Goal: Task Accomplishment & Management: Manage account settings

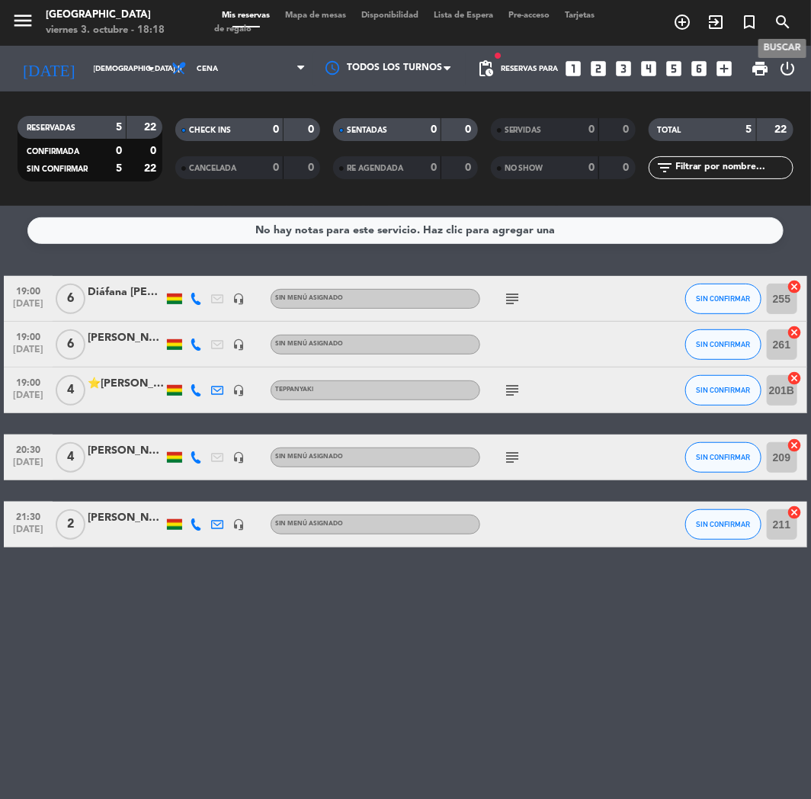
click at [776, 24] on icon "search" at bounding box center [783, 22] width 18 height 18
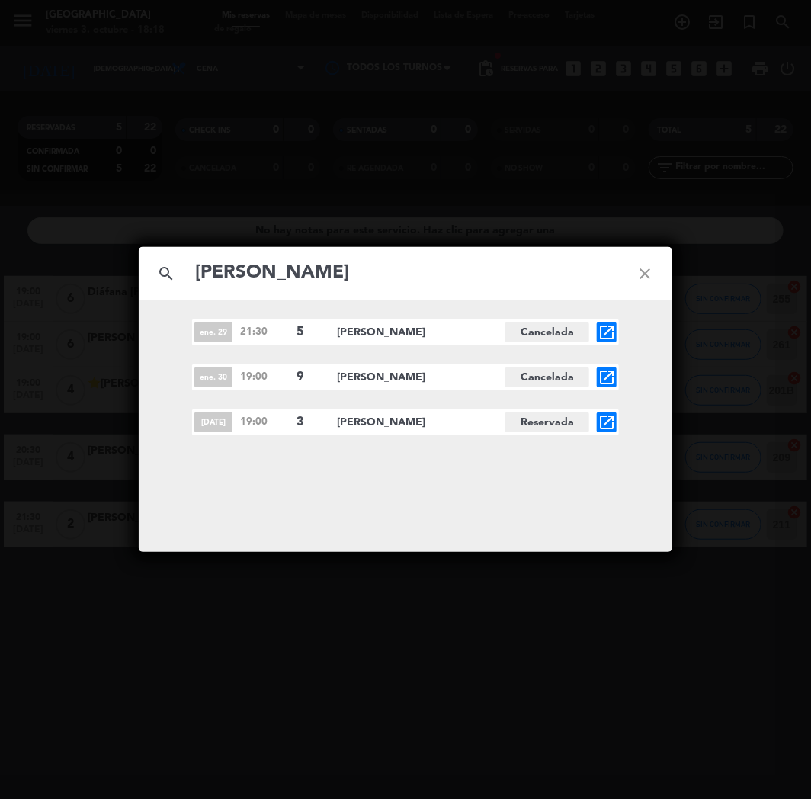
type input "[PERSON_NAME]"
click at [605, 422] on icon "open_in_new" at bounding box center [607, 422] width 18 height 18
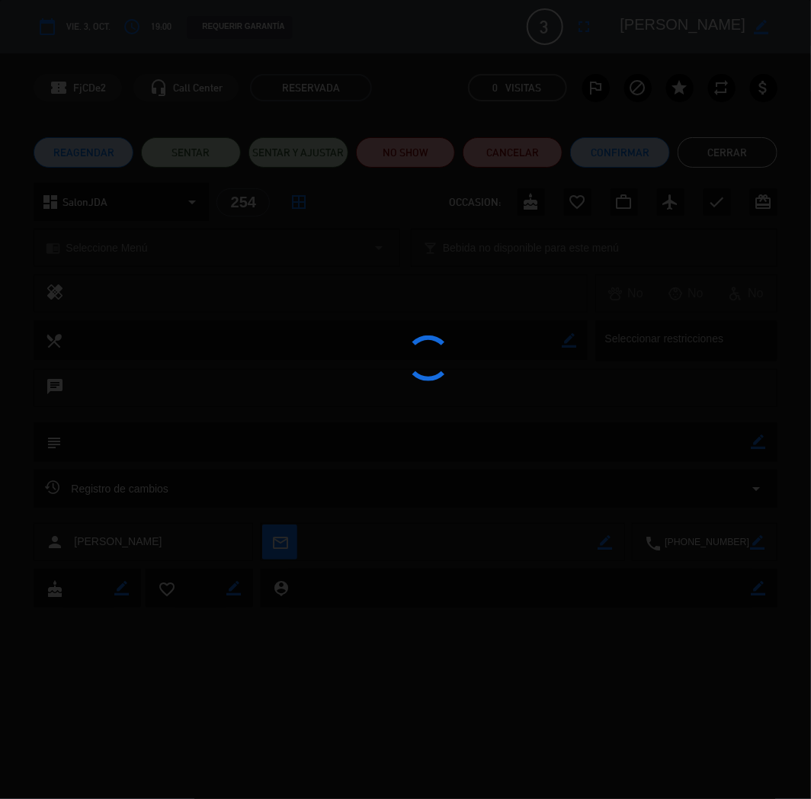
click at [612, 146] on div at bounding box center [405, 399] width 811 height 799
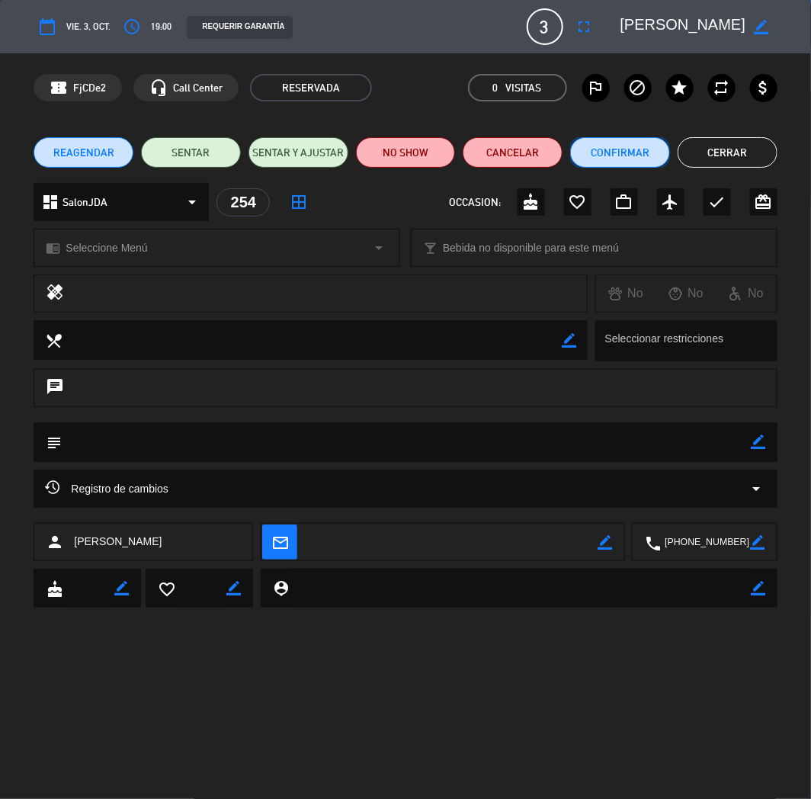
click at [614, 153] on button "Confirmar" at bounding box center [620, 152] width 100 height 30
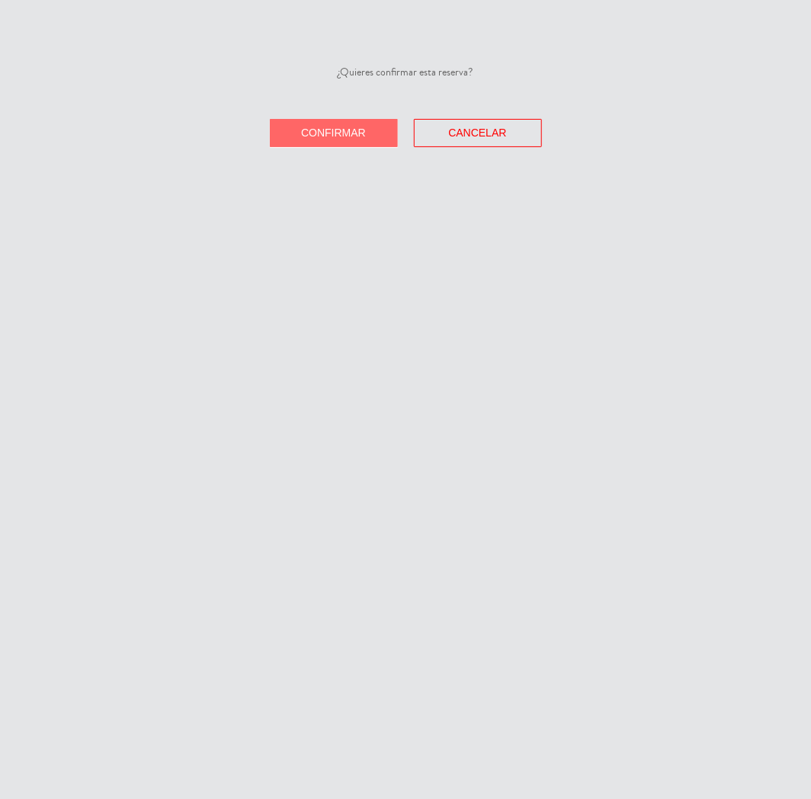
click at [325, 142] on button "Confirmar" at bounding box center [334, 133] width 128 height 28
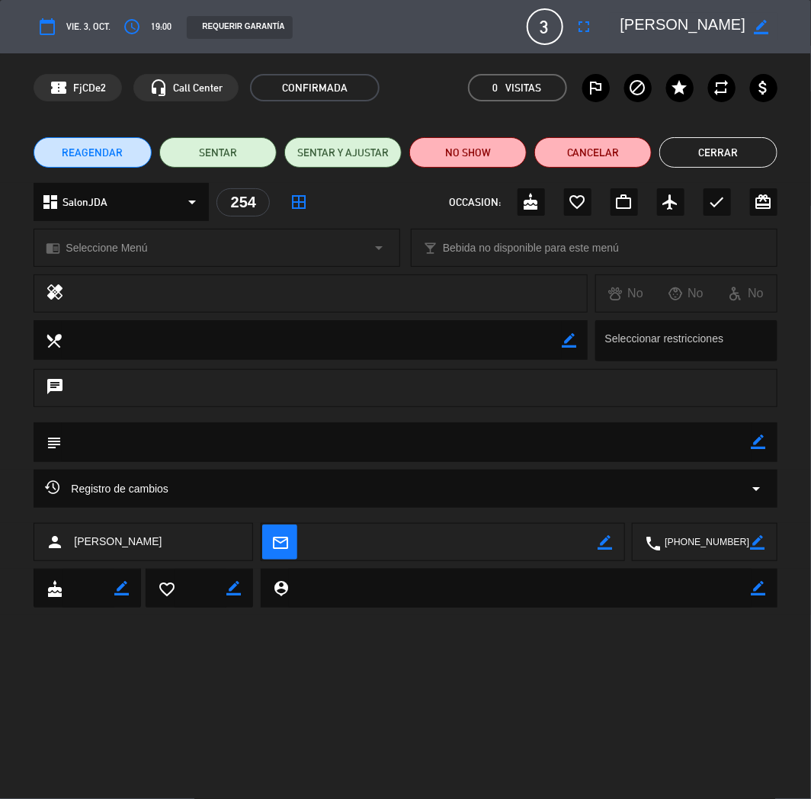
click at [676, 148] on button "Cerrar" at bounding box center [717, 152] width 117 height 30
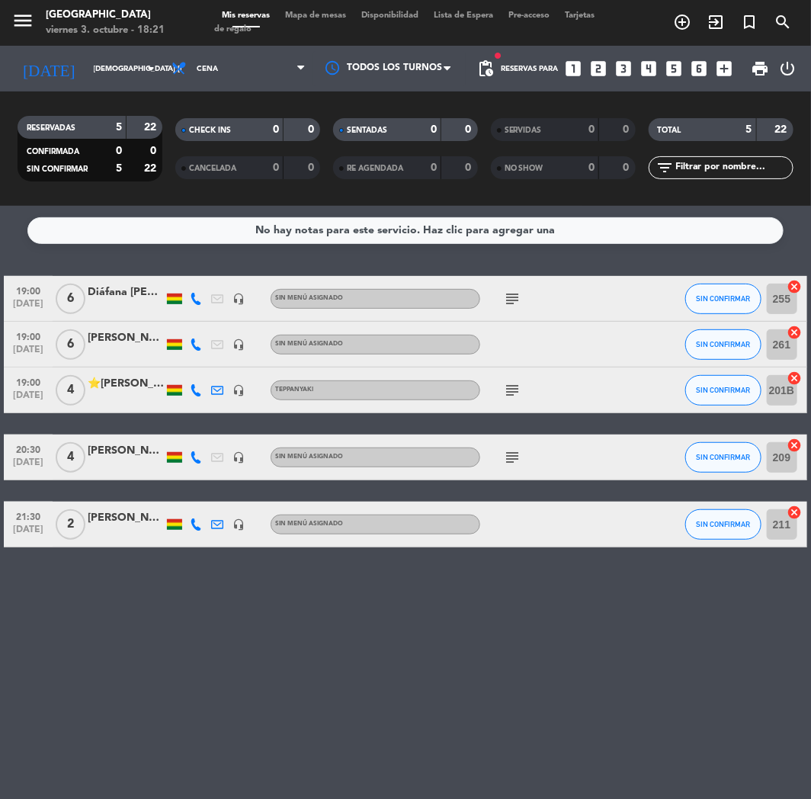
click at [600, 63] on icon "looks_two" at bounding box center [599, 69] width 20 height 20
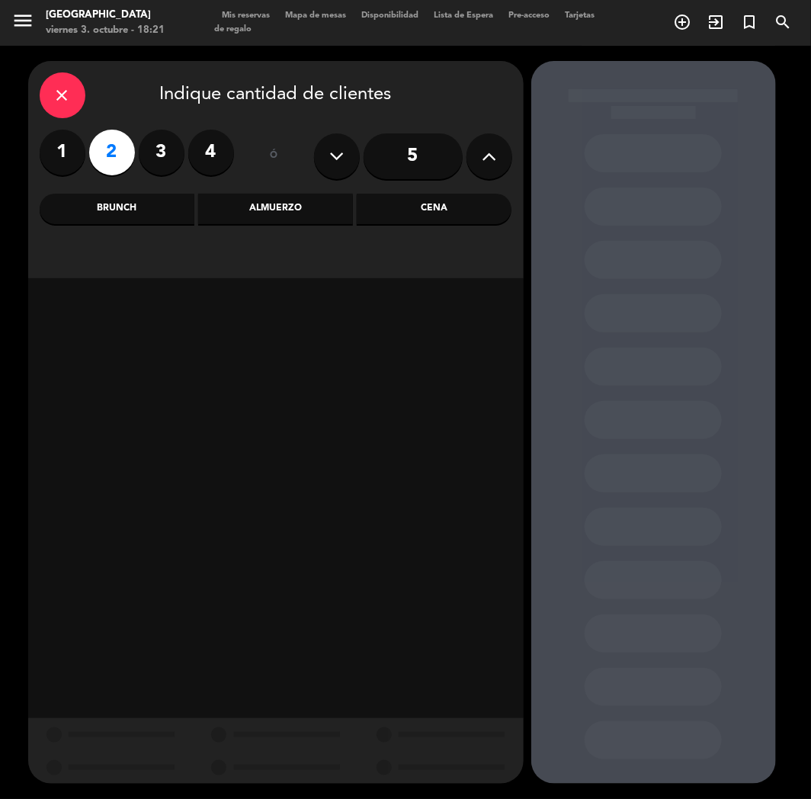
click at [279, 210] on div "Almuerzo" at bounding box center [275, 209] width 155 height 30
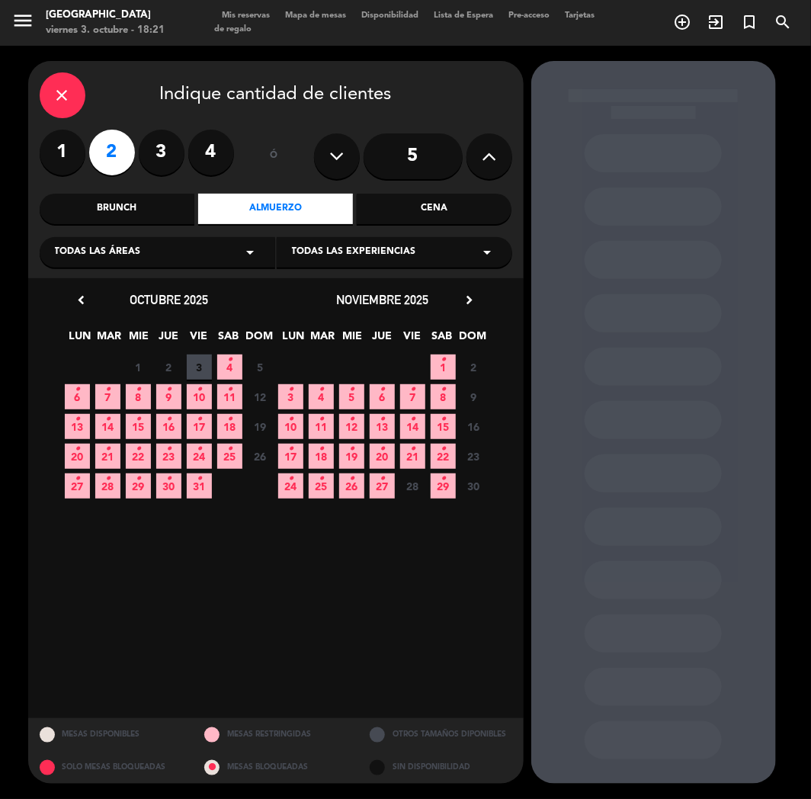
click at [67, 422] on span "13 •" at bounding box center [77, 426] width 25 height 25
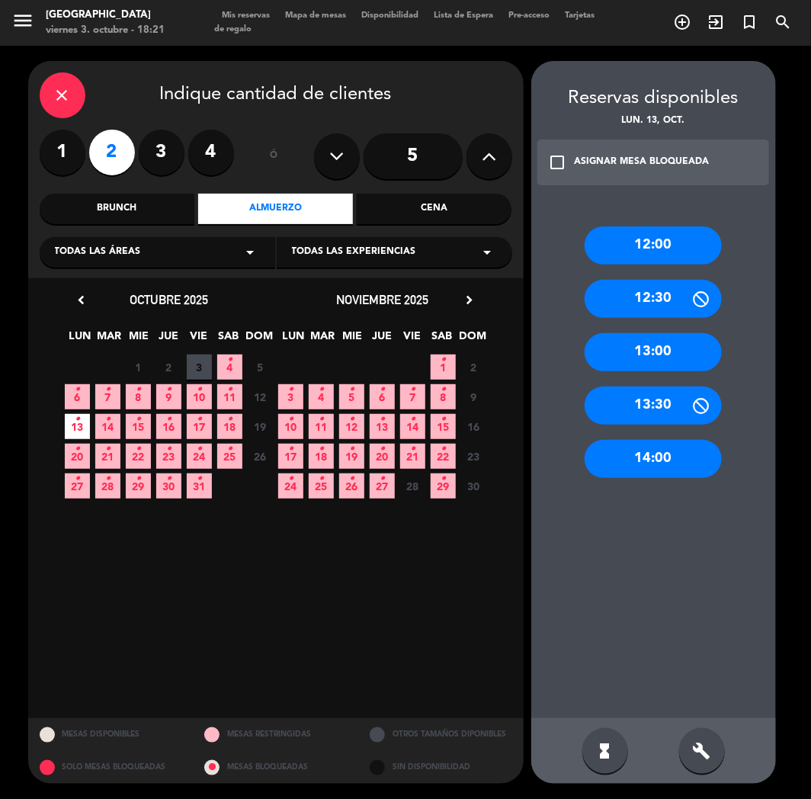
click at [226, 361] on span "4 •" at bounding box center [229, 367] width 25 height 25
click at [667, 351] on div "13:00" at bounding box center [653, 352] width 137 height 38
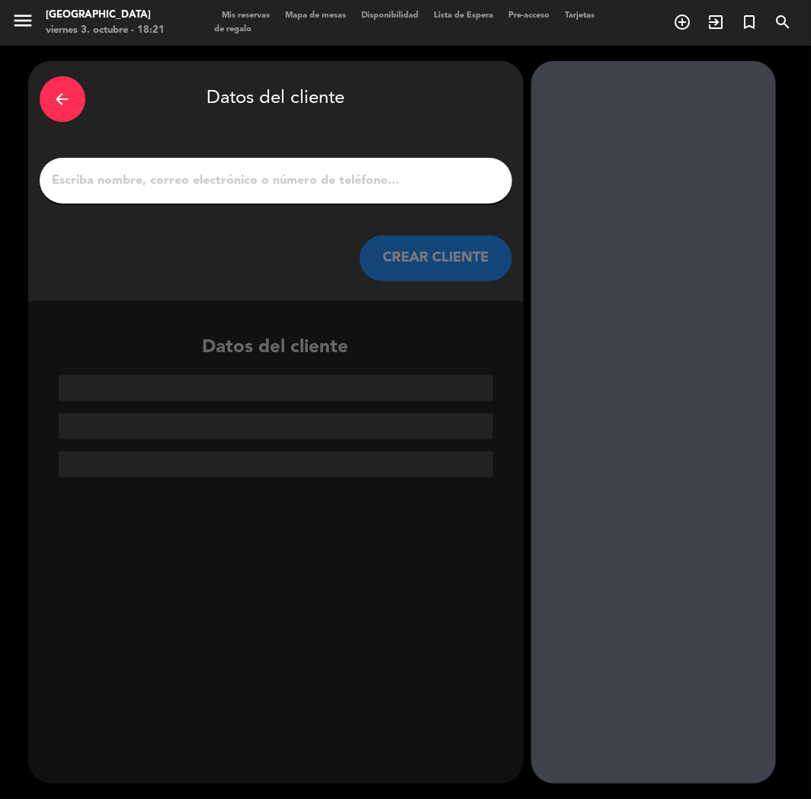
click at [394, 191] on input "1" at bounding box center [276, 180] width 450 height 21
paste input "[PERSON_NAME]"
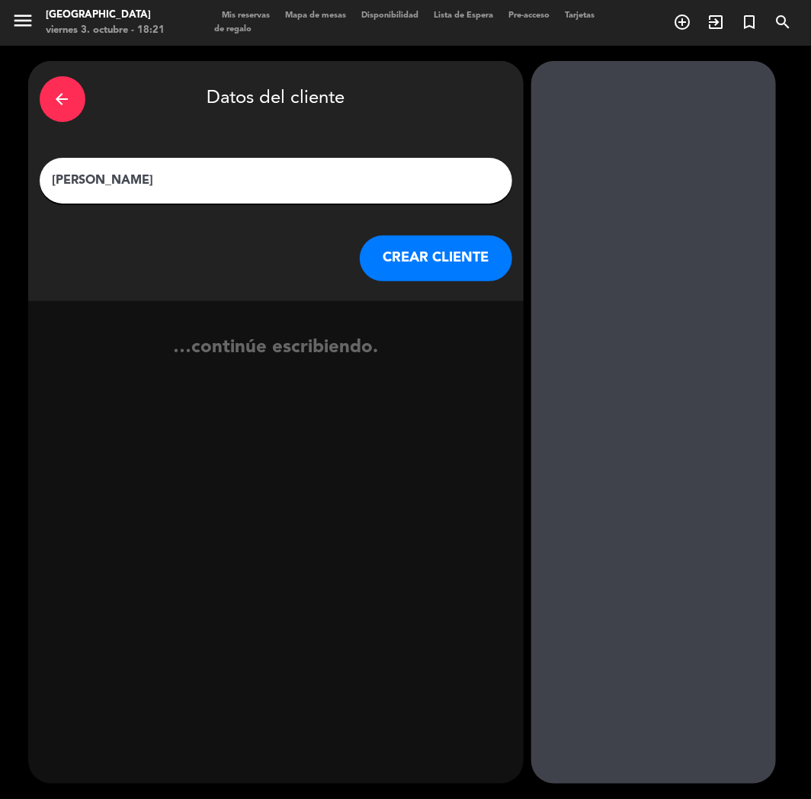
type input "[PERSON_NAME]"
click at [401, 249] on button "CREAR CLIENTE" at bounding box center [436, 259] width 152 height 46
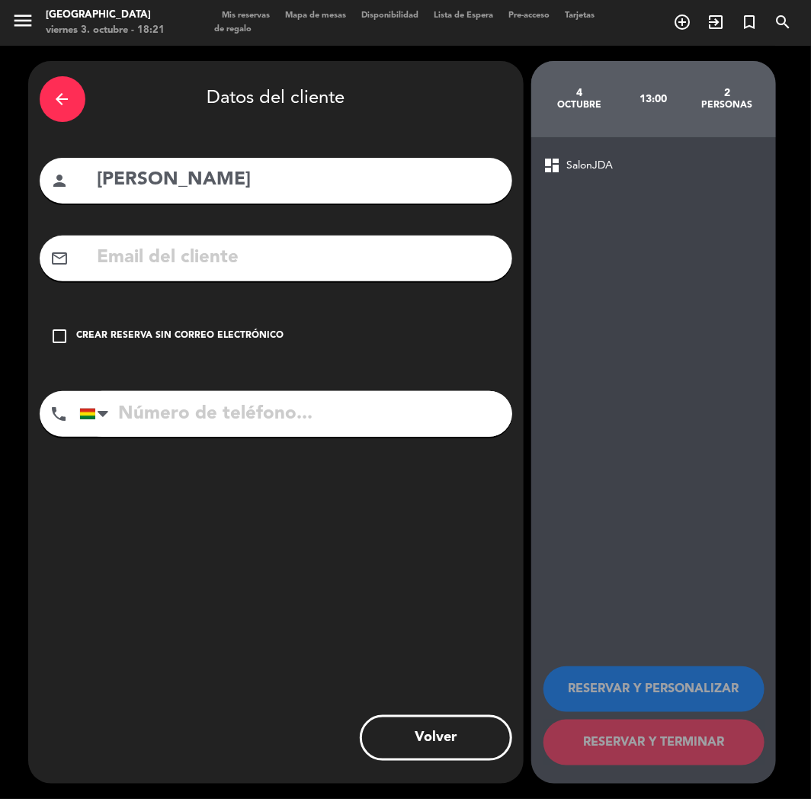
paste input "[EMAIL_ADDRESS][DOMAIN_NAME]"
click at [178, 260] on input "text" at bounding box center [298, 257] width 405 height 31
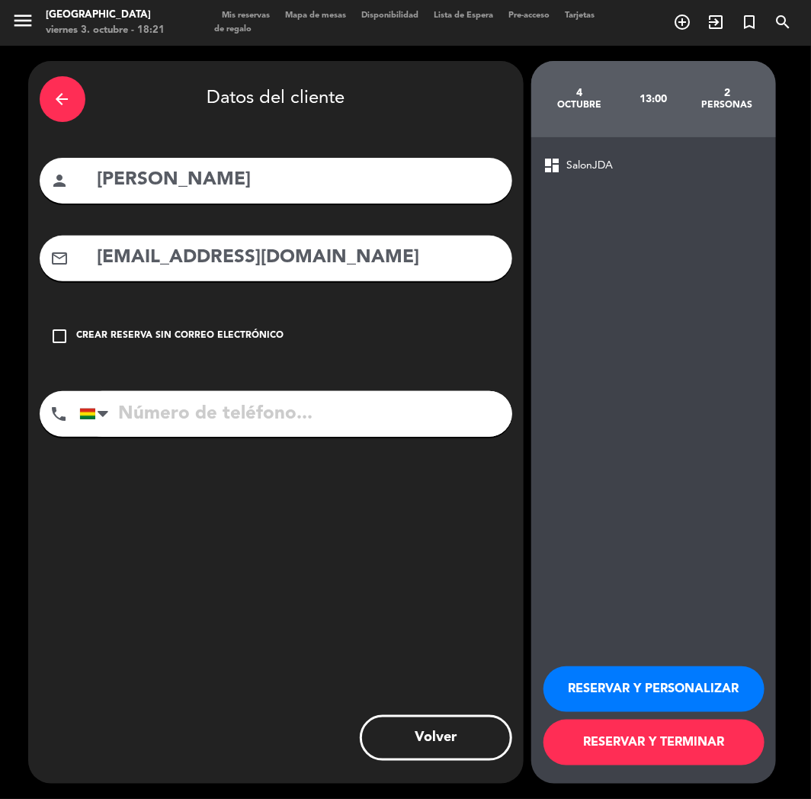
type input "[EMAIL_ADDRESS][DOMAIN_NAME]"
click at [189, 419] on input "tel" at bounding box center [295, 414] width 433 height 46
paste input "[PHONE_NUMBER]"
type input "[PHONE_NUMBER]"
click at [680, 695] on button "RESERVAR Y PERSONALIZAR" at bounding box center [654, 689] width 221 height 46
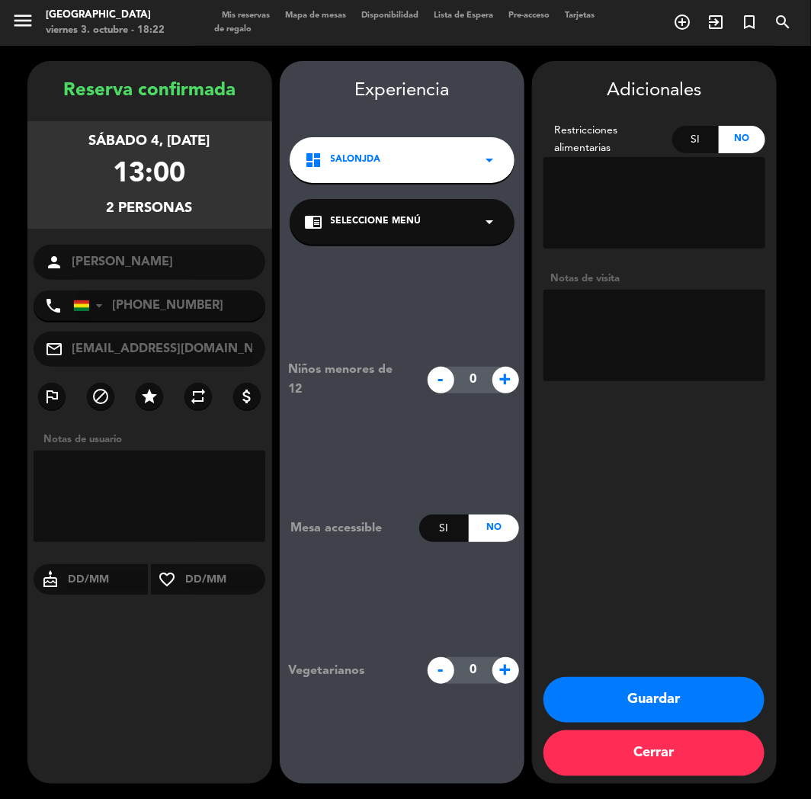
click at [82, 711] on div "Reserva confirmada sábado 4, [DATE] 13:00 2 personas person [PERSON_NAME][GEOGR…" at bounding box center [149, 437] width 245 height 723
click at [636, 720] on button "Guardar" at bounding box center [654, 700] width 221 height 46
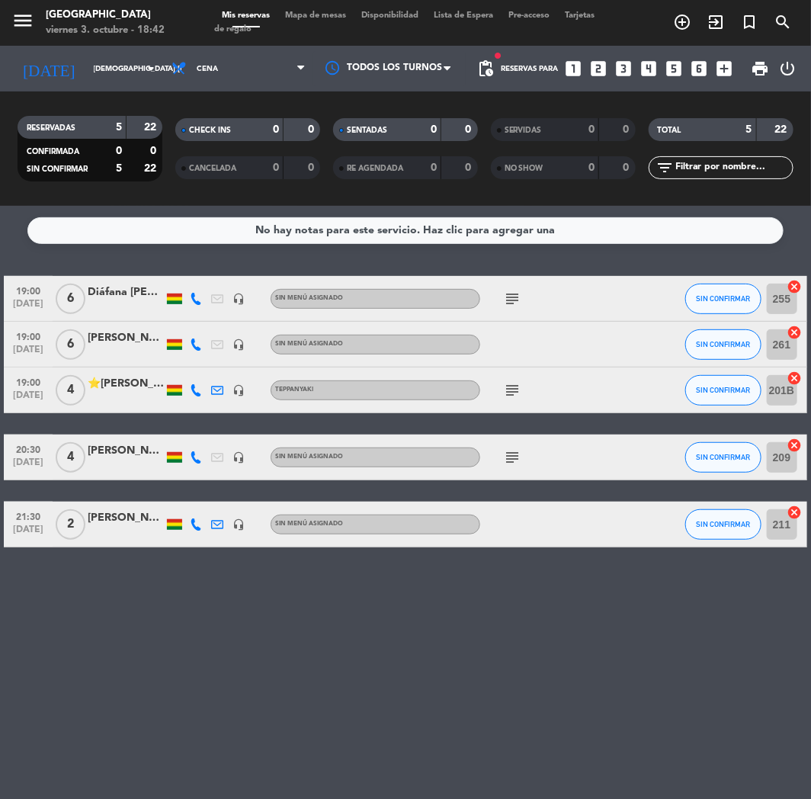
click at [644, 64] on icon "looks_4" at bounding box center [650, 69] width 20 height 20
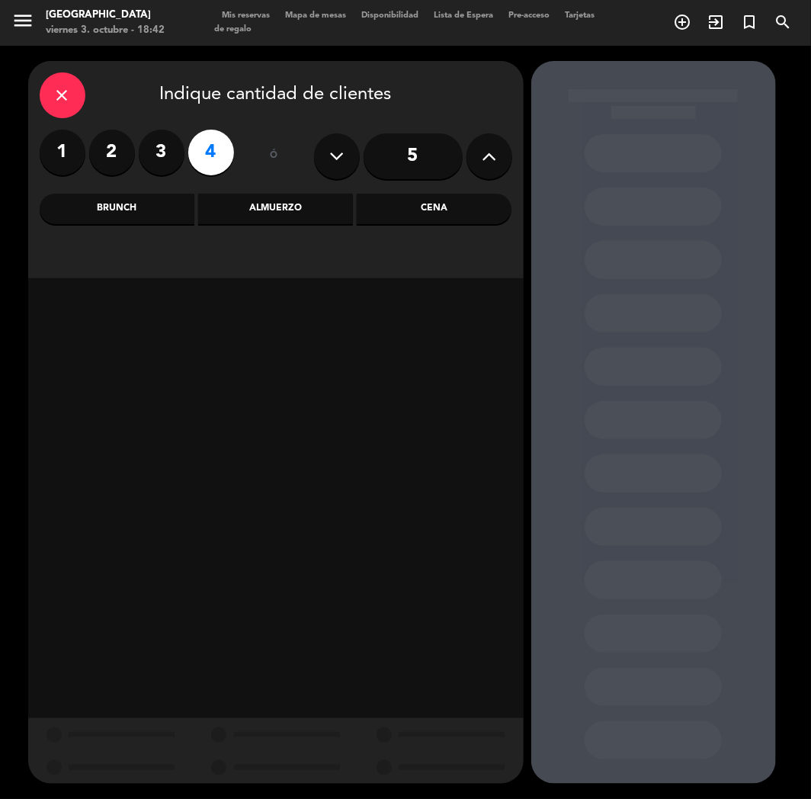
click at [442, 219] on div "Cena" at bounding box center [434, 209] width 155 height 30
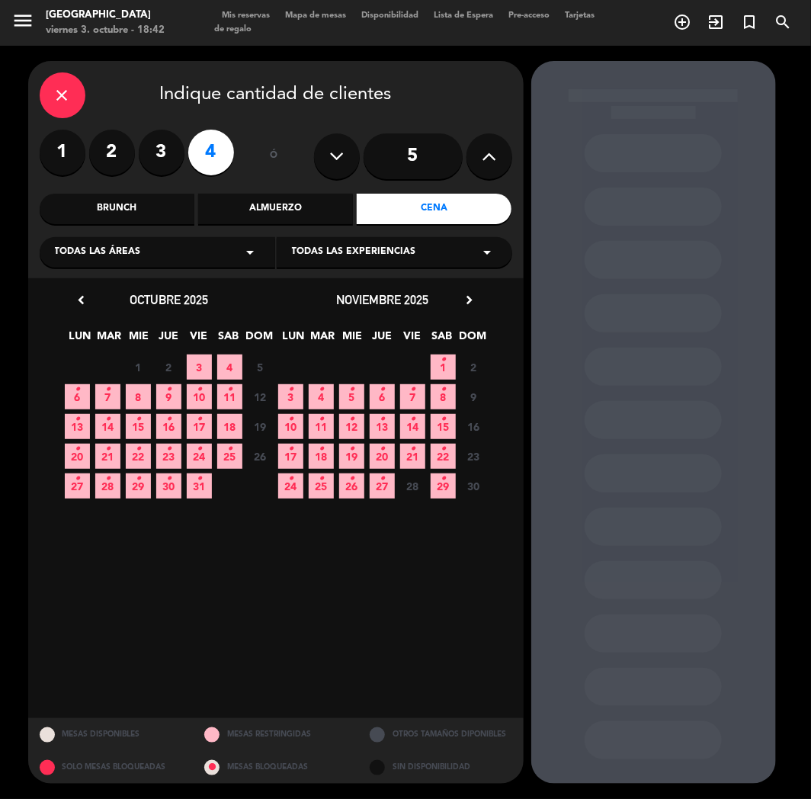
click at [194, 392] on span "10 •" at bounding box center [199, 396] width 25 height 25
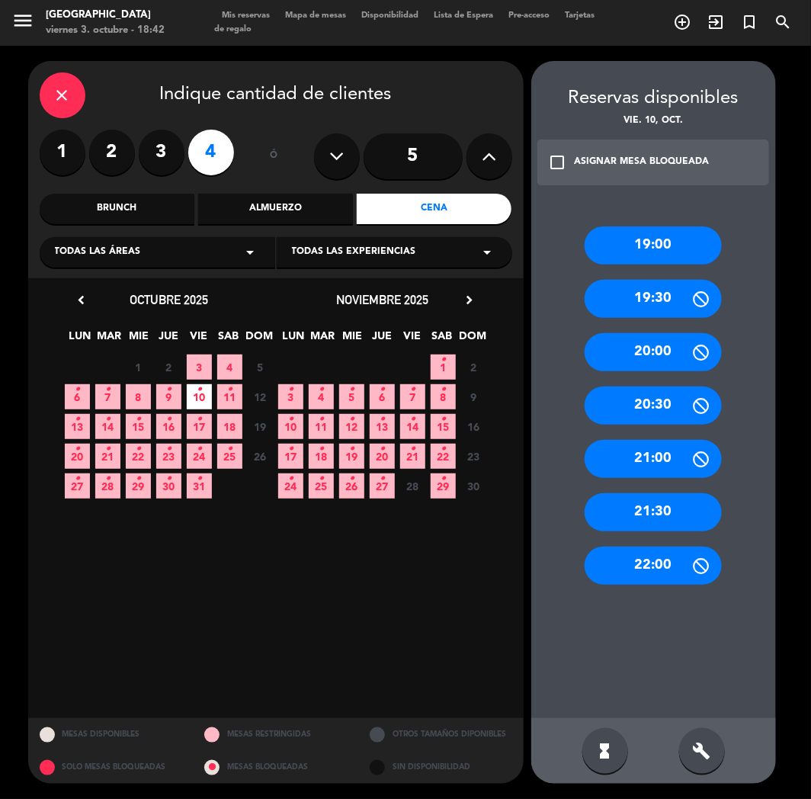
click at [642, 509] on div "21:30" at bounding box center [653, 512] width 137 height 38
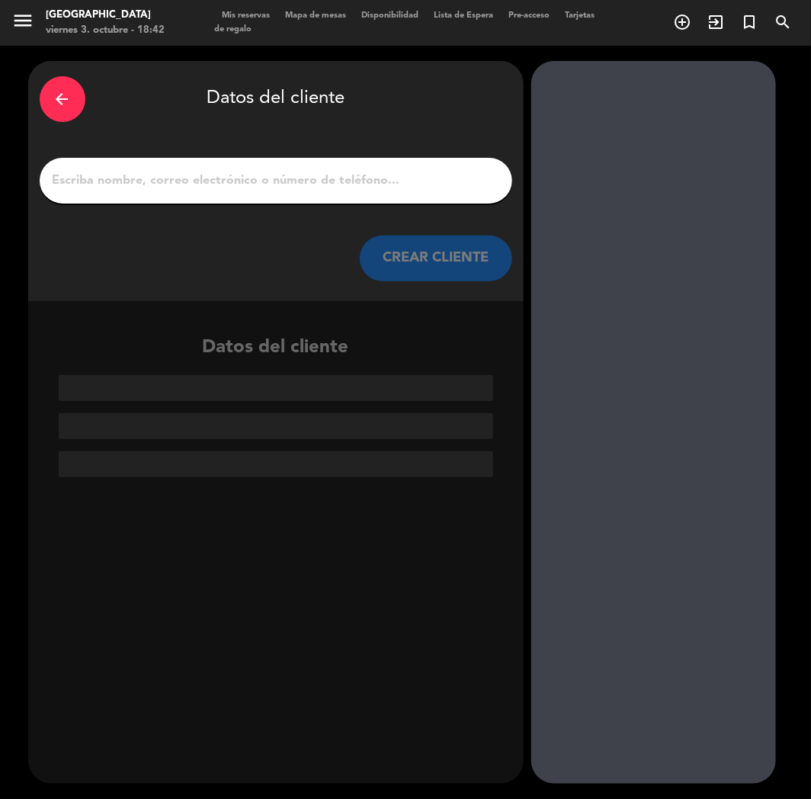
click at [241, 176] on input "1" at bounding box center [276, 180] width 450 height 21
paste input "[PERSON_NAME]"
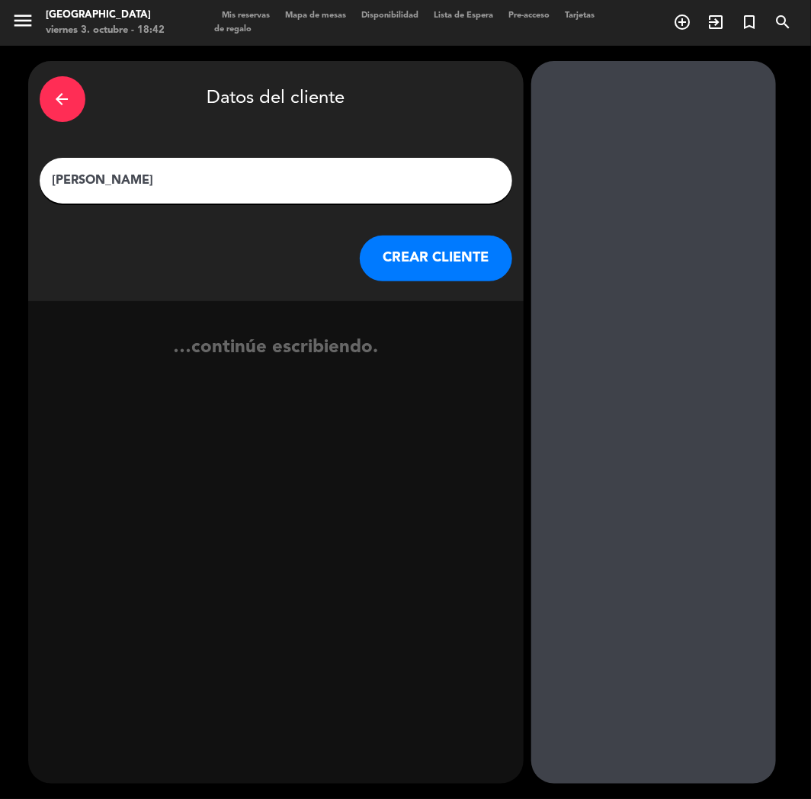
type input "[PERSON_NAME]"
click at [454, 257] on button "CREAR CLIENTE" at bounding box center [436, 259] width 152 height 46
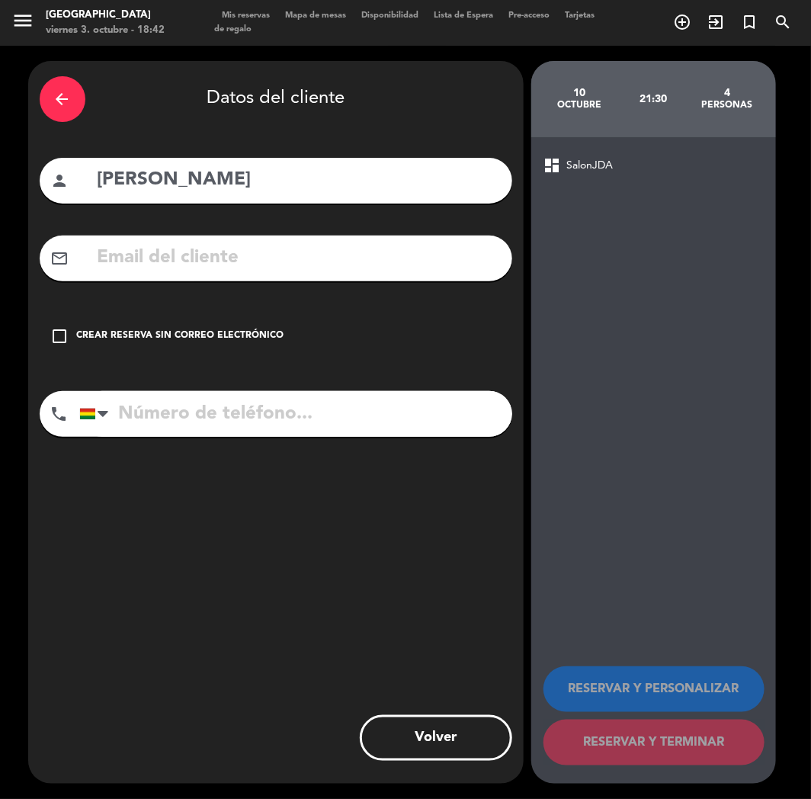
click at [150, 273] on input "text" at bounding box center [298, 257] width 405 height 31
paste input "[EMAIL_ADDRESS][DOMAIN_NAME]"
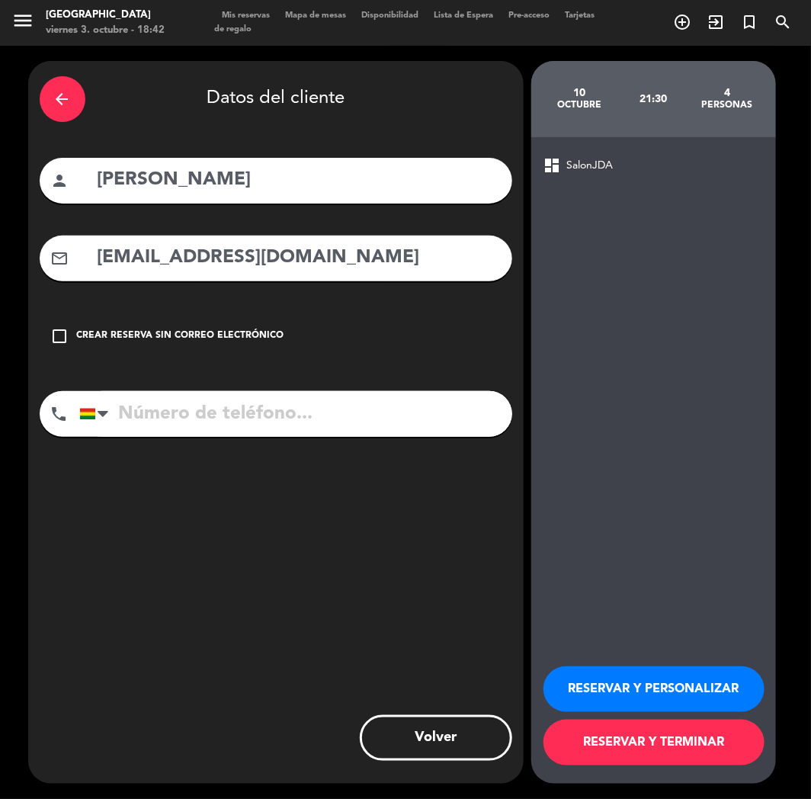
type input "[EMAIL_ADDRESS][DOMAIN_NAME]"
click at [209, 421] on input "tel" at bounding box center [295, 414] width 433 height 46
paste input "[PHONE_NUMBER]"
type input "[PHONE_NUMBER]"
click at [602, 665] on div "RESERVAR Y PERSONALIZAR RESERVAR Y TERMINAR" at bounding box center [654, 708] width 220 height 149
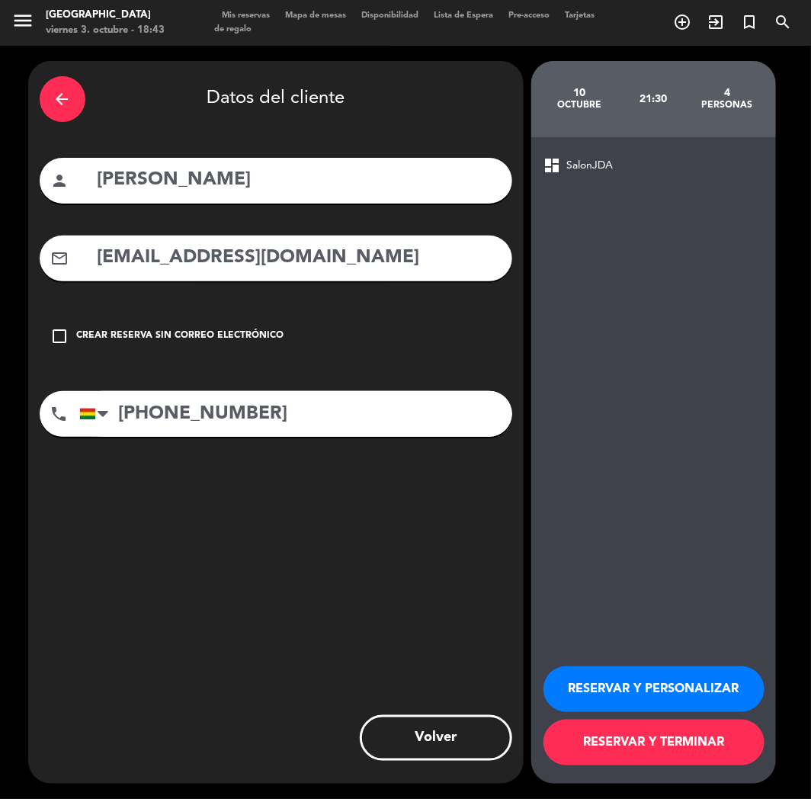
click at [600, 681] on button "RESERVAR Y PERSONALIZAR" at bounding box center [654, 689] width 221 height 46
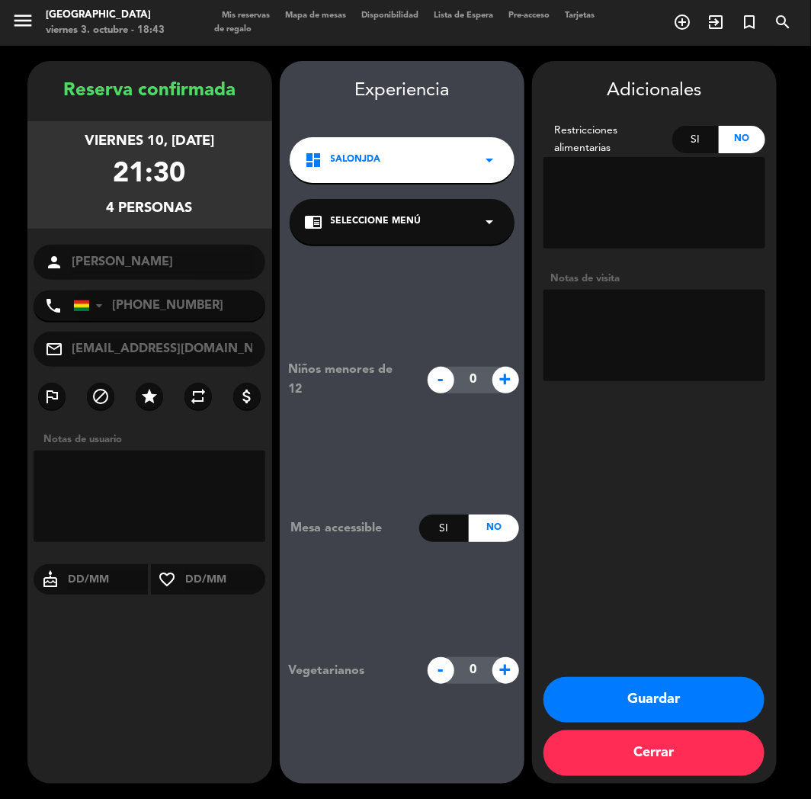
click at [174, 666] on div "Reserva confirmada viernes 10, [DATE] 21:30 4 personas person [PERSON_NAME] pho…" at bounding box center [149, 437] width 245 height 723
click at [639, 696] on button "Guardar" at bounding box center [654, 700] width 221 height 46
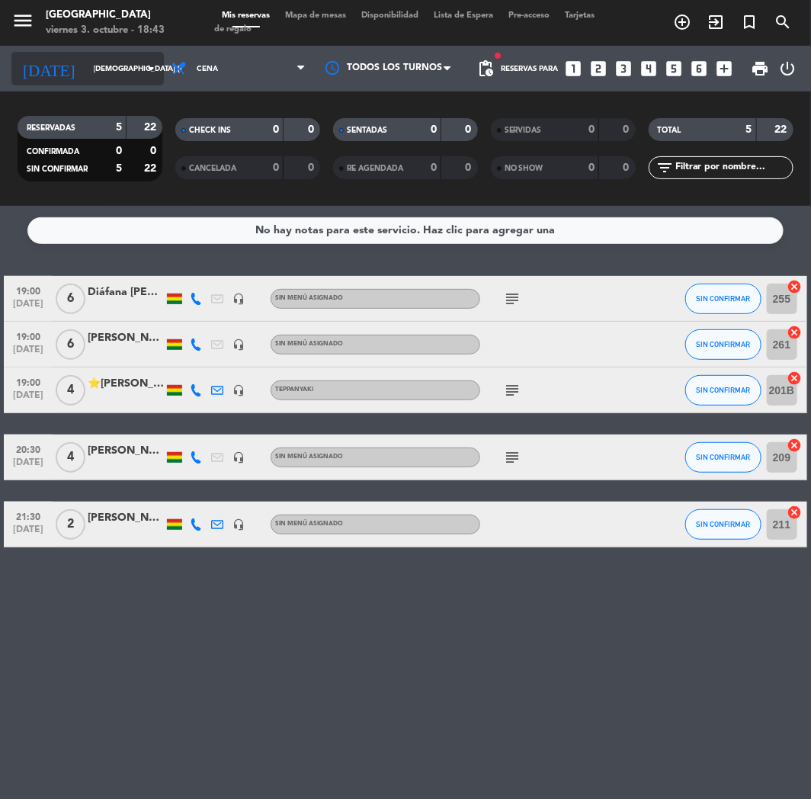
click at [124, 77] on input "[DEMOGRAPHIC_DATA] [DATE]" at bounding box center [137, 69] width 103 height 24
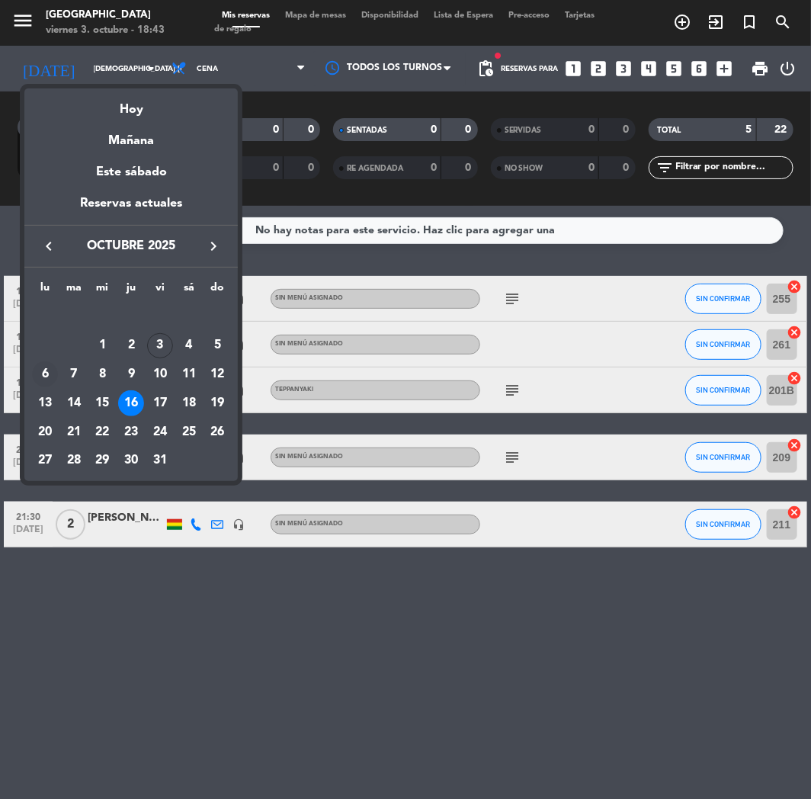
click at [53, 375] on div "6" at bounding box center [45, 374] width 26 height 26
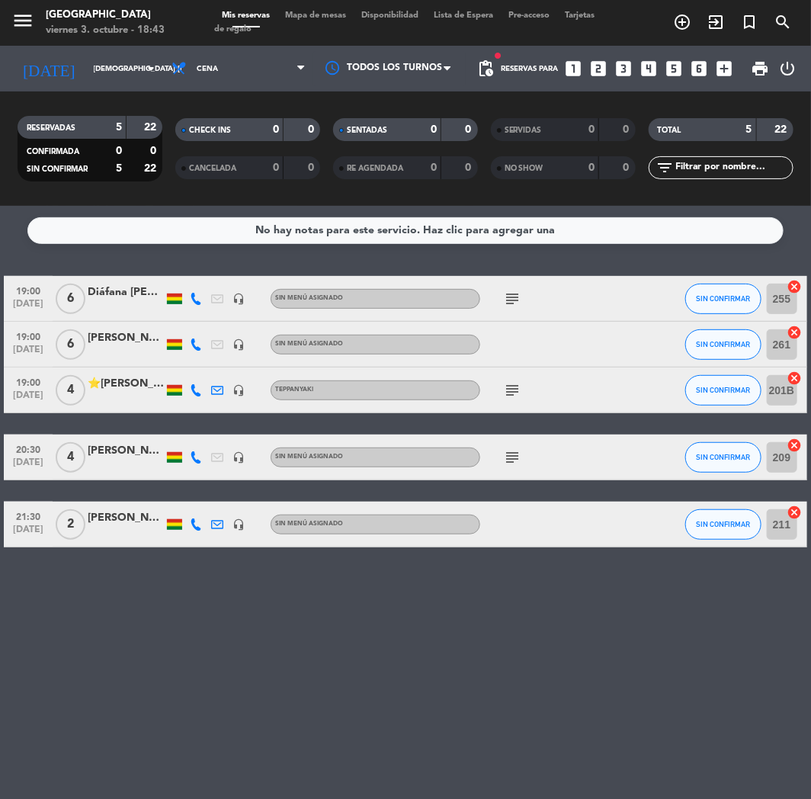
type input "lun. [DATE]"
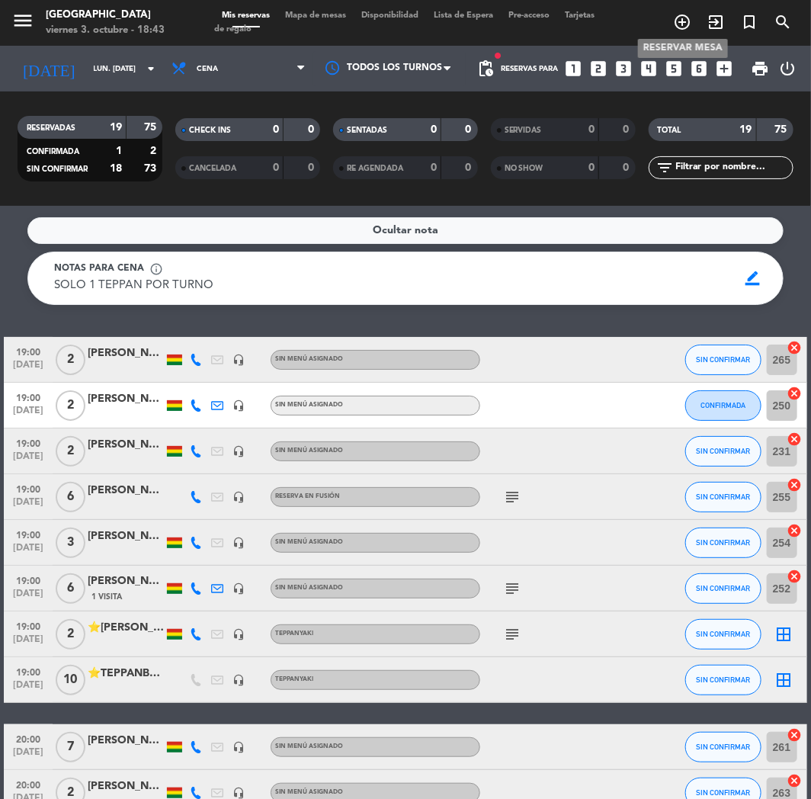
click at [687, 27] on icon "add_circle_outline" at bounding box center [682, 22] width 18 height 18
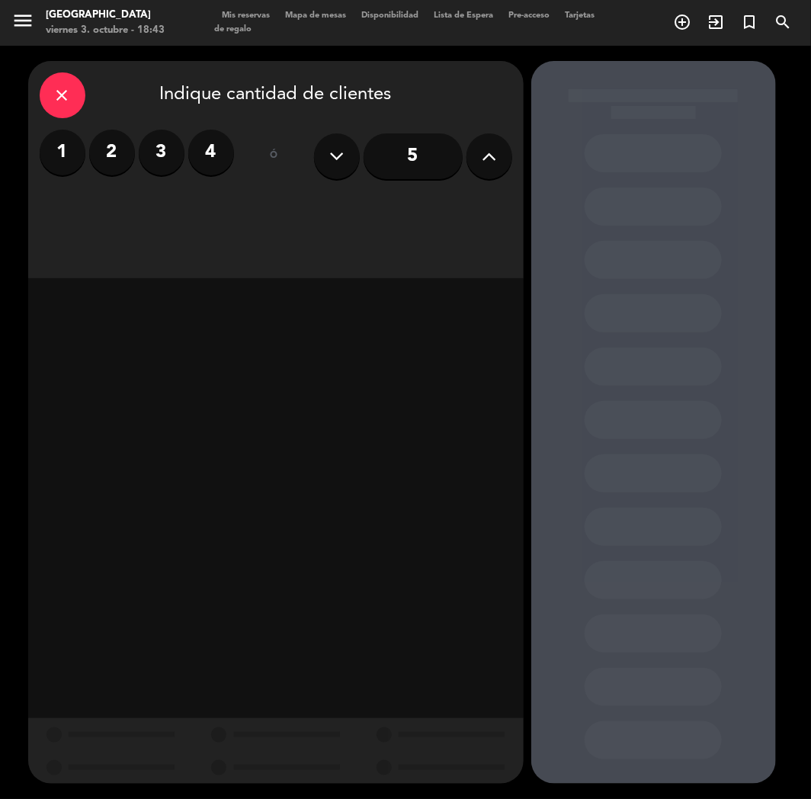
click at [112, 145] on label "2" at bounding box center [112, 153] width 46 height 46
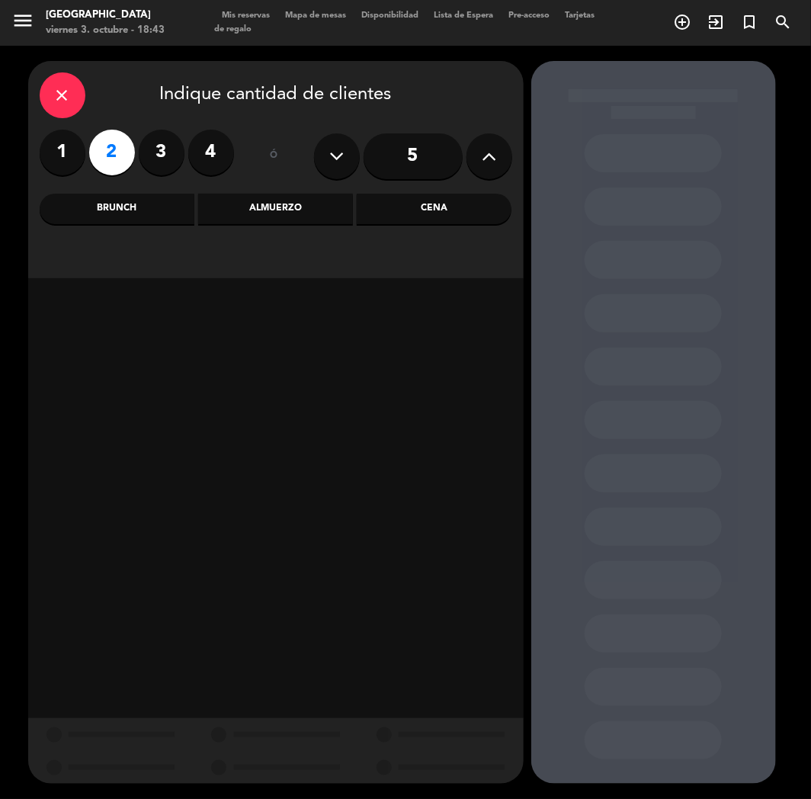
click at [459, 194] on div "Cena" at bounding box center [434, 209] width 155 height 30
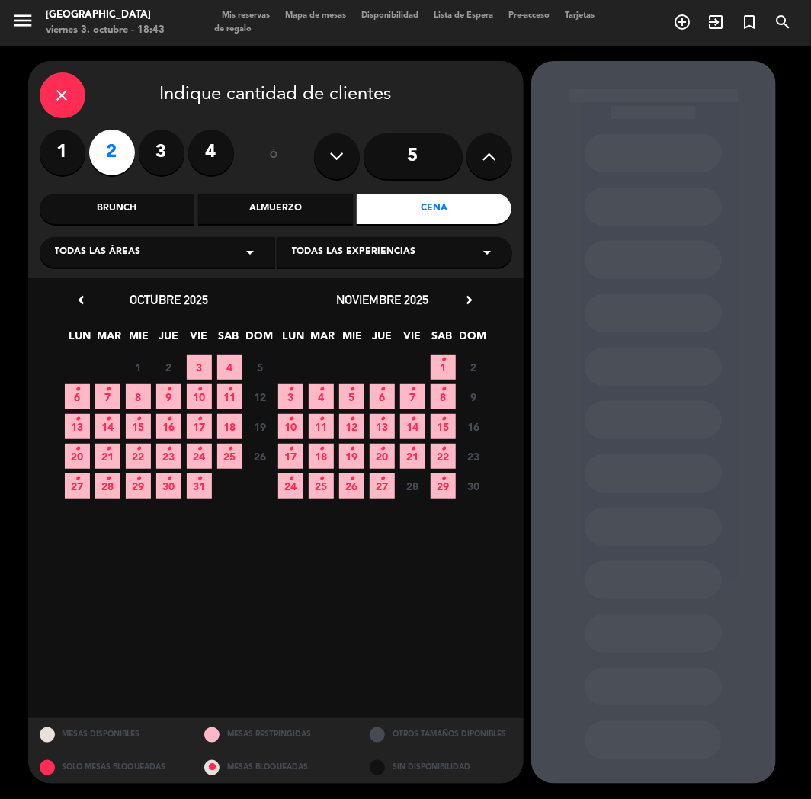
click at [82, 395] on span "6 •" at bounding box center [77, 396] width 25 height 25
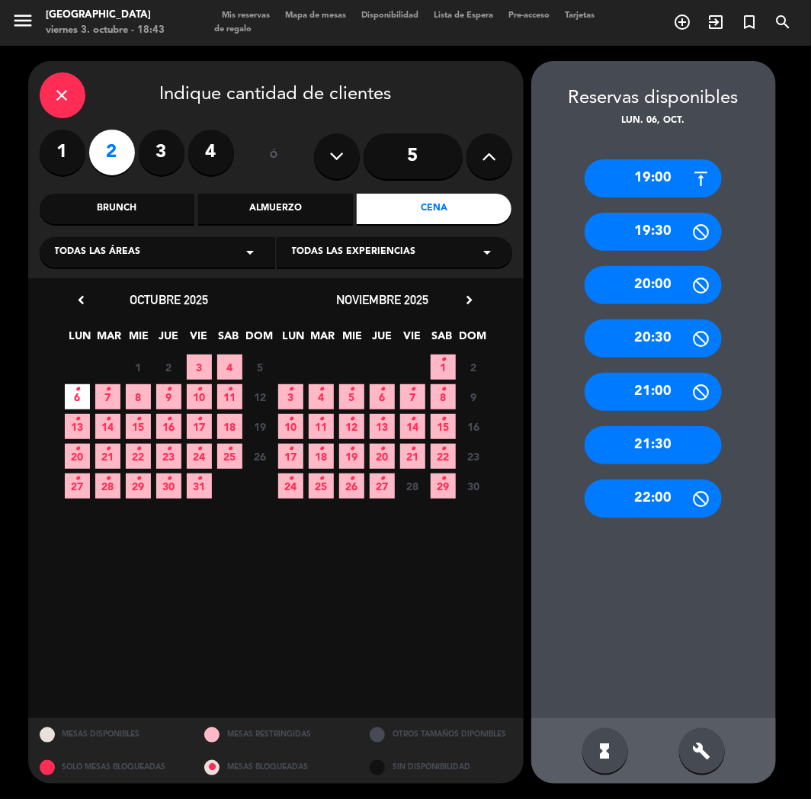
click at [659, 441] on div "21:30" at bounding box center [653, 445] width 137 height 38
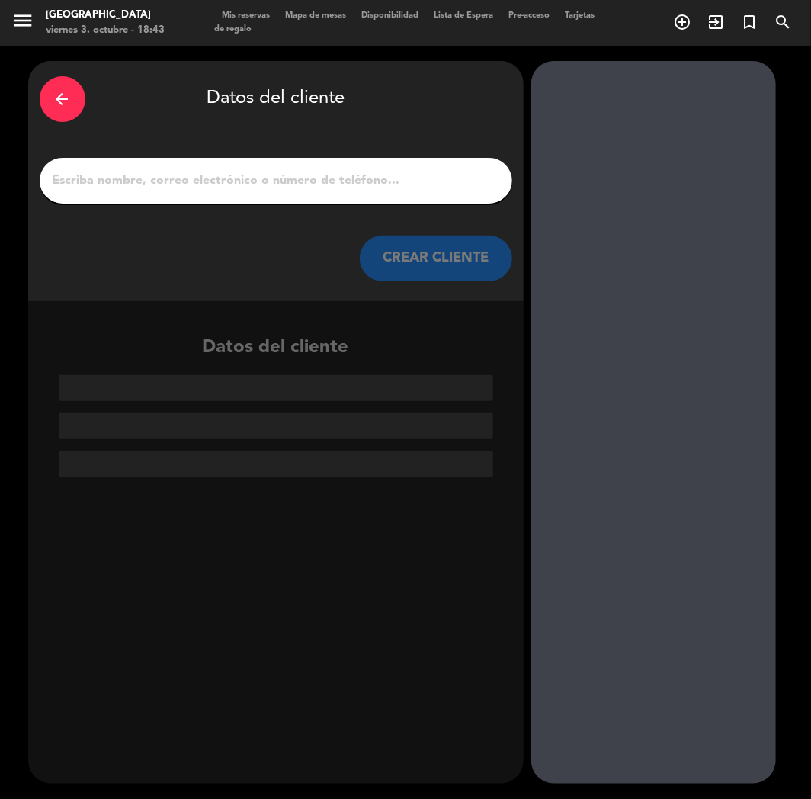
click at [287, 191] on div at bounding box center [276, 181] width 473 height 46
click at [286, 191] on input "1" at bounding box center [276, 180] width 450 height 21
click at [57, 99] on icon "arrow_back" at bounding box center [62, 99] width 18 height 18
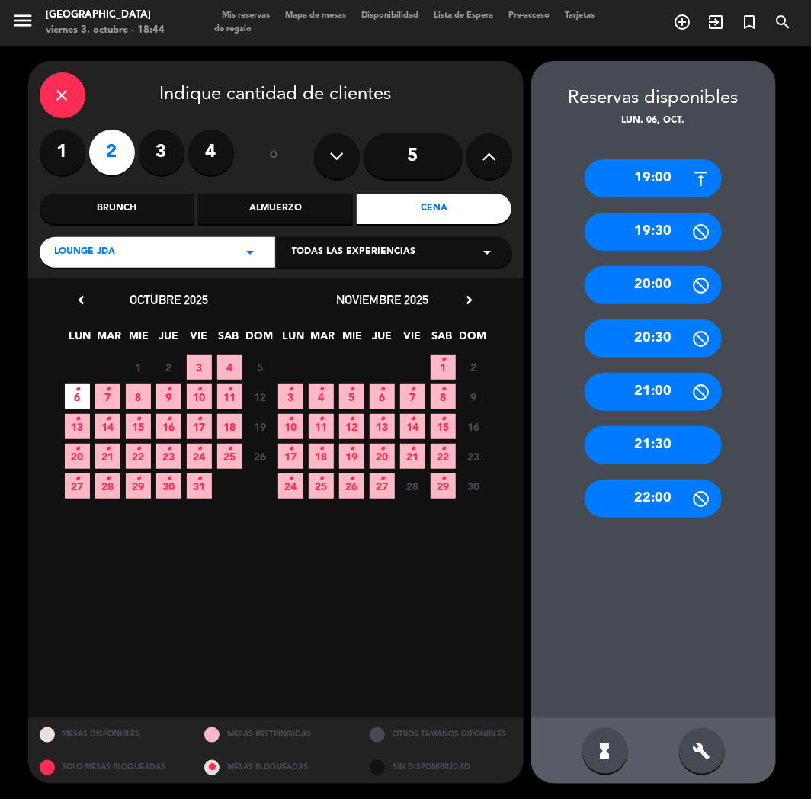
click at [634, 444] on div "21:30" at bounding box center [653, 445] width 137 height 38
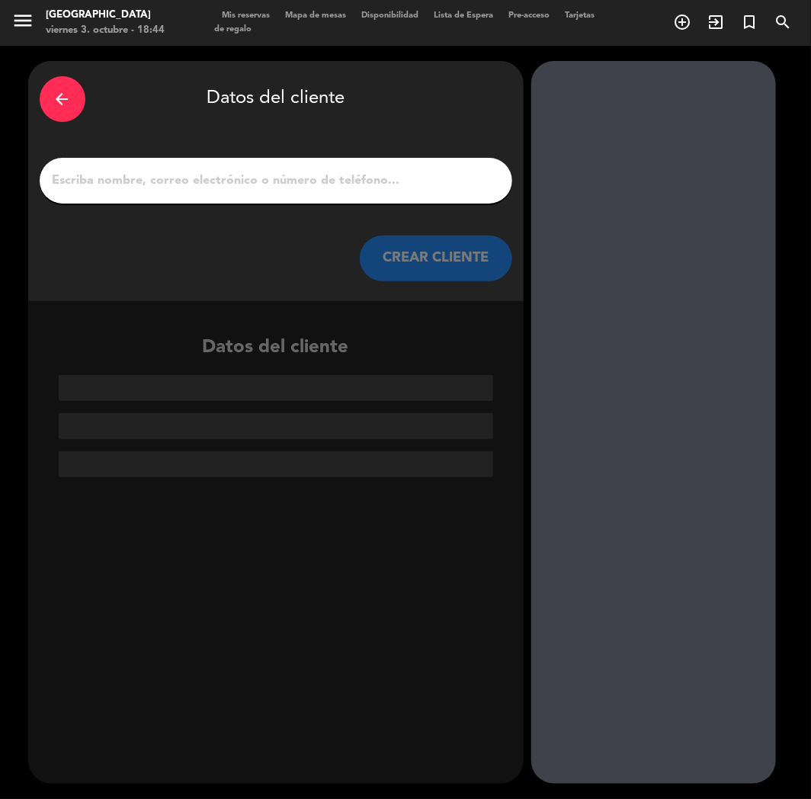
click at [224, 184] on input "1" at bounding box center [276, 180] width 450 height 21
type input "p"
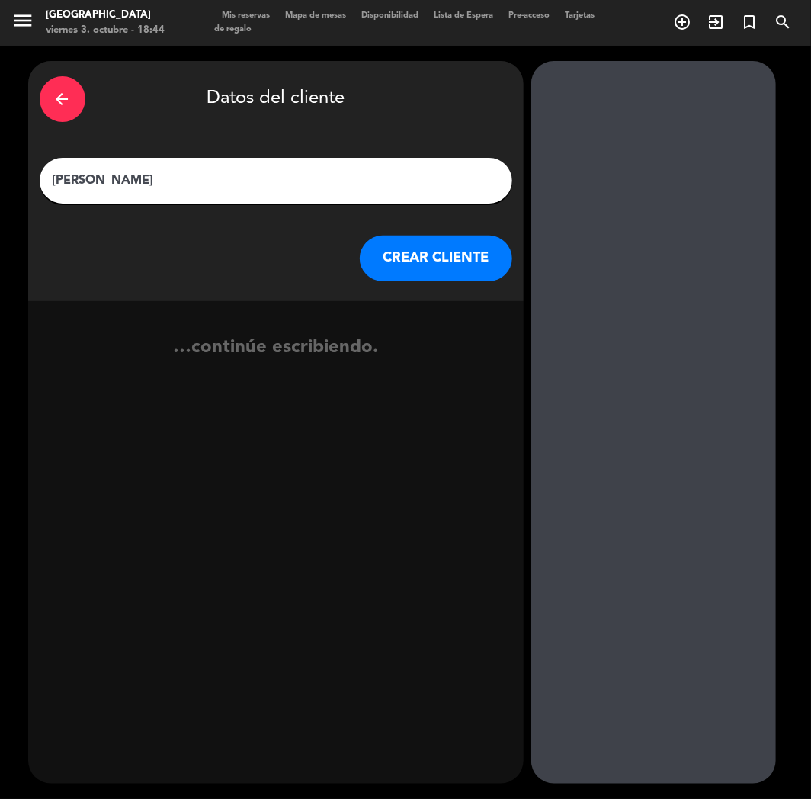
type input "[PERSON_NAME]"
click at [438, 256] on button "CREAR CLIENTE" at bounding box center [436, 259] width 152 height 46
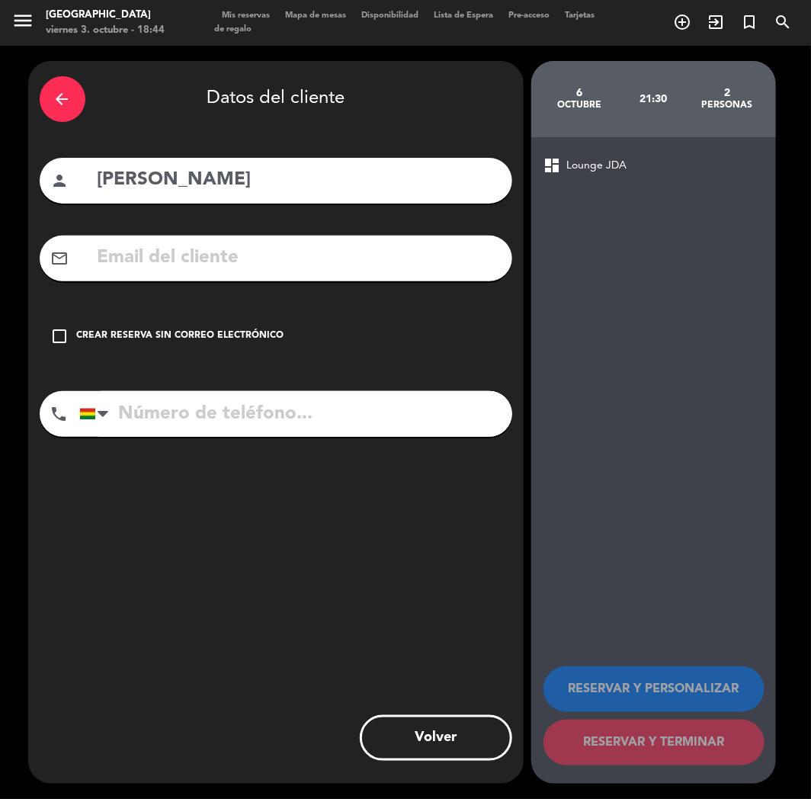
click at [184, 346] on div "check_box_outline_blank Crear reserva sin correo electrónico" at bounding box center [276, 336] width 473 height 46
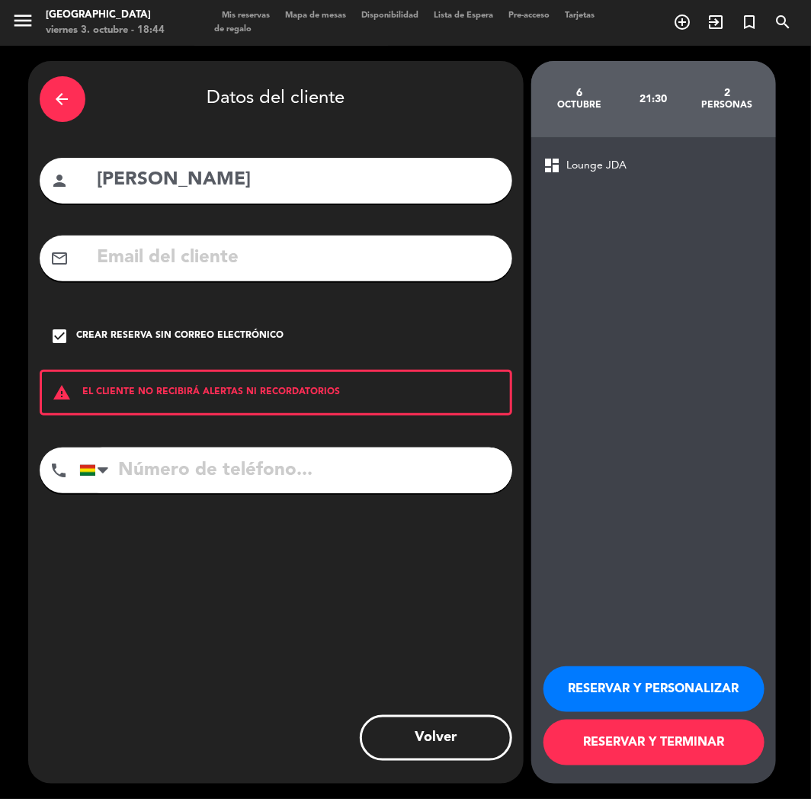
click at [168, 450] on input "tel" at bounding box center [295, 471] width 433 height 46
click at [176, 483] on input "tel" at bounding box center [295, 471] width 433 height 46
type input "69114871"
click at [630, 682] on button "RESERVAR Y PERSONALIZAR" at bounding box center [654, 689] width 221 height 46
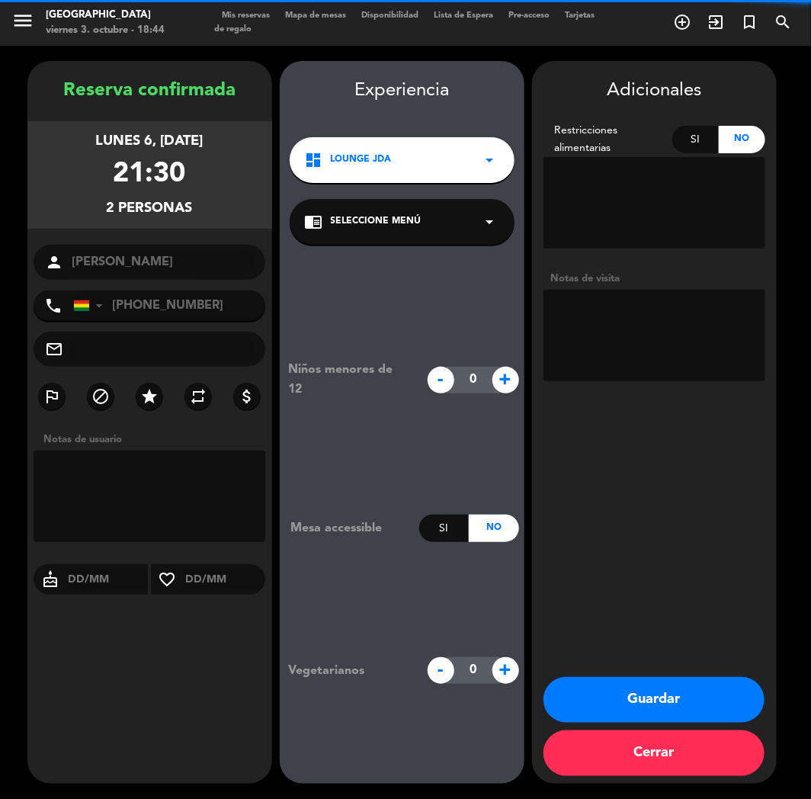
click at [638, 345] on textarea at bounding box center [655, 335] width 222 height 91
type textarea "S"
type textarea "B"
click at [650, 341] on textarea at bounding box center [655, 335] width 222 height 91
type textarea "m"
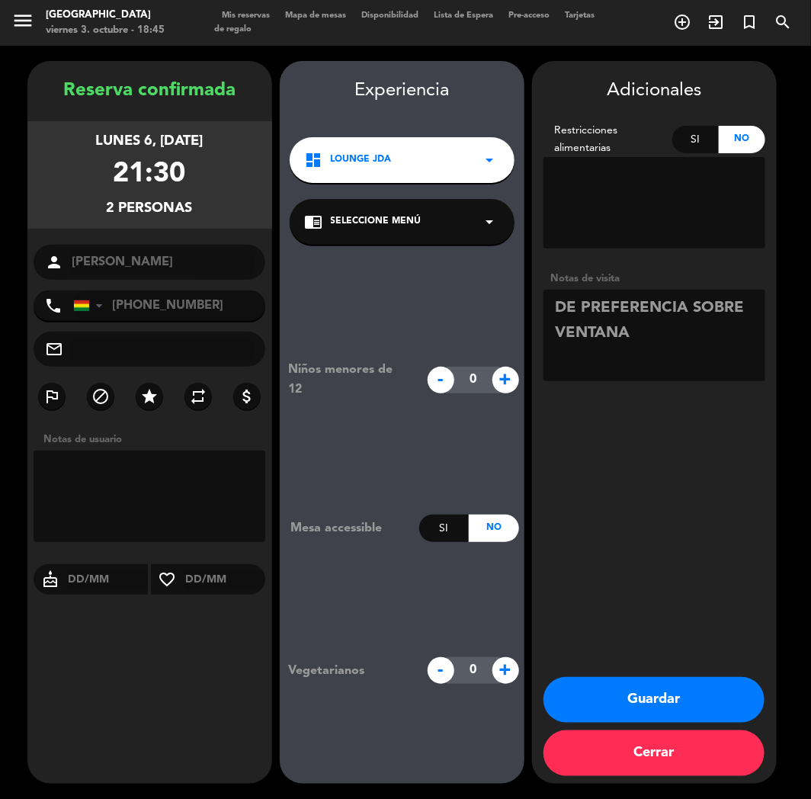
type textarea "DE PREFERENCIA SOBRE VENTANA"
click at [658, 691] on button "Guardar" at bounding box center [654, 700] width 221 height 46
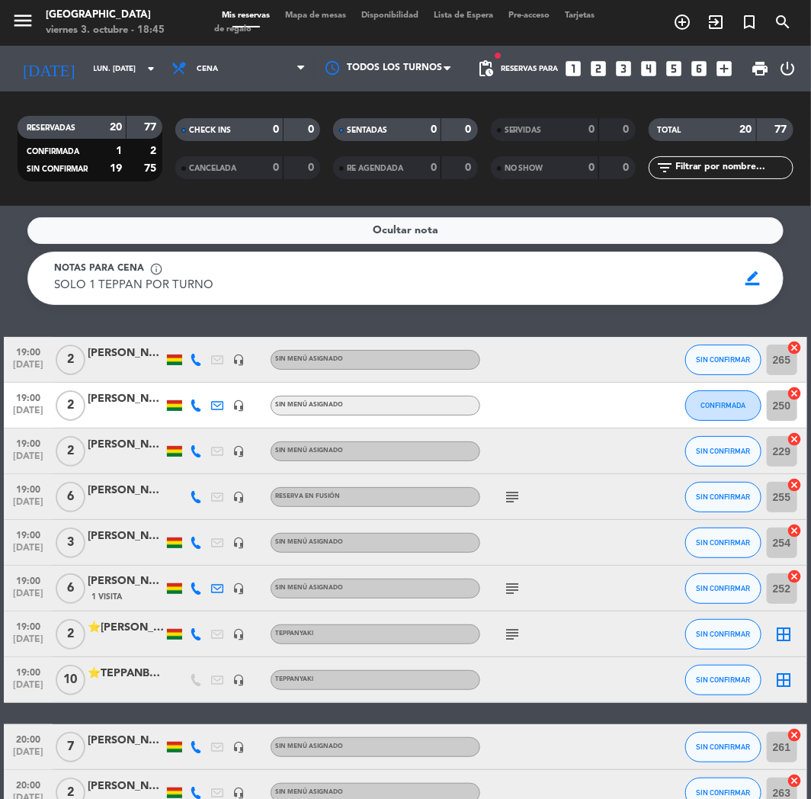
click at [582, 78] on icon "looks_one" at bounding box center [574, 69] width 20 height 20
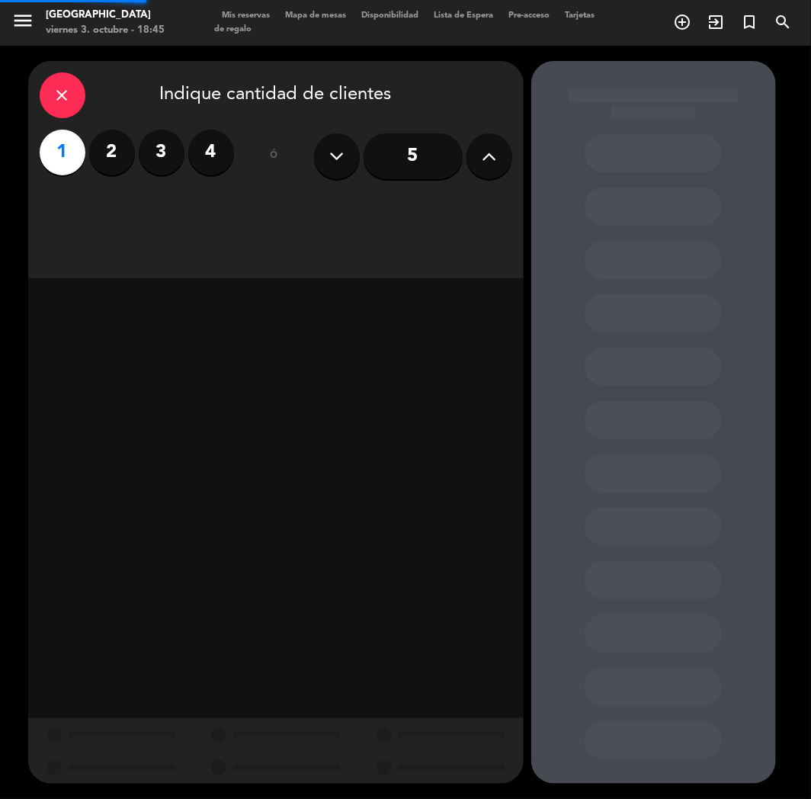
click at [592, 71] on div at bounding box center [653, 422] width 245 height 723
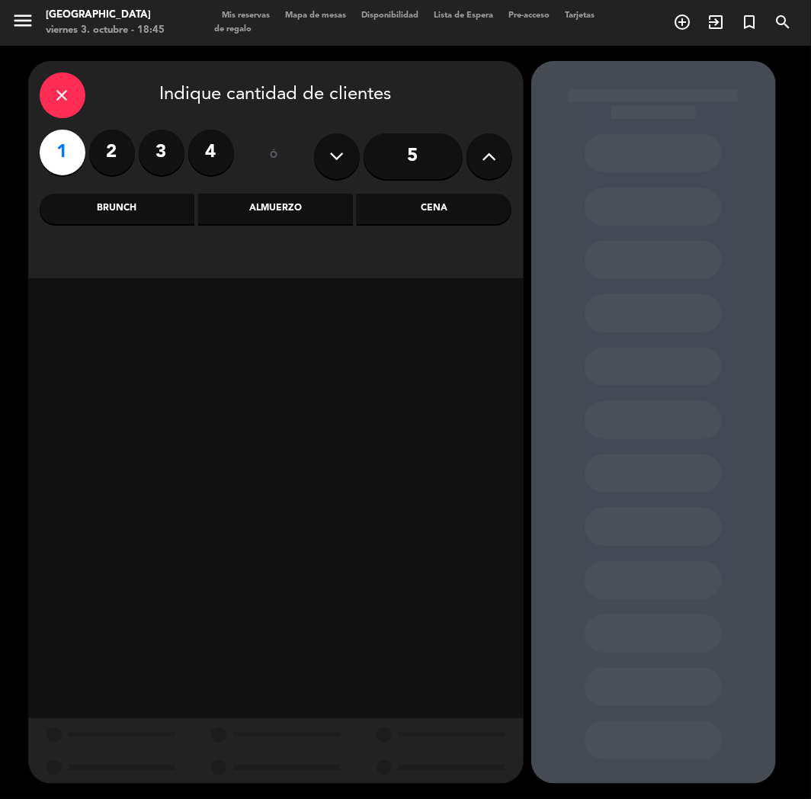
click at [111, 150] on label "2" at bounding box center [112, 153] width 46 height 46
click at [351, 219] on div "Almuerzo" at bounding box center [275, 209] width 155 height 30
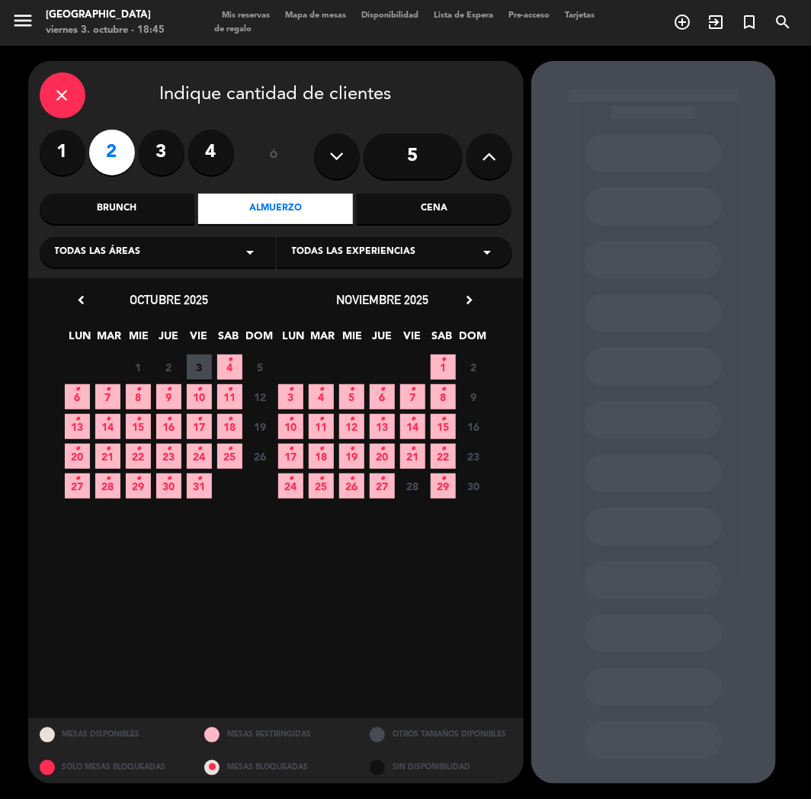
click at [233, 372] on span "4 •" at bounding box center [229, 367] width 25 height 25
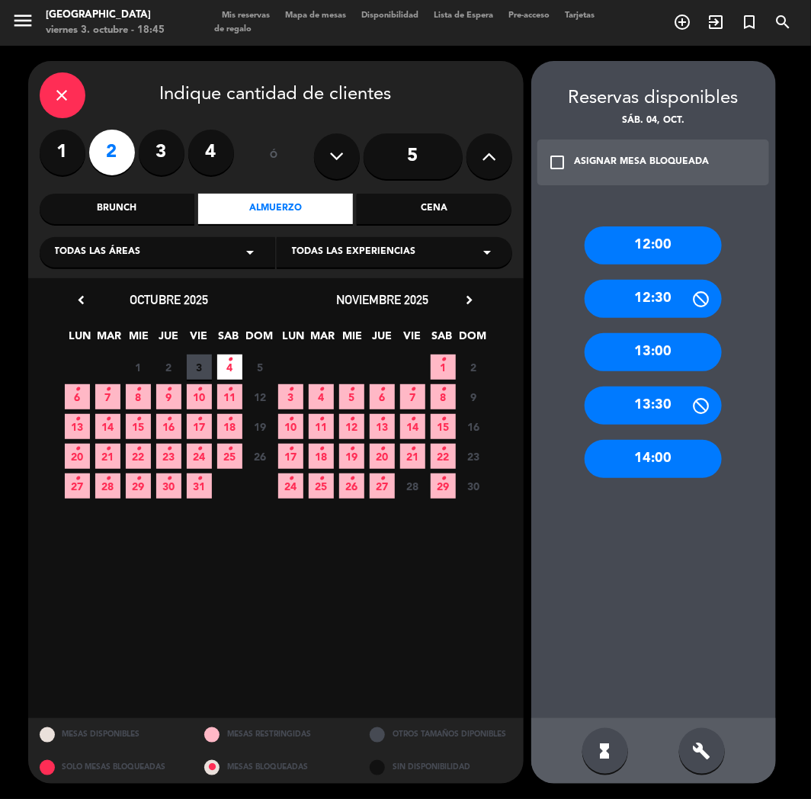
click at [659, 252] on div "12:00" at bounding box center [653, 245] width 137 height 38
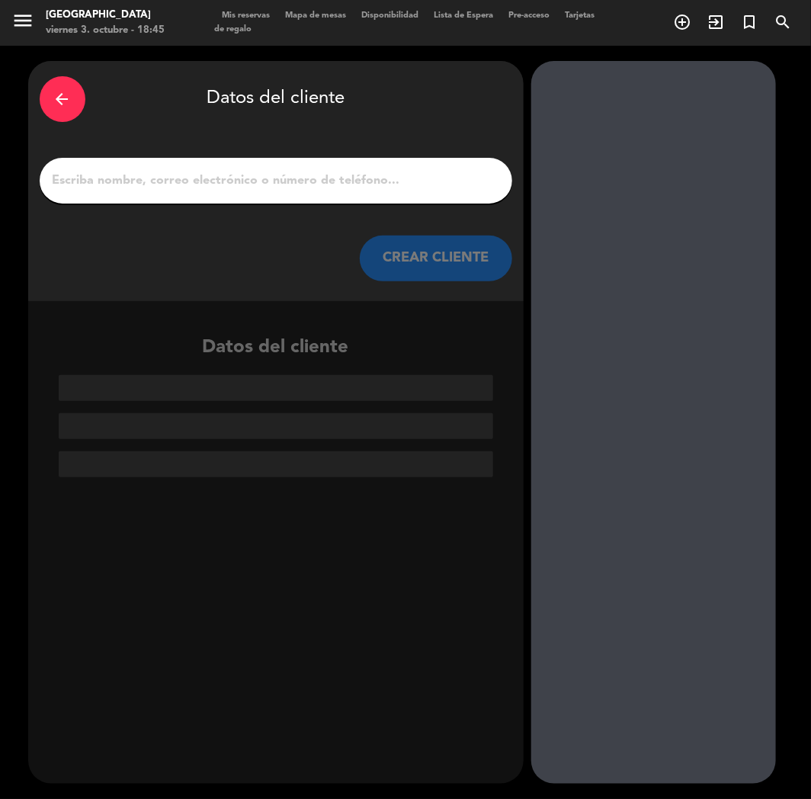
click at [238, 186] on input "1" at bounding box center [276, 180] width 450 height 21
paste input "[PERSON_NAME]"
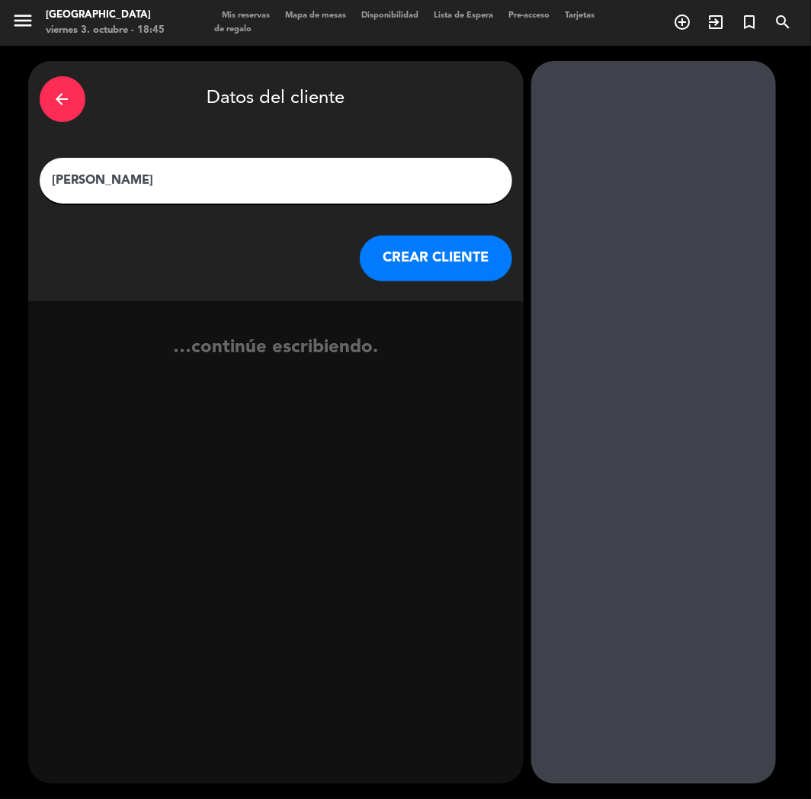
type input "[PERSON_NAME]"
click at [412, 261] on button "CREAR CLIENTE" at bounding box center [436, 259] width 152 height 46
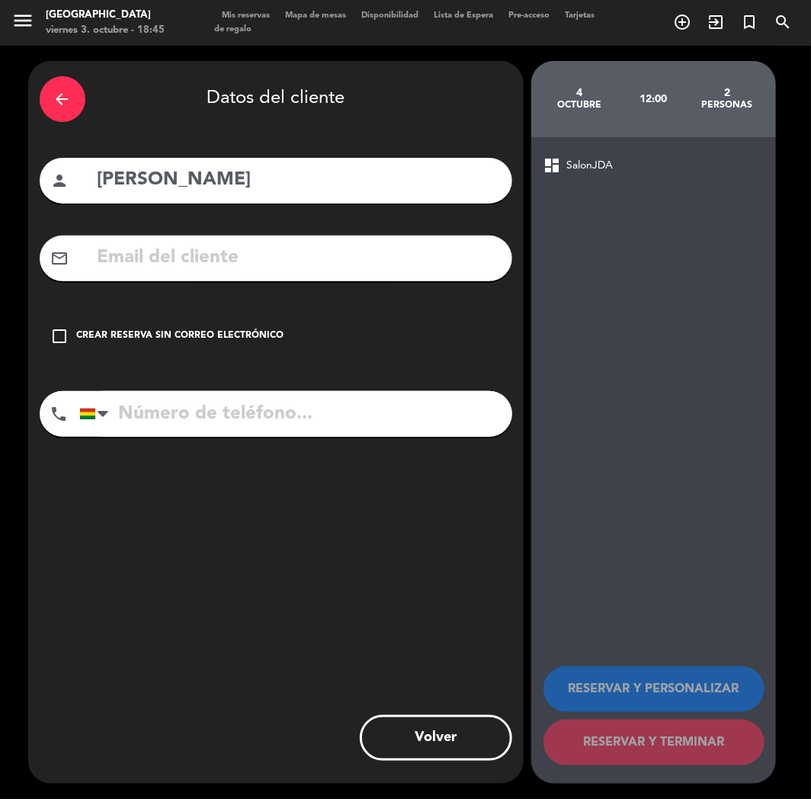
click at [172, 265] on input "text" at bounding box center [298, 257] width 405 height 31
paste input "[PERSON_NAME][EMAIL_ADDRESS][DOMAIN_NAME]"
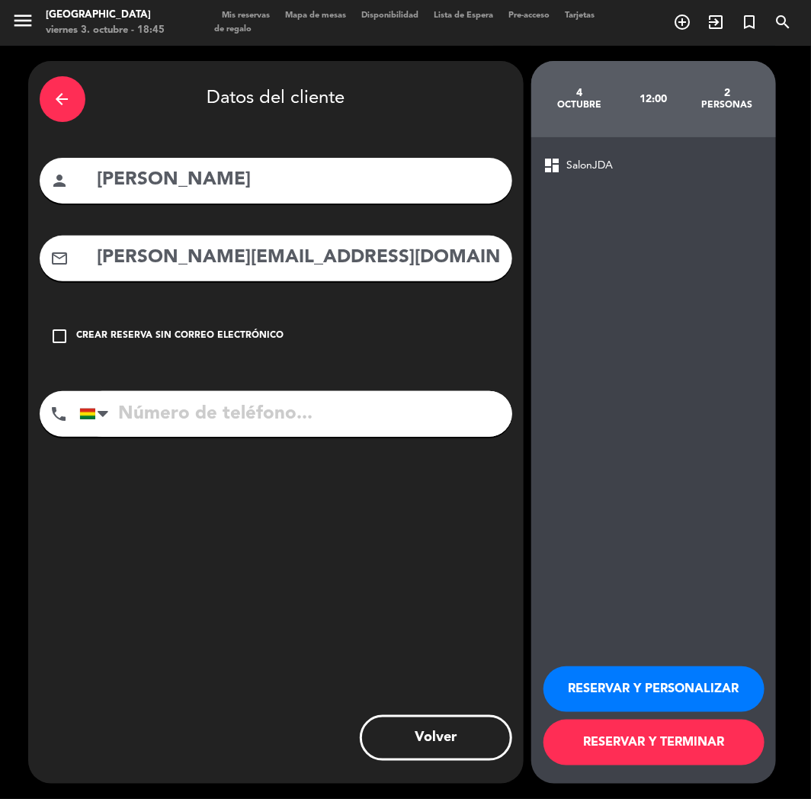
type input "[PERSON_NAME][EMAIL_ADDRESS][DOMAIN_NAME]"
drag, startPoint x: 173, startPoint y: 414, endPoint x: 24, endPoint y: 259, distance: 215.1
click at [172, 414] on input "tel" at bounding box center [295, 414] width 433 height 46
click at [210, 397] on input "tel" at bounding box center [295, 414] width 433 height 46
paste input "[PHONE_NUMBER]"
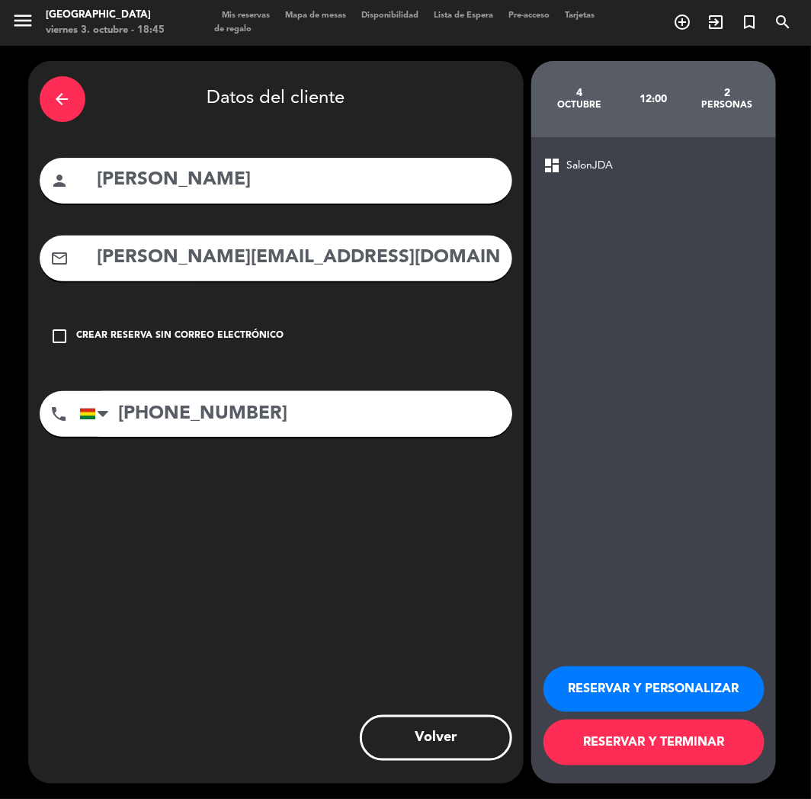
type input "[PHONE_NUMBER]"
click at [618, 688] on button "RESERVAR Y PERSONALIZAR" at bounding box center [654, 689] width 221 height 46
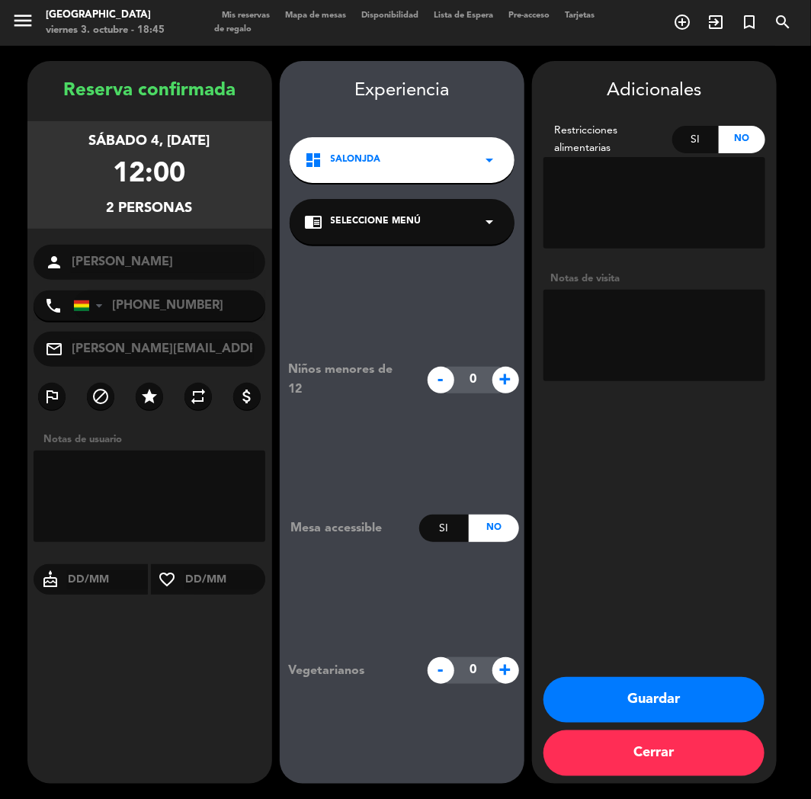
click at [637, 698] on button "Guardar" at bounding box center [654, 700] width 221 height 46
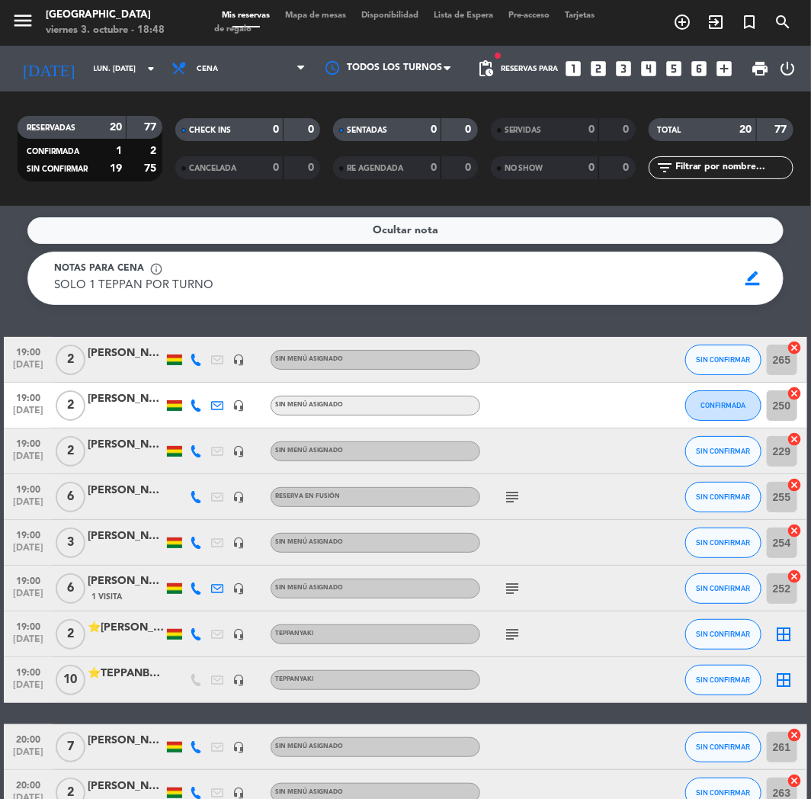
click at [598, 65] on icon "looks_two" at bounding box center [599, 69] width 20 height 20
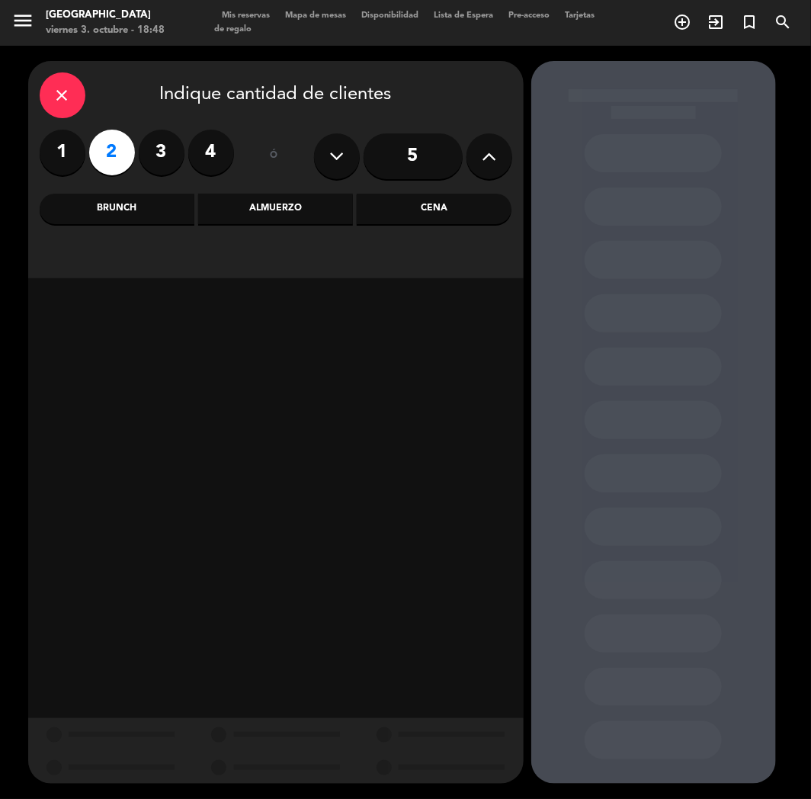
click at [443, 210] on div "Cena" at bounding box center [434, 209] width 155 height 30
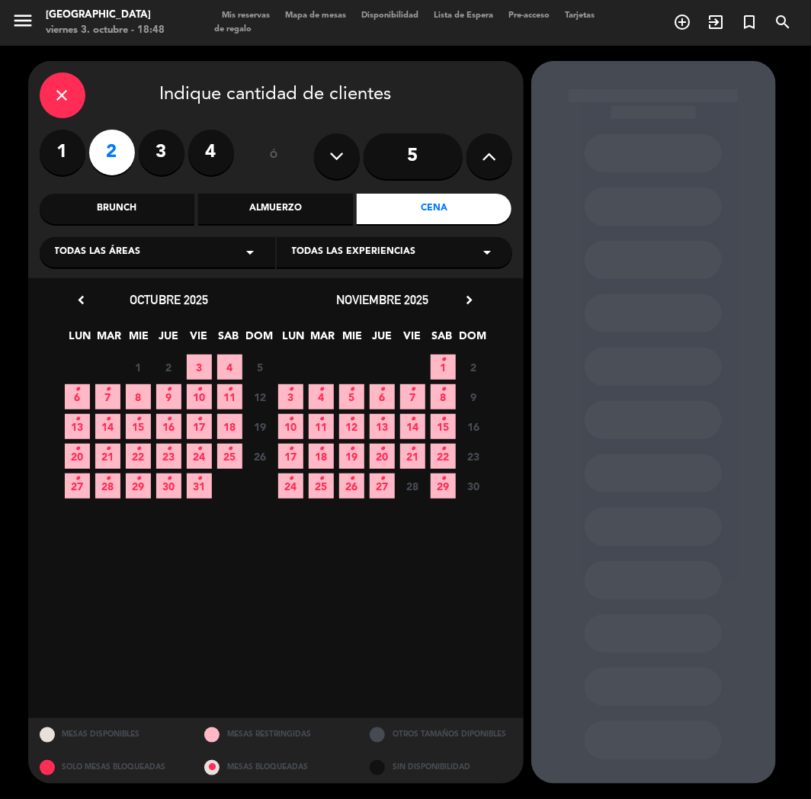
click at [79, 390] on icon "•" at bounding box center [77, 389] width 5 height 24
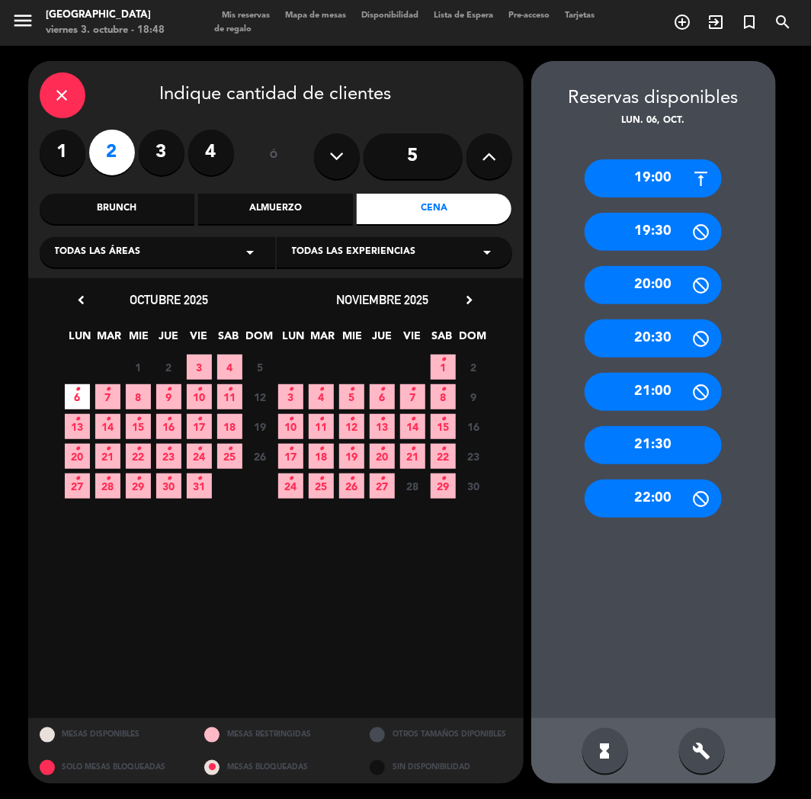
click at [648, 185] on div "19:00" at bounding box center [653, 178] width 137 height 38
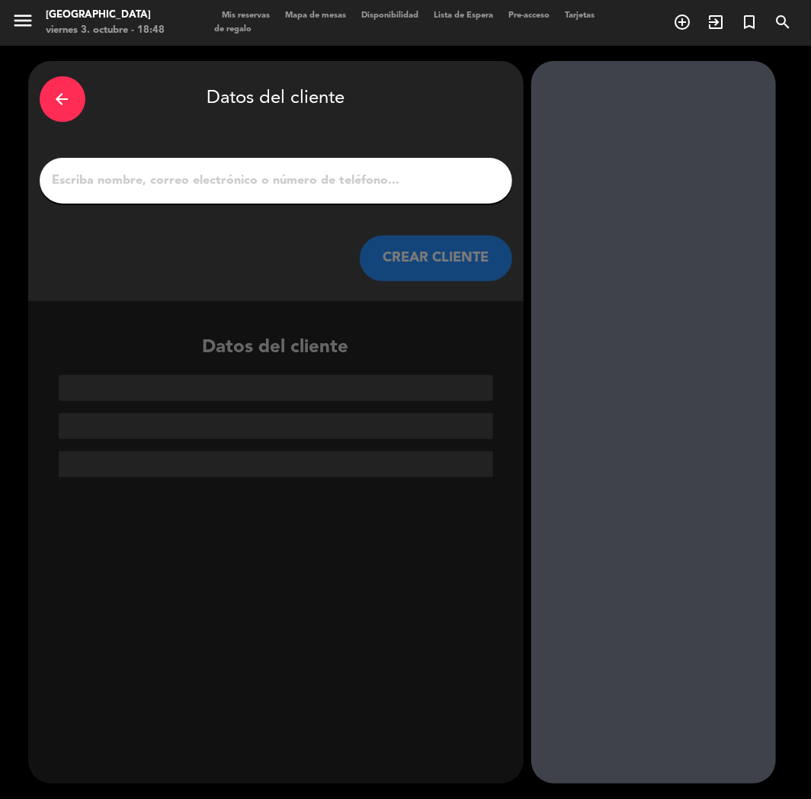
click at [323, 178] on input "1" at bounding box center [276, 180] width 450 height 21
paste input "[PERSON_NAME]"
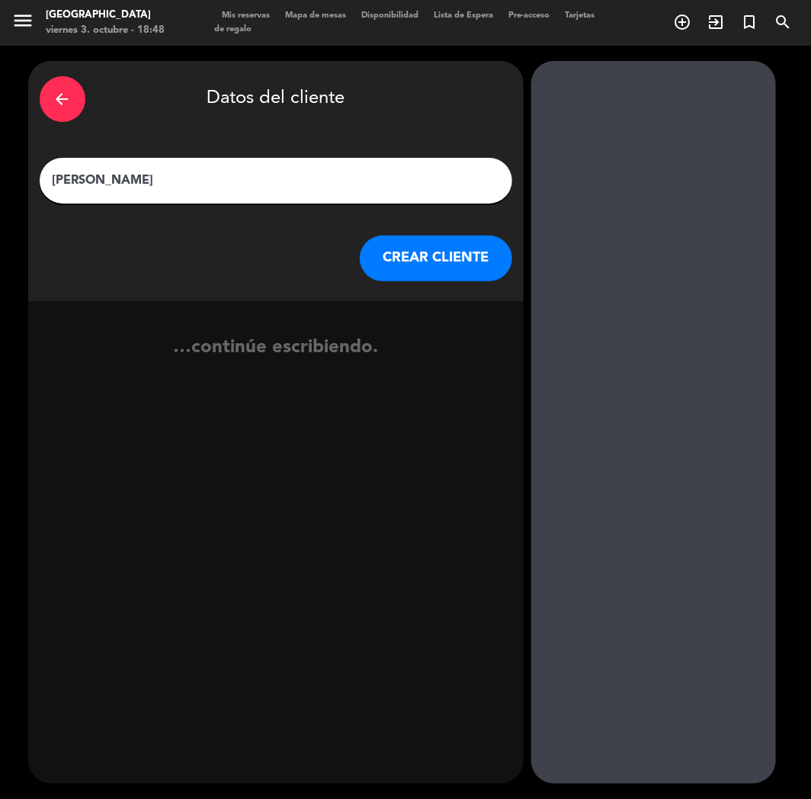
type input "[PERSON_NAME]"
click at [440, 269] on button "CREAR CLIENTE" at bounding box center [436, 259] width 152 height 46
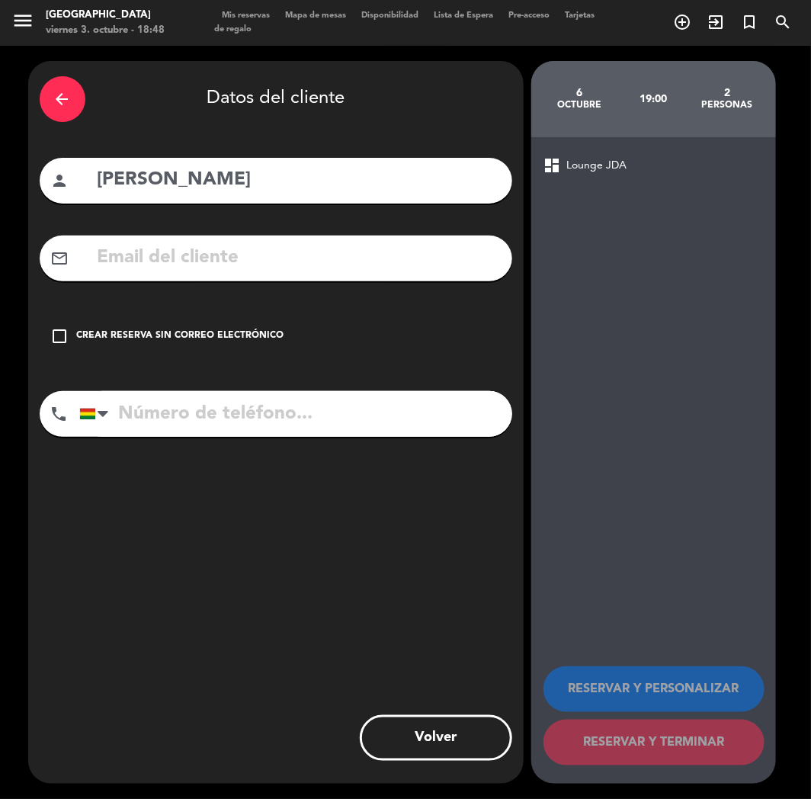
click at [178, 257] on input "text" at bounding box center [298, 257] width 405 height 31
paste input "[EMAIL_ADDRESS][DOMAIN_NAME]"
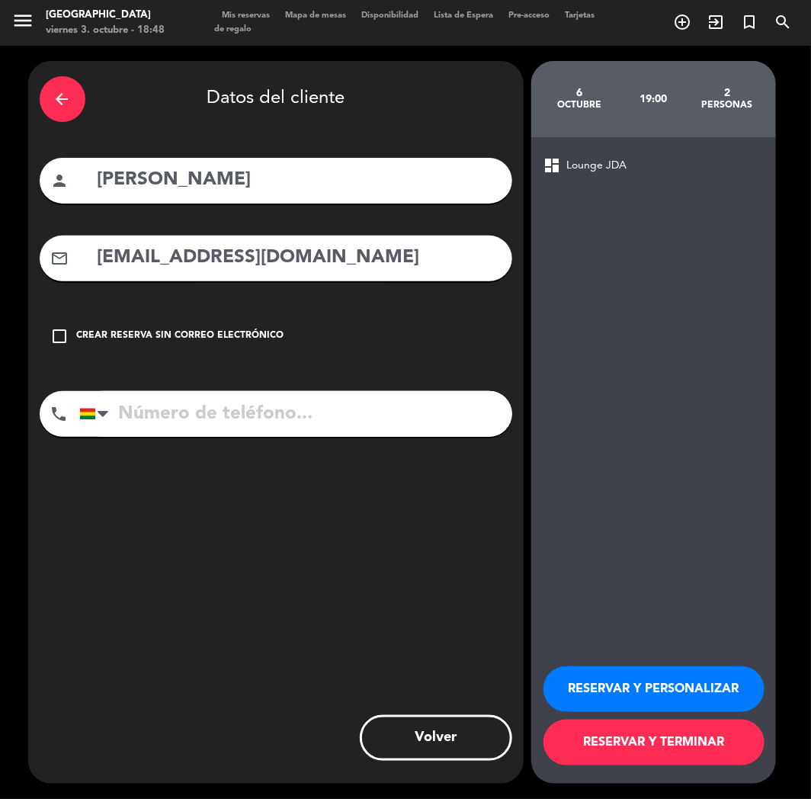
type input "[EMAIL_ADDRESS][DOMAIN_NAME]"
paste input "[PHONE_NUMBER]"
click at [185, 417] on input "[PHONE_NUMBER]" at bounding box center [295, 414] width 433 height 46
type input "[PHONE_NUMBER]"
click at [620, 695] on button "RESERVAR Y PERSONALIZAR" at bounding box center [654, 689] width 221 height 46
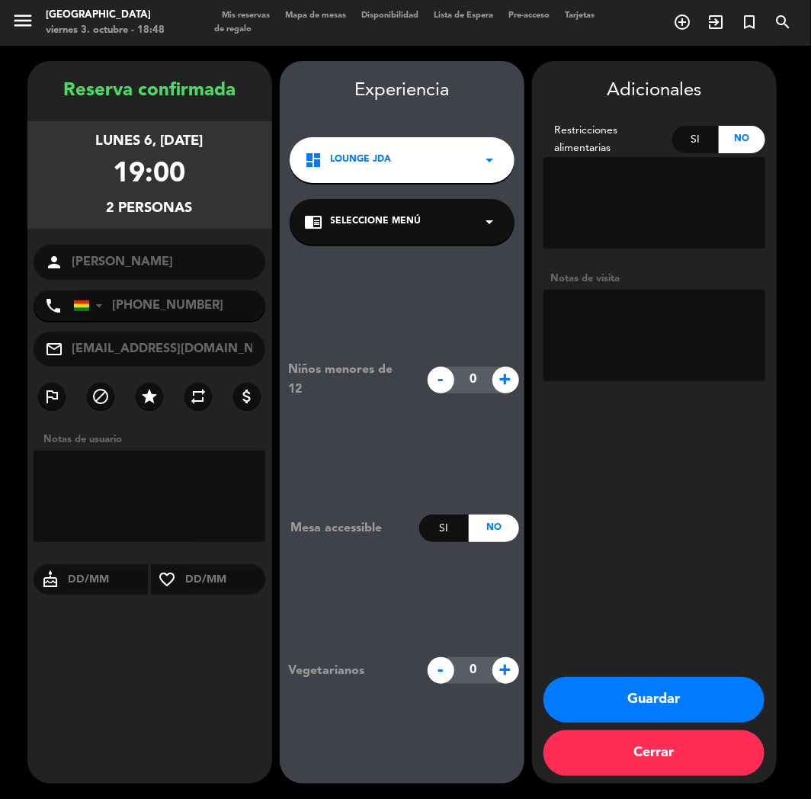
click at [651, 692] on button "Guardar" at bounding box center [654, 700] width 221 height 46
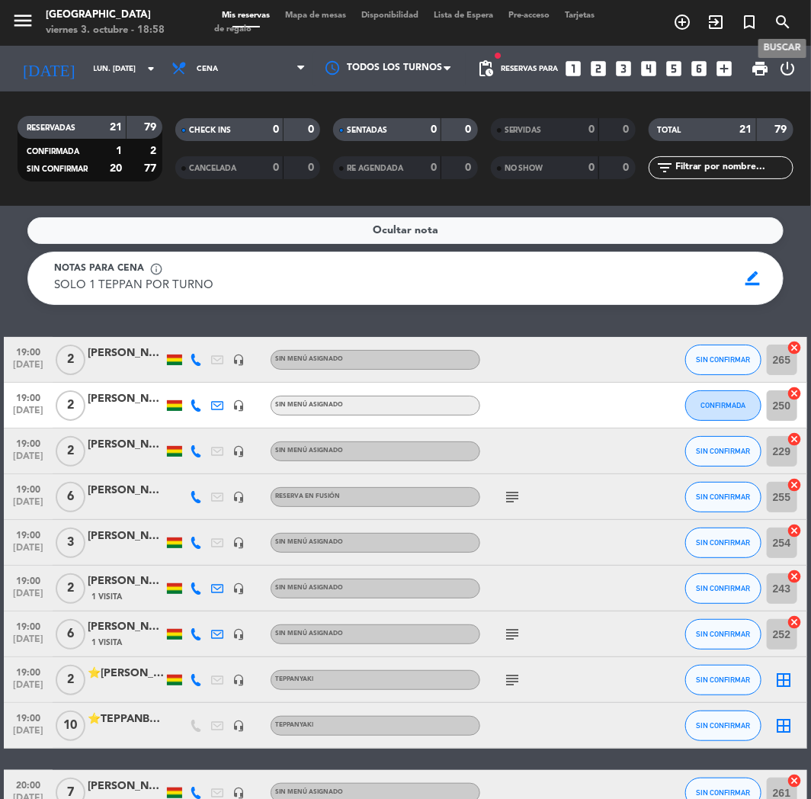
click at [781, 19] on icon "search" at bounding box center [783, 22] width 18 height 18
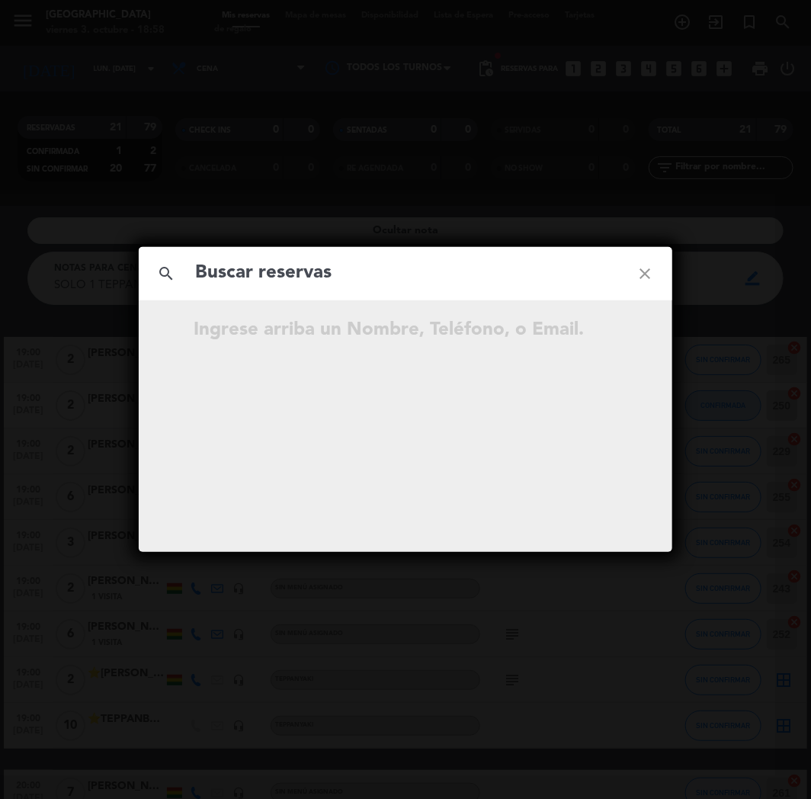
click at [781, 19] on div "search close Ingrese arriba un Nombre, Teléfono, o Email." at bounding box center [405, 399] width 811 height 799
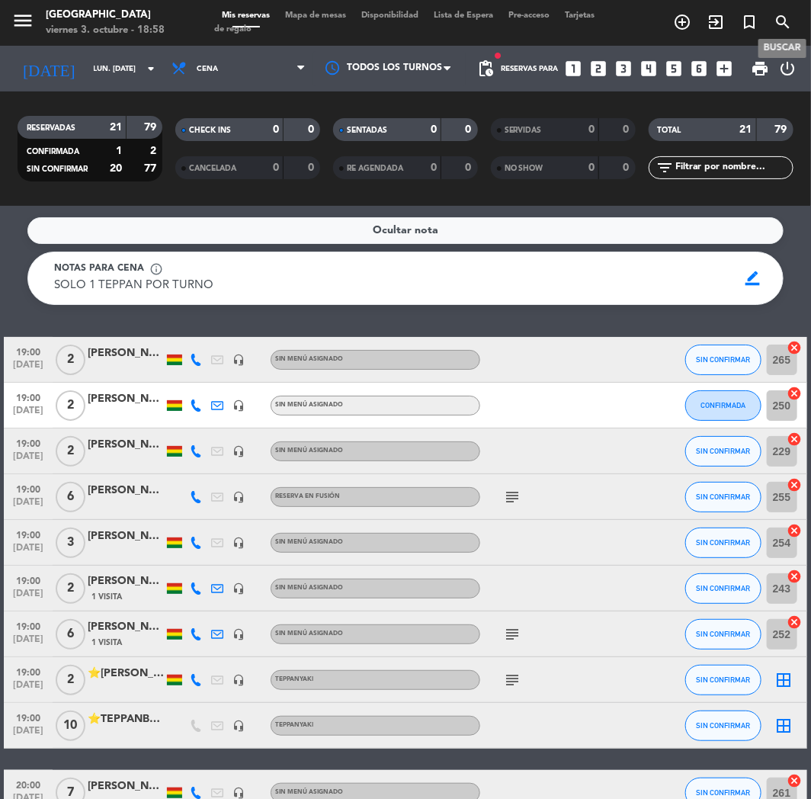
click at [781, 19] on icon "search" at bounding box center [783, 22] width 18 height 18
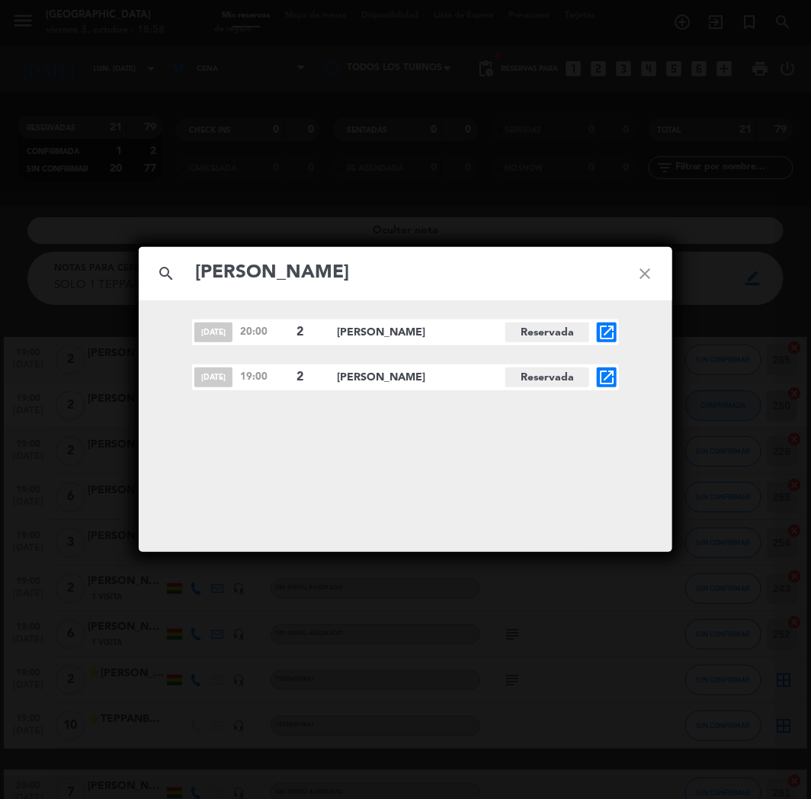
type input "[PERSON_NAME]"
click at [610, 379] on icon "open_in_new" at bounding box center [607, 377] width 18 height 18
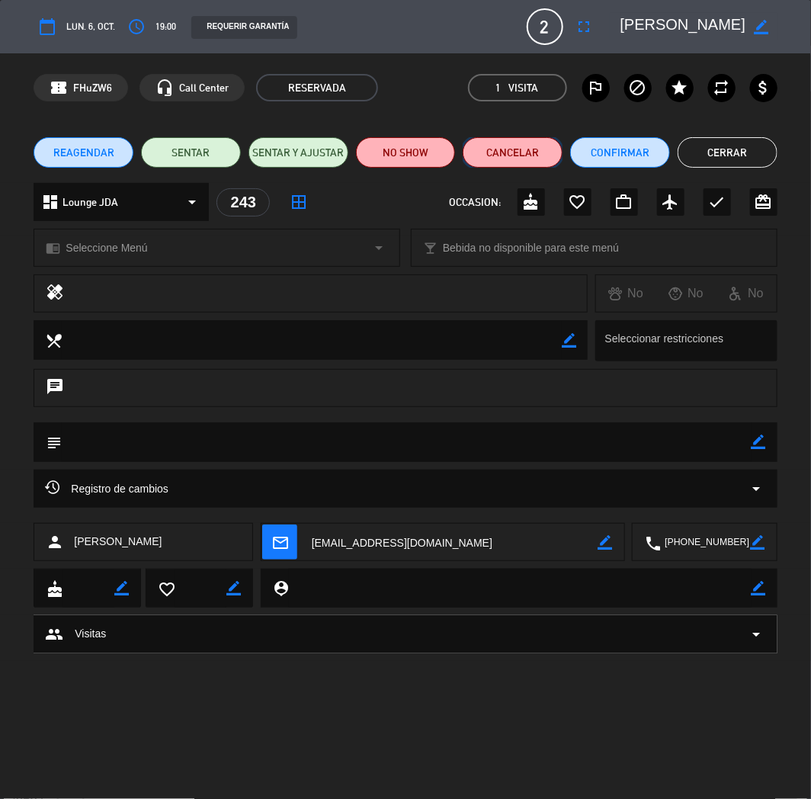
click at [512, 150] on button "Cancelar" at bounding box center [513, 152] width 100 height 30
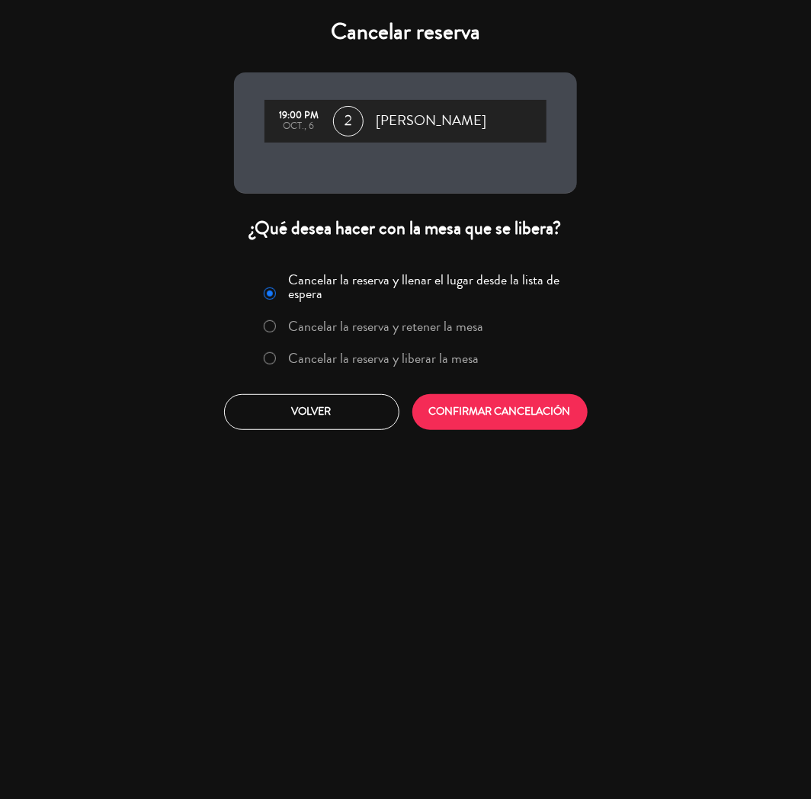
click at [390, 351] on label "Cancelar la reserva y liberar la mesa" at bounding box center [384, 358] width 191 height 14
click at [485, 408] on button "CONFIRMAR CANCELACIÓN" at bounding box center [499, 412] width 175 height 36
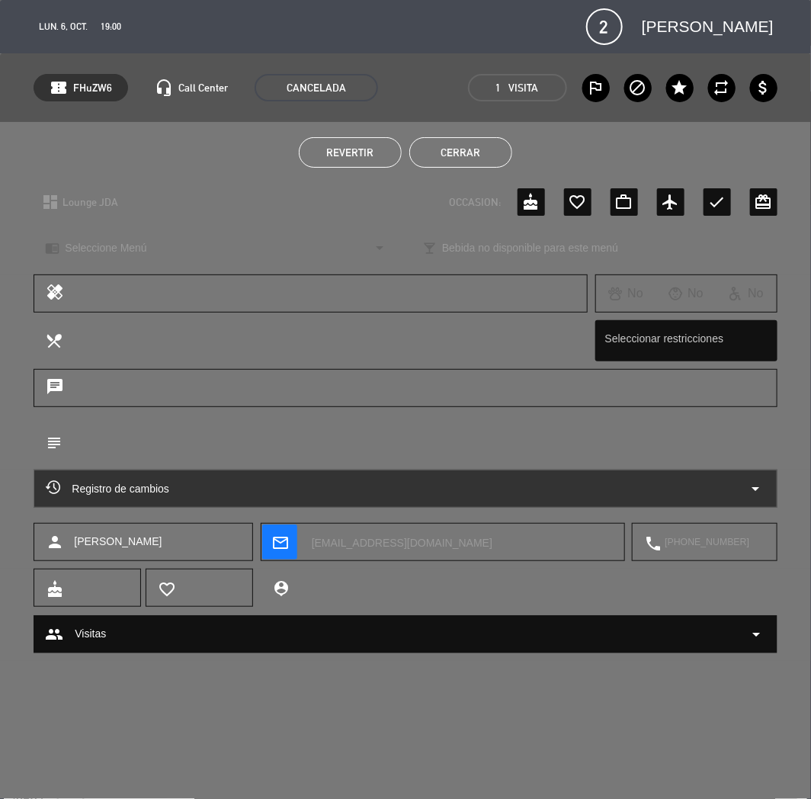
click at [448, 152] on button "Cerrar" at bounding box center [460, 152] width 103 height 30
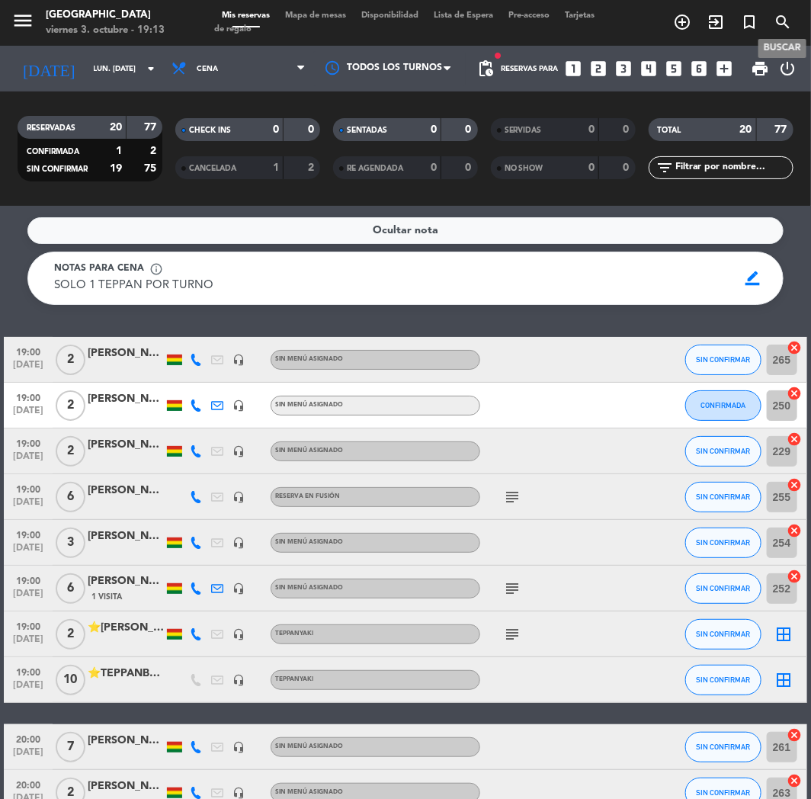
click at [786, 23] on icon "search" at bounding box center [783, 22] width 18 height 18
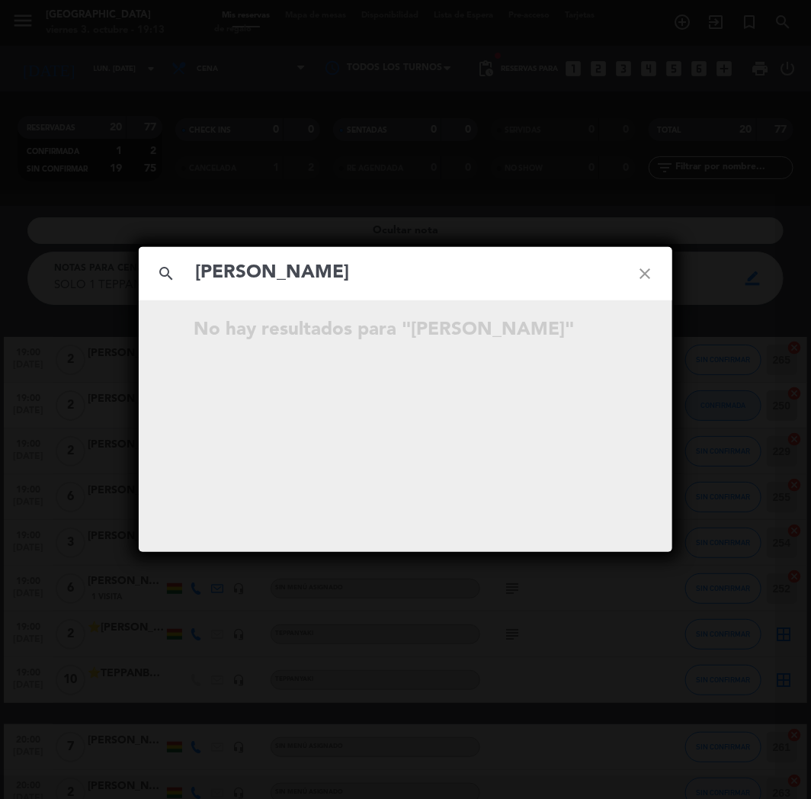
click at [245, 271] on input "[PERSON_NAME]" at bounding box center [406, 273] width 424 height 31
click at [313, 270] on input "torresillas" at bounding box center [406, 273] width 424 height 31
type input "t"
click at [234, 221] on div "search close No hay resultados para """ at bounding box center [405, 399] width 811 height 799
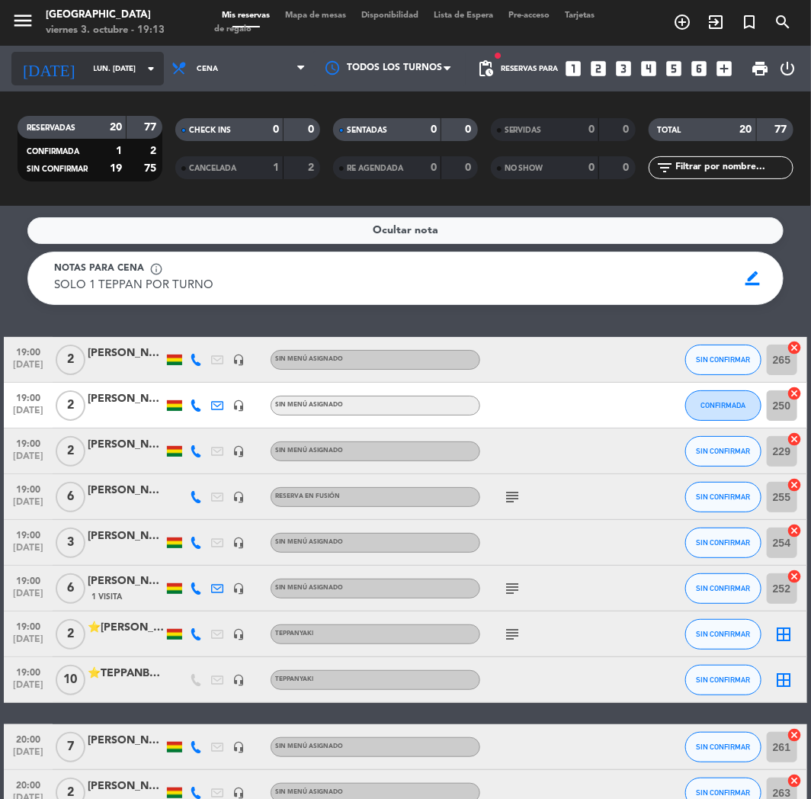
click at [86, 76] on input "lun. [DATE]" at bounding box center [137, 69] width 103 height 24
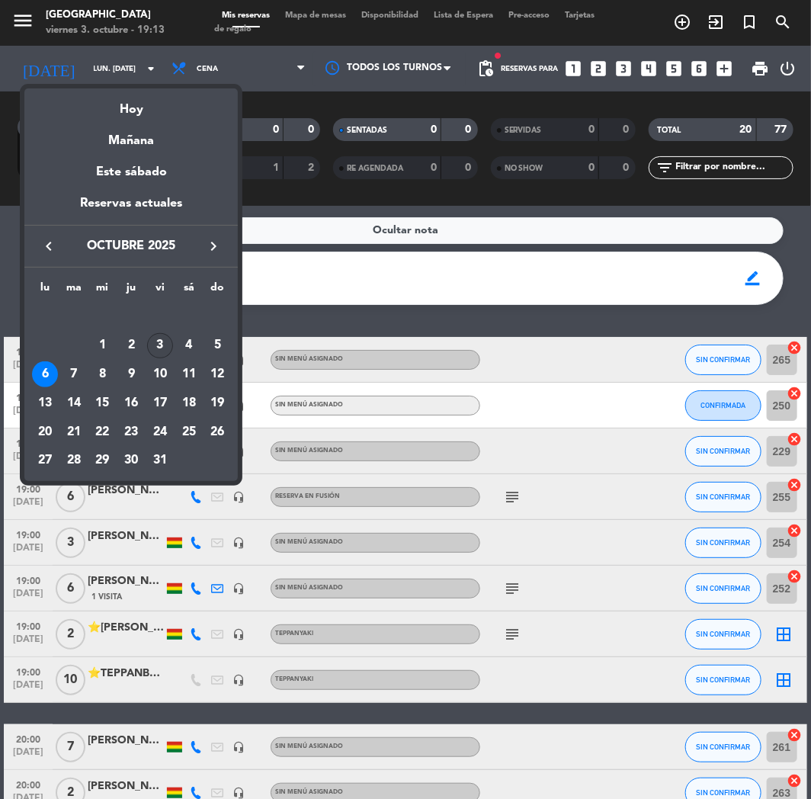
click at [153, 349] on div "3" at bounding box center [160, 346] width 26 height 26
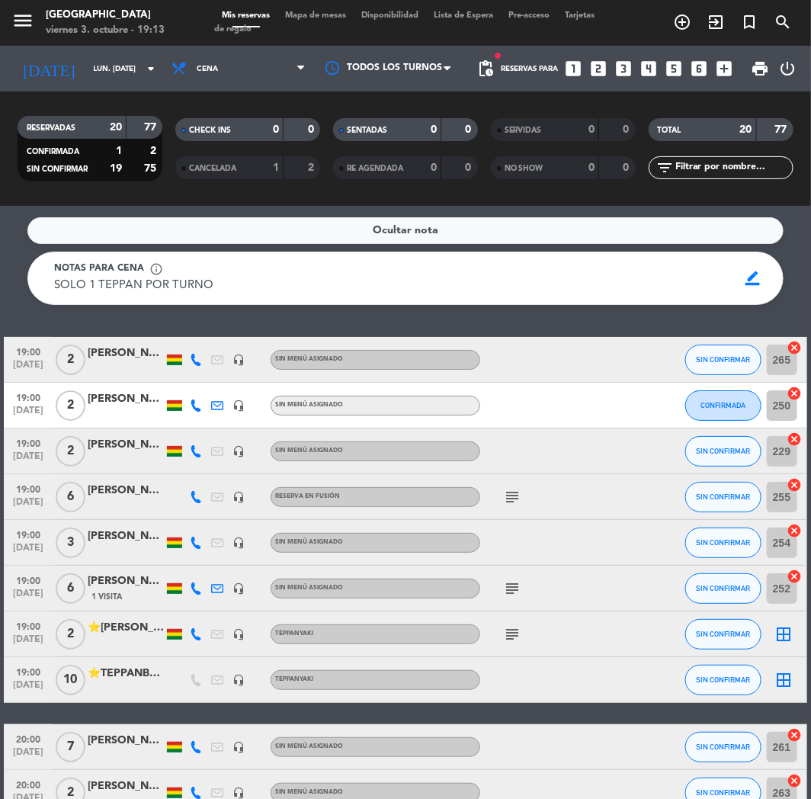
type input "vie. [DATE]"
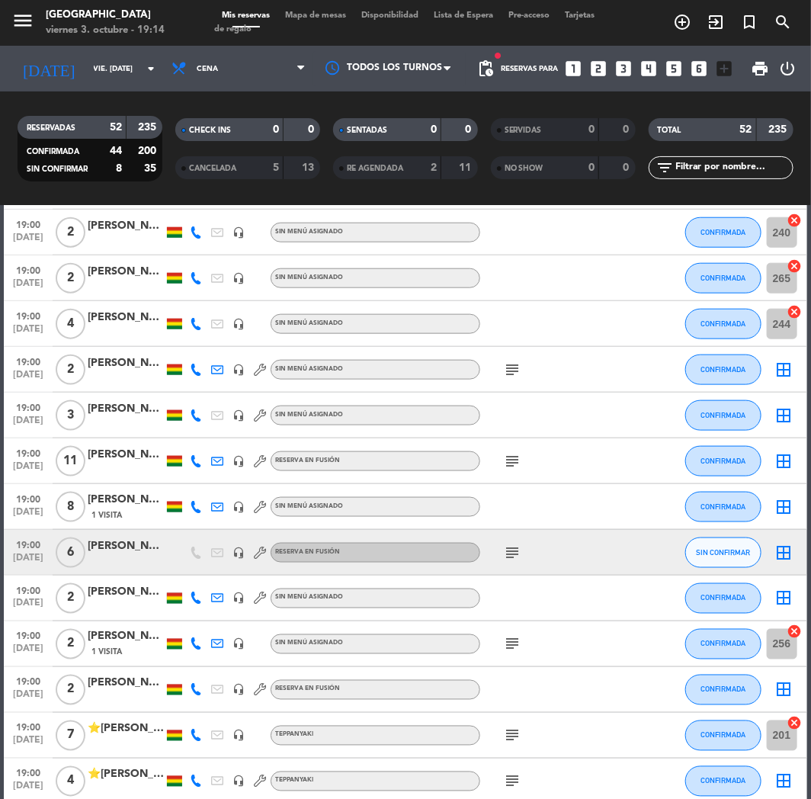
scroll to position [513, 0]
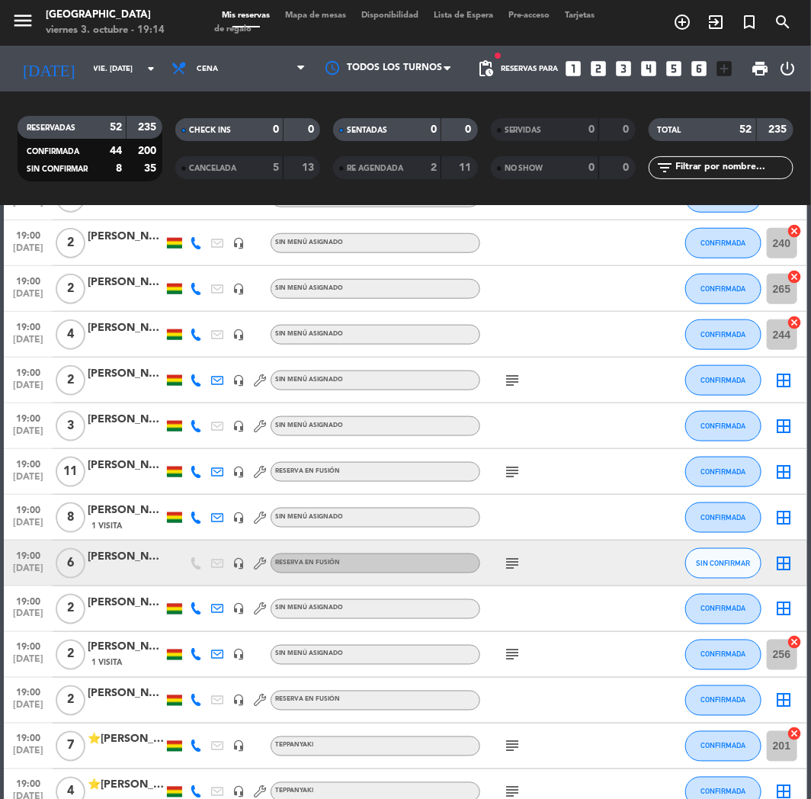
click at [132, 430] on div at bounding box center [126, 434] width 76 height 12
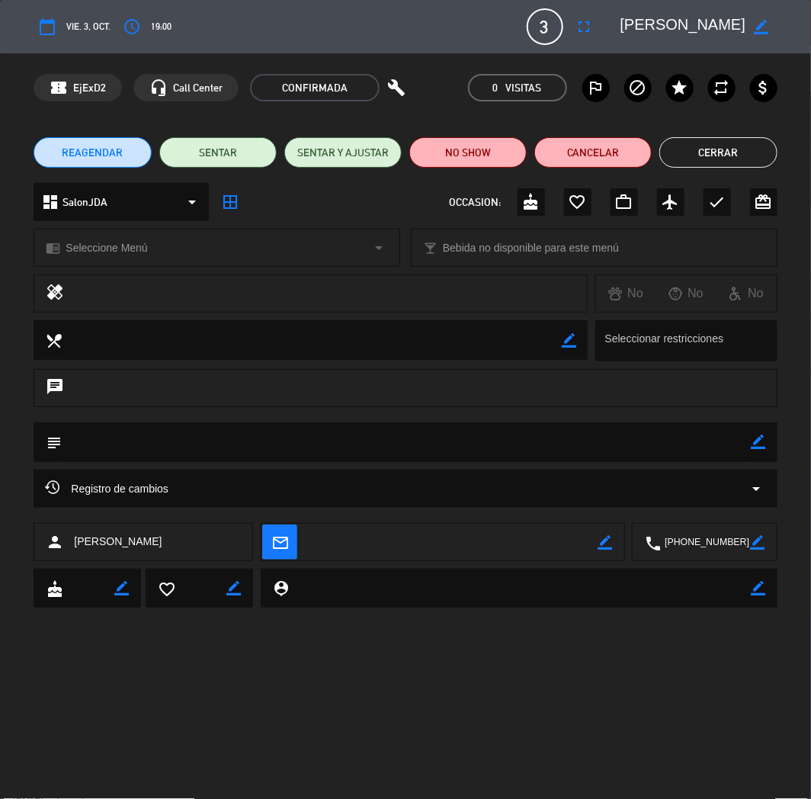
click at [746, 156] on button "Cerrar" at bounding box center [717, 152] width 117 height 30
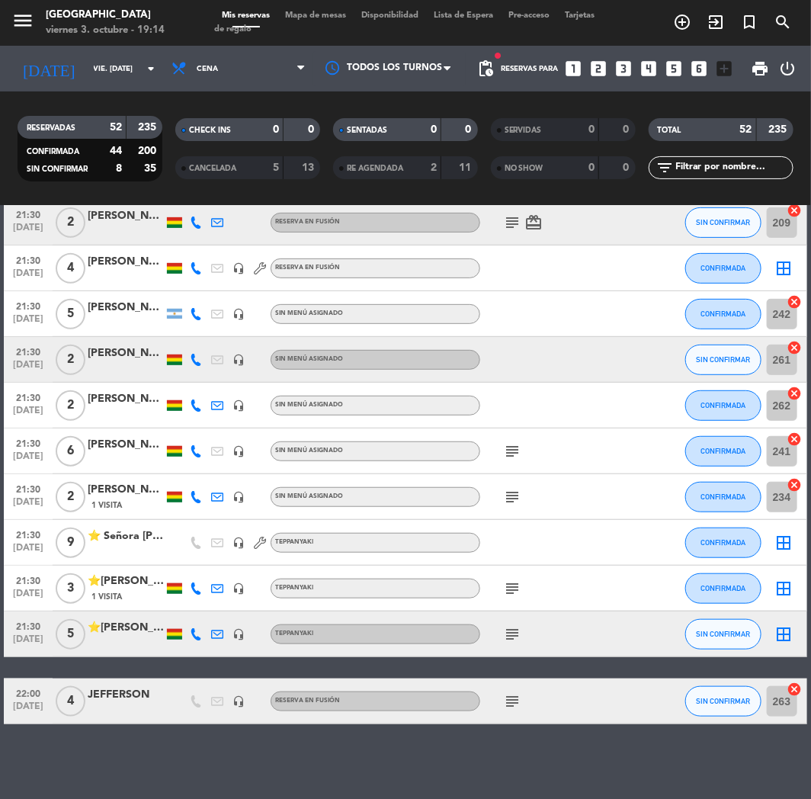
scroll to position [2038, 0]
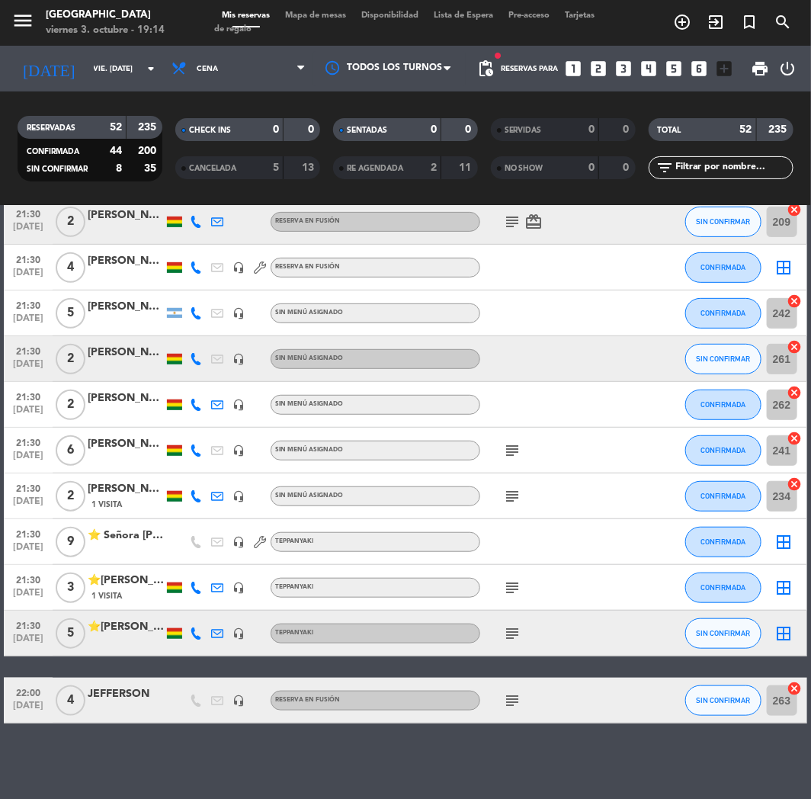
click at [128, 592] on div "1 Visita" at bounding box center [126, 595] width 76 height 13
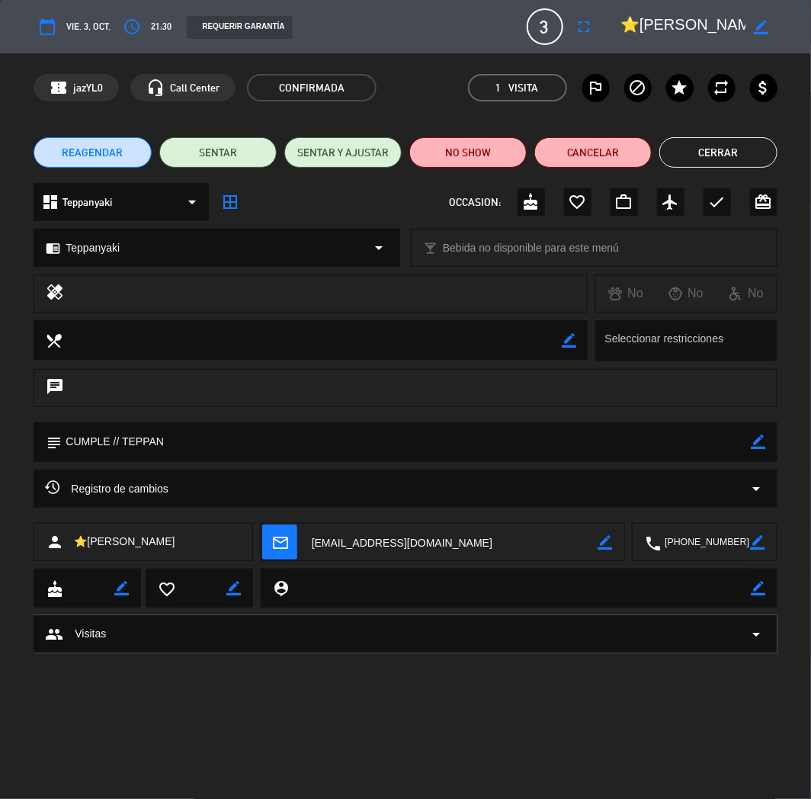
click at [714, 143] on button "Cerrar" at bounding box center [717, 152] width 117 height 30
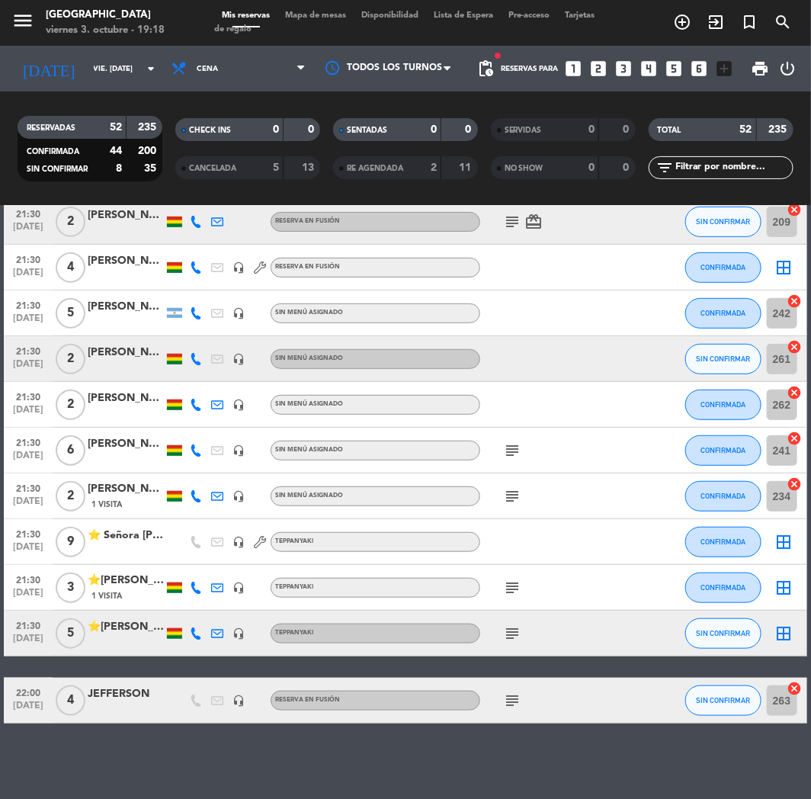
click at [597, 59] on icon "looks_two" at bounding box center [599, 69] width 20 height 20
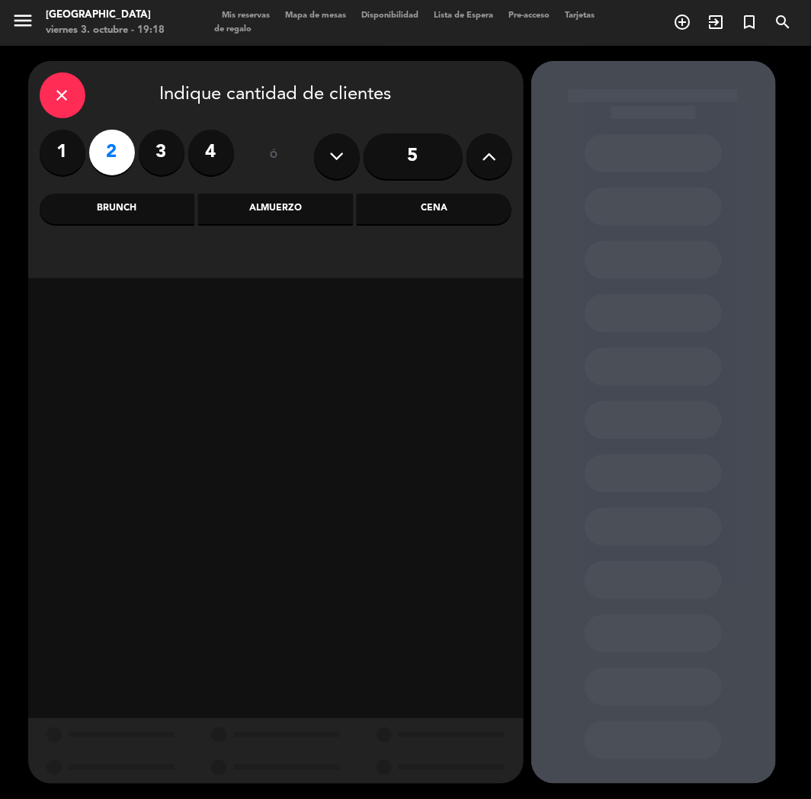
click at [435, 213] on div "Cena" at bounding box center [434, 209] width 155 height 30
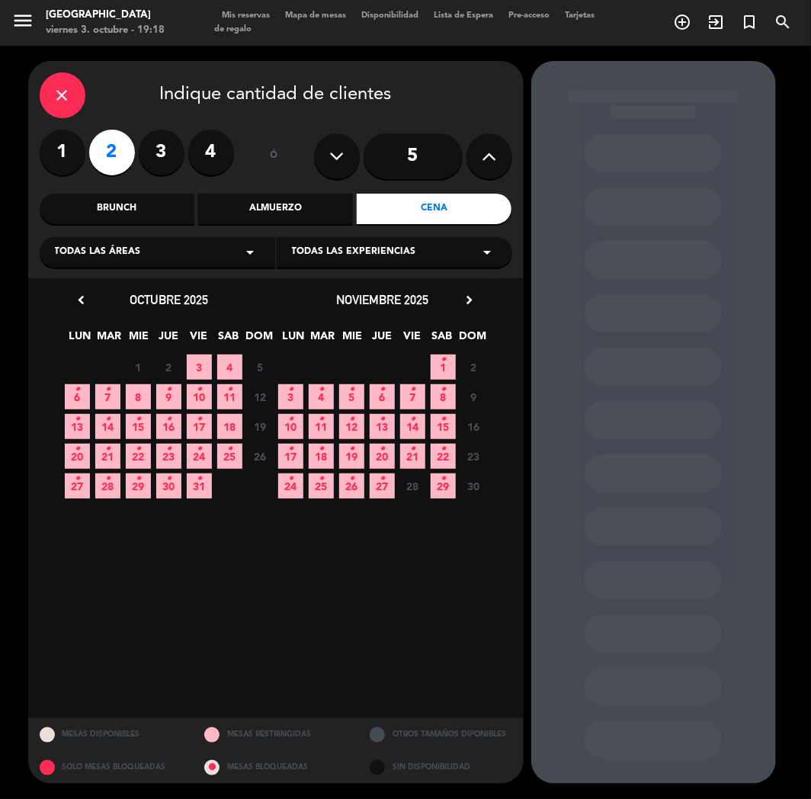
click at [207, 394] on span "10 •" at bounding box center [199, 396] width 25 height 25
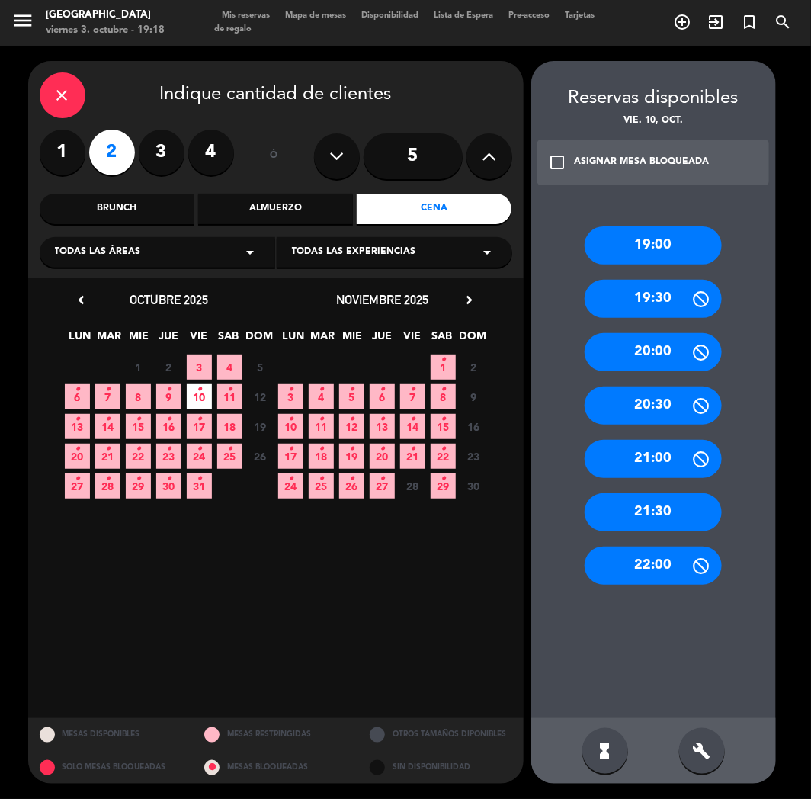
drag, startPoint x: 646, startPoint y: 509, endPoint x: 356, endPoint y: 301, distance: 356.9
click at [646, 508] on div "21:30" at bounding box center [653, 512] width 137 height 38
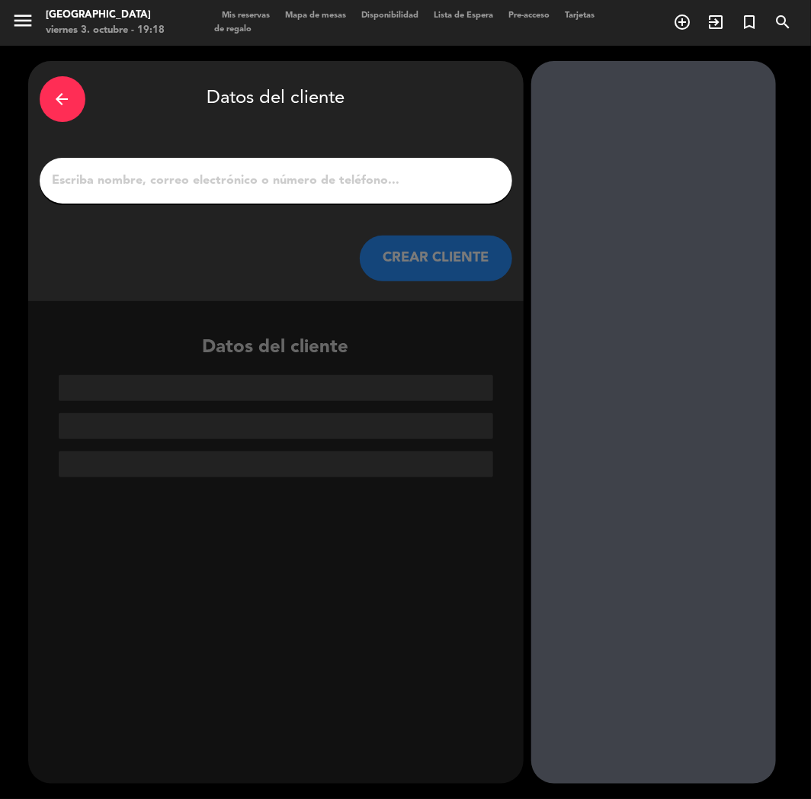
paste input "Moacir Kaipe"
click at [244, 184] on input "Moacir Kaipe" at bounding box center [276, 180] width 450 height 21
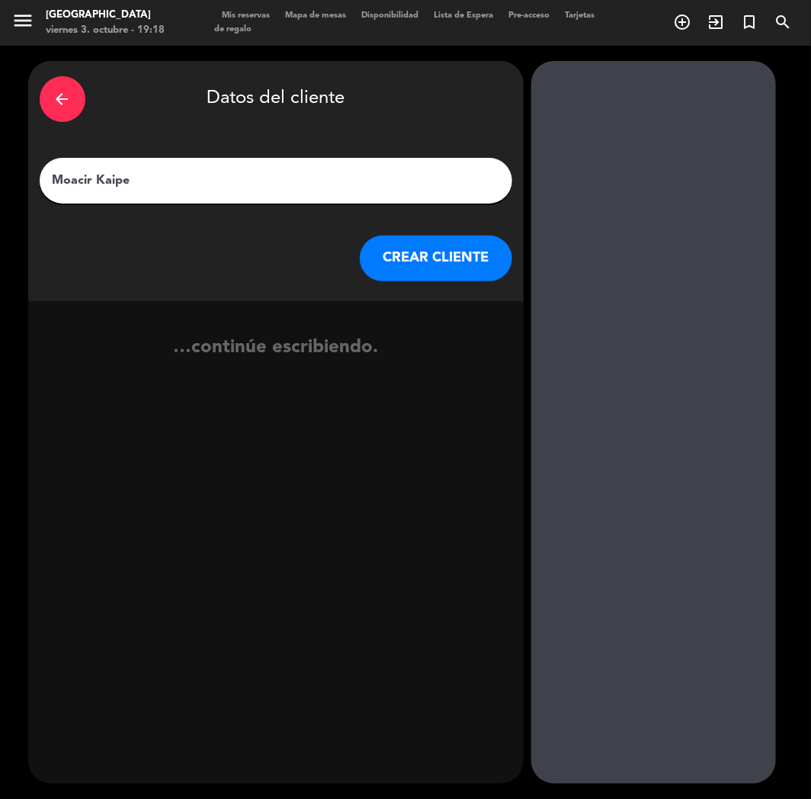
type input "Moacir Kaipe"
click at [440, 258] on button "CREAR CLIENTE" at bounding box center [436, 259] width 152 height 46
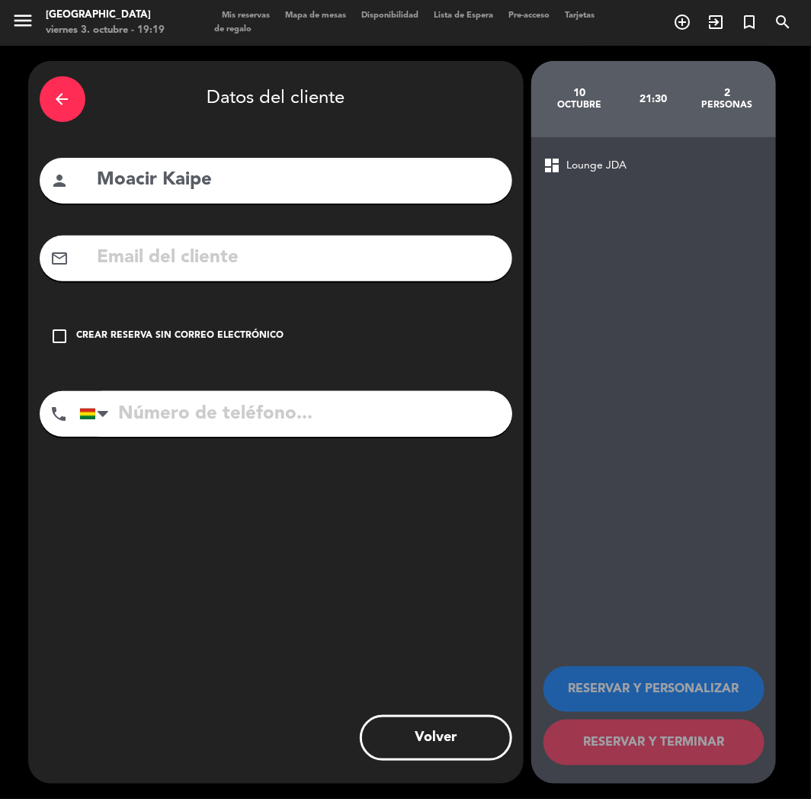
click at [218, 422] on input "tel" at bounding box center [295, 414] width 433 height 46
click at [181, 404] on input "tel" at bounding box center [295, 414] width 433 height 46
paste input "[PHONE_NUMBER]"
type input "[PHONE_NUMBER]"
click at [184, 318] on div "check_box_outline_blank Crear reserva sin correo electrónico" at bounding box center [276, 336] width 473 height 46
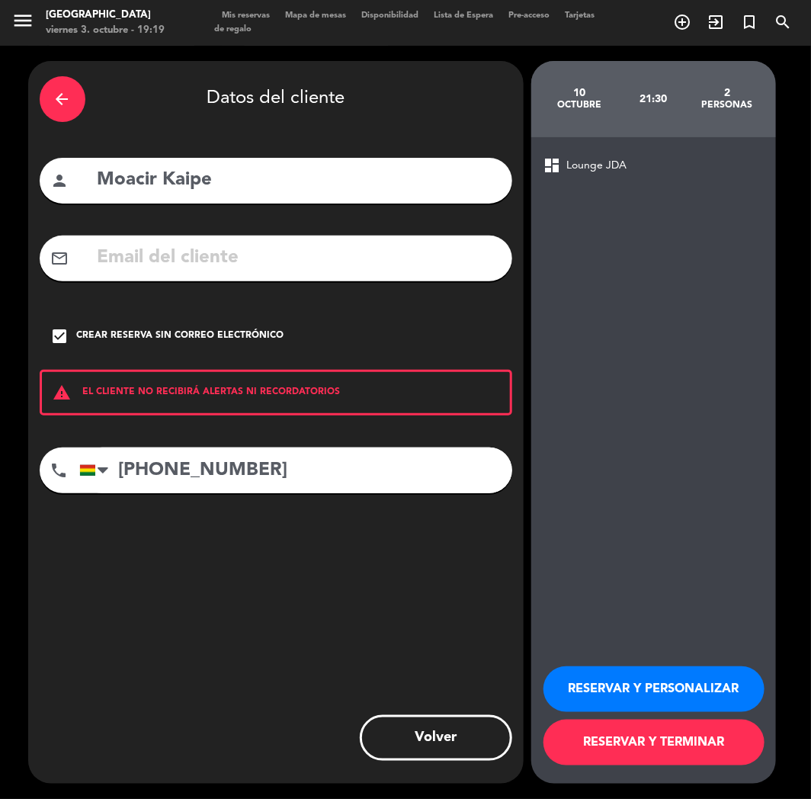
click at [611, 677] on button "RESERVAR Y PERSONALIZAR" at bounding box center [654, 689] width 221 height 46
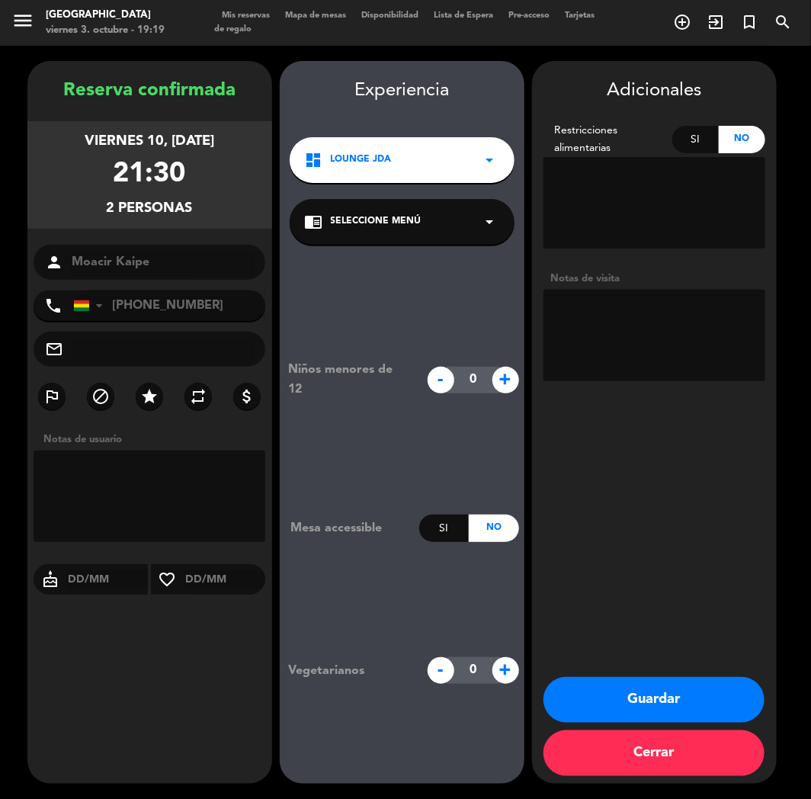
click at [134, 686] on div "Reserva confirmada viernes 10, [DATE] 21:30 2 personas person Moacir Kaipe phon…" at bounding box center [149, 437] width 245 height 723
click at [614, 704] on button "Guardar" at bounding box center [654, 700] width 221 height 46
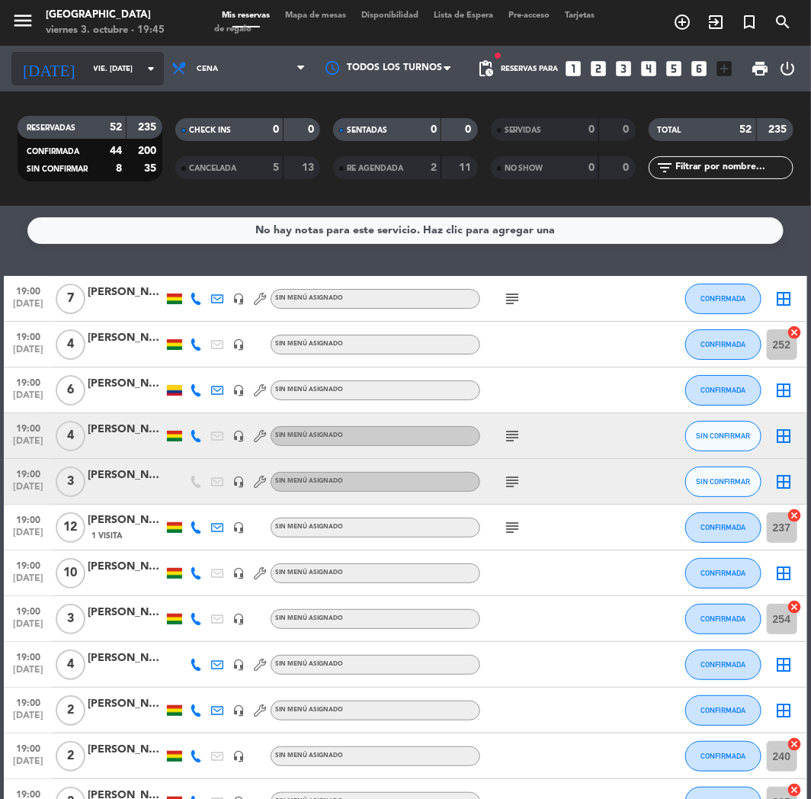
click at [88, 72] on input "vie. [DATE]" at bounding box center [137, 69] width 103 height 24
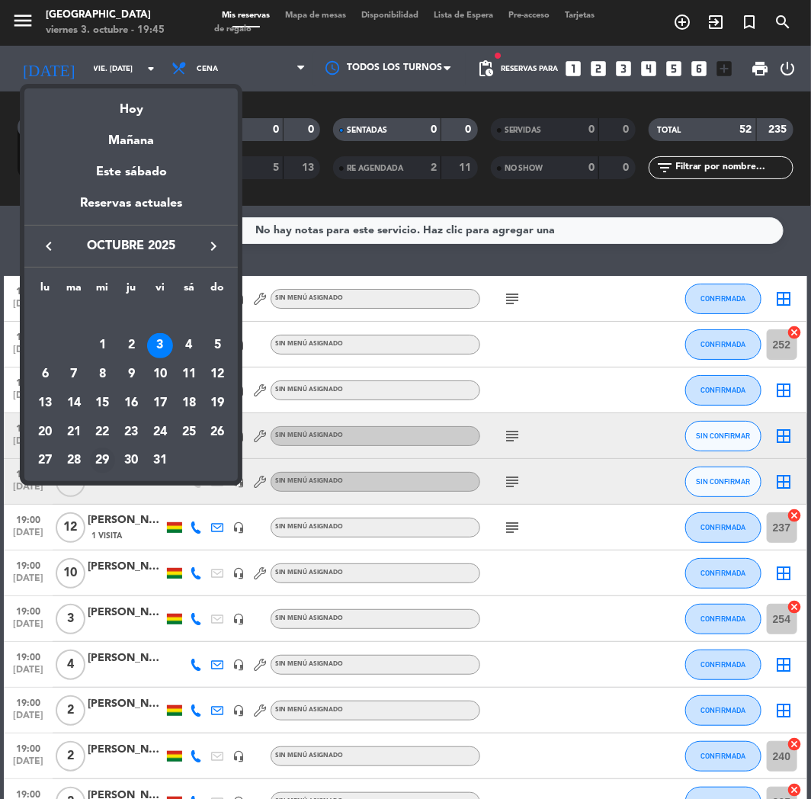
click at [97, 462] on div "29" at bounding box center [103, 461] width 26 height 26
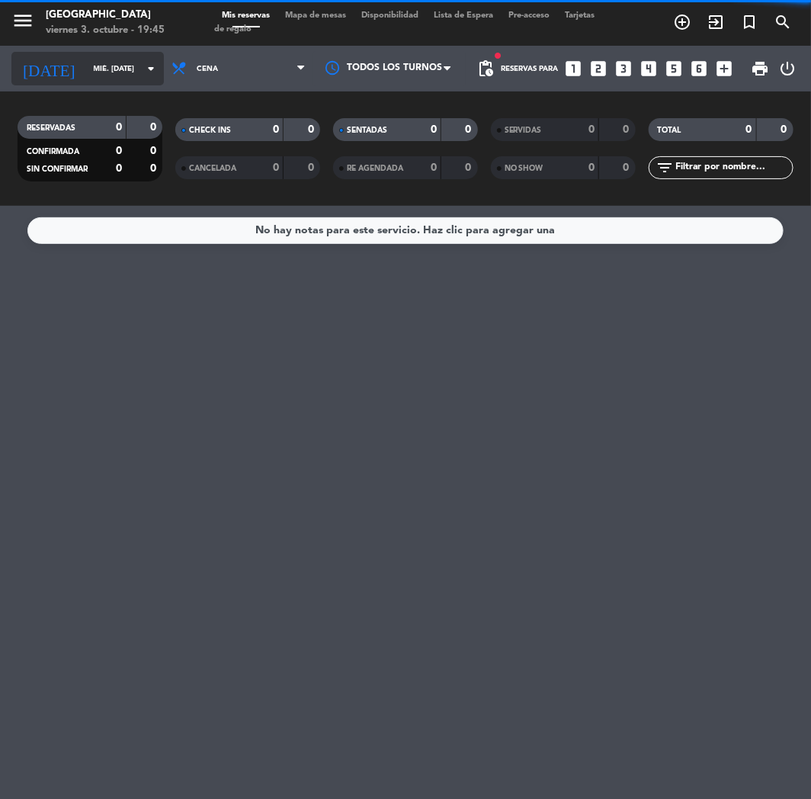
click at [130, 65] on input "mié. [DATE]" at bounding box center [137, 69] width 103 height 24
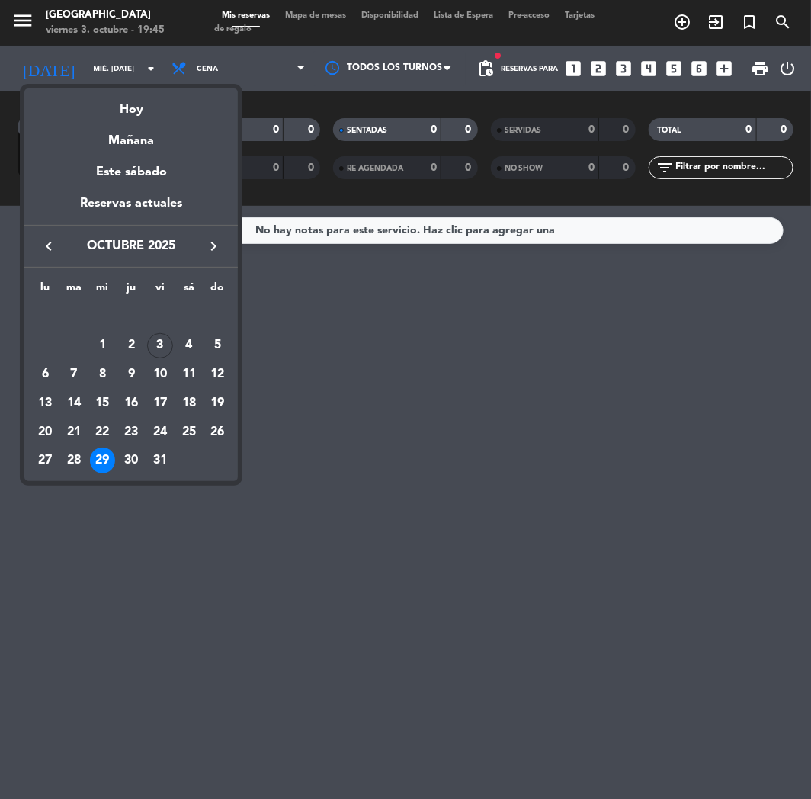
click at [207, 248] on icon "keyboard_arrow_right" at bounding box center [213, 246] width 18 height 18
click at [188, 431] on div "29" at bounding box center [189, 432] width 26 height 26
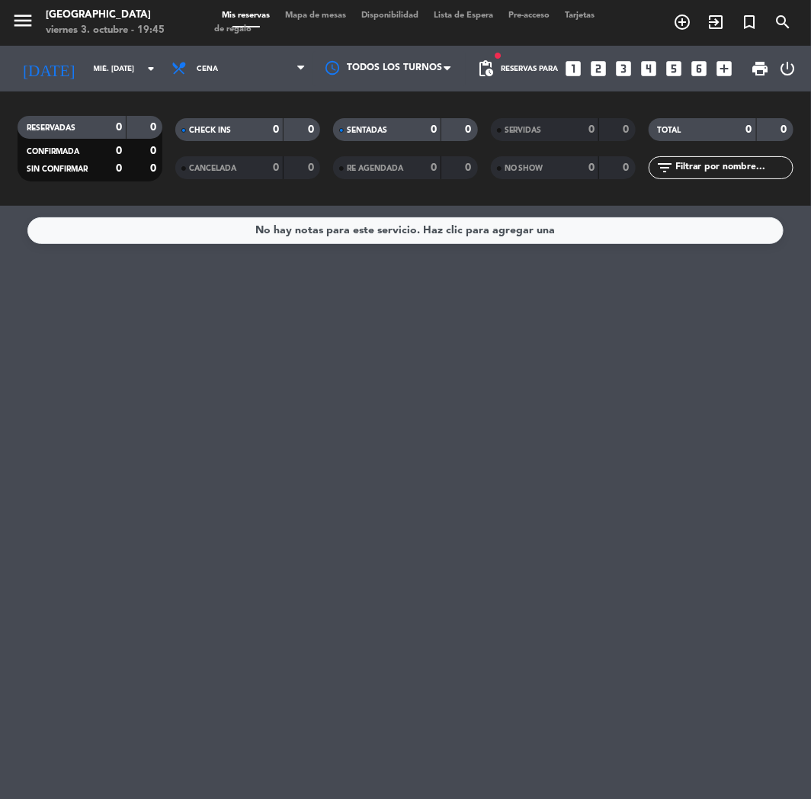
type input "sáb. [DATE]"
click at [796, 18] on span "search" at bounding box center [783, 22] width 34 height 26
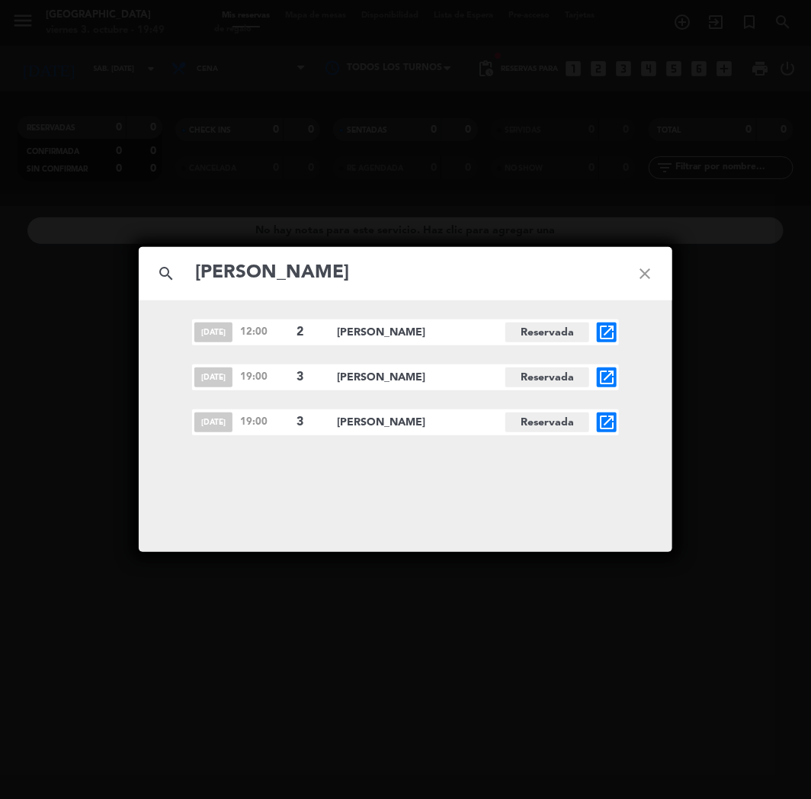
type input "[PERSON_NAME]"
click at [605, 418] on icon "open_in_new" at bounding box center [607, 422] width 18 height 18
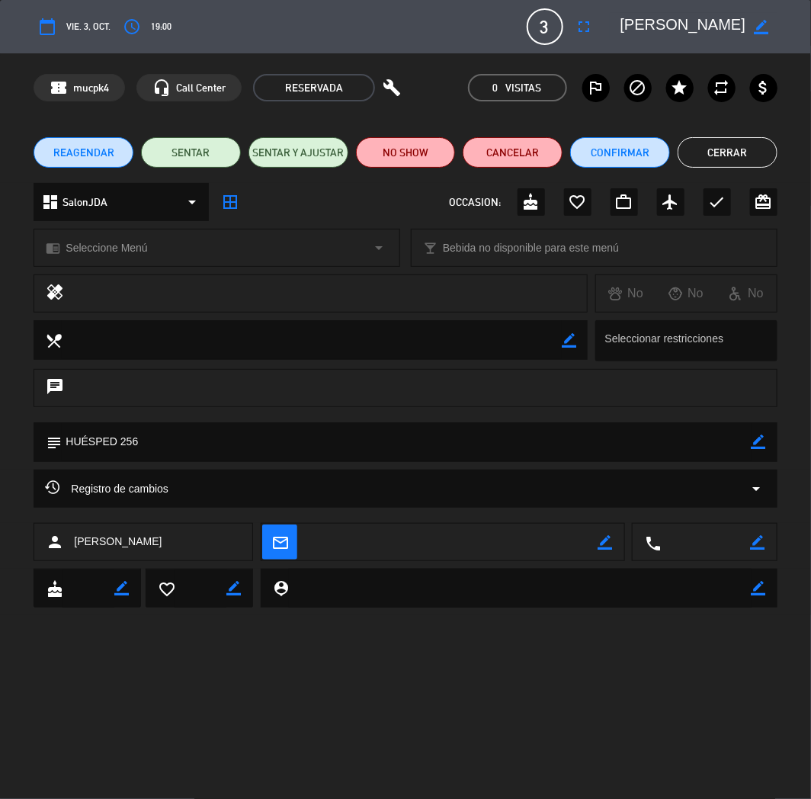
click at [511, 441] on textarea at bounding box center [406, 441] width 689 height 39
click at [546, 412] on div "chat" at bounding box center [405, 395] width 811 height 53
drag, startPoint x: 718, startPoint y: 148, endPoint x: 715, endPoint y: 99, distance: 48.9
click at [718, 148] on button "Cerrar" at bounding box center [728, 152] width 100 height 30
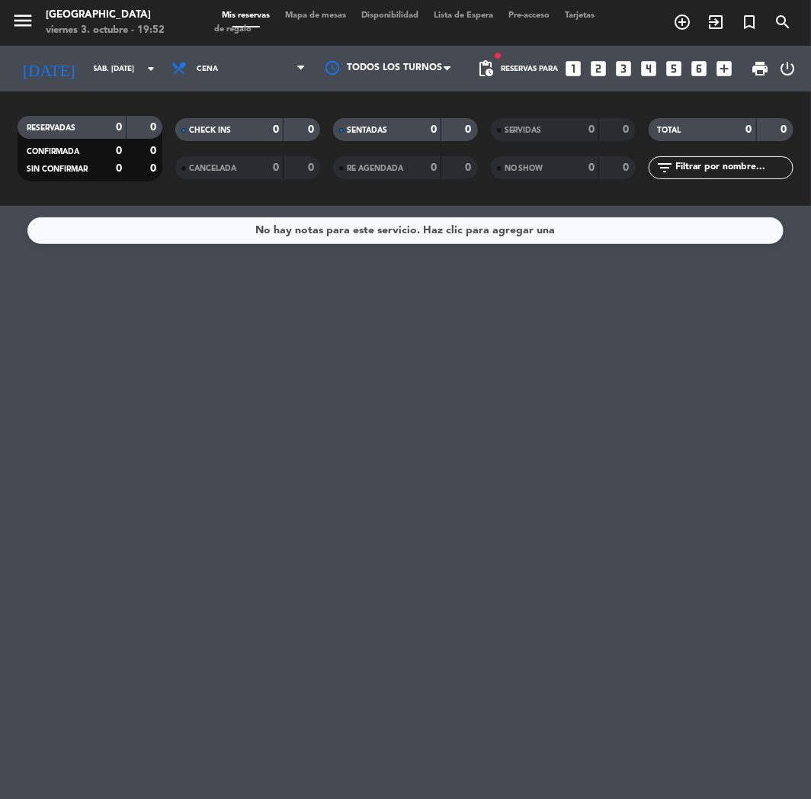
click at [648, 66] on icon "looks_4" at bounding box center [650, 69] width 20 height 20
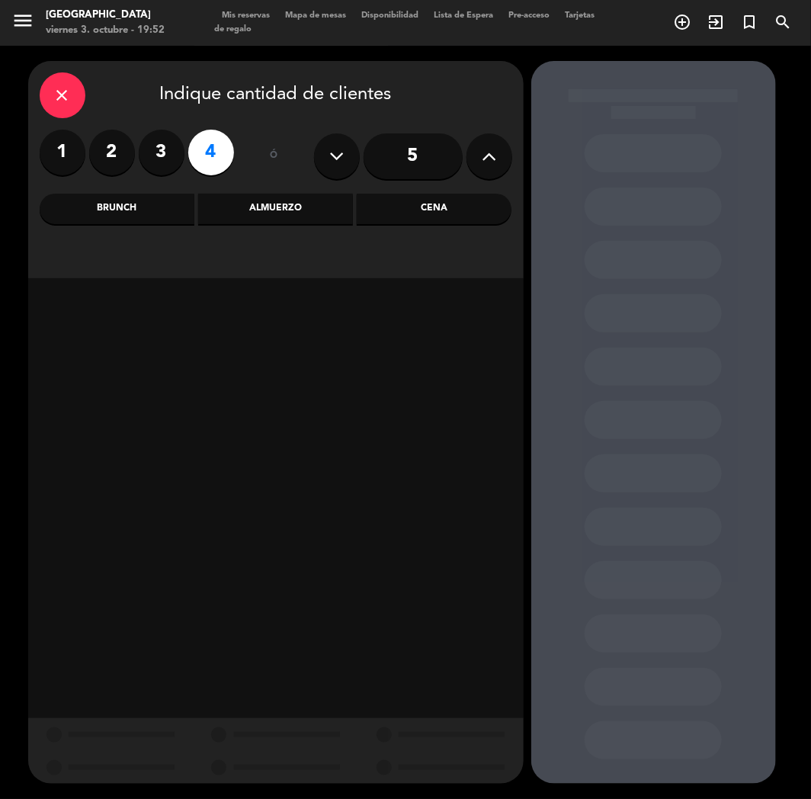
click at [140, 206] on div "Brunch" at bounding box center [117, 209] width 155 height 30
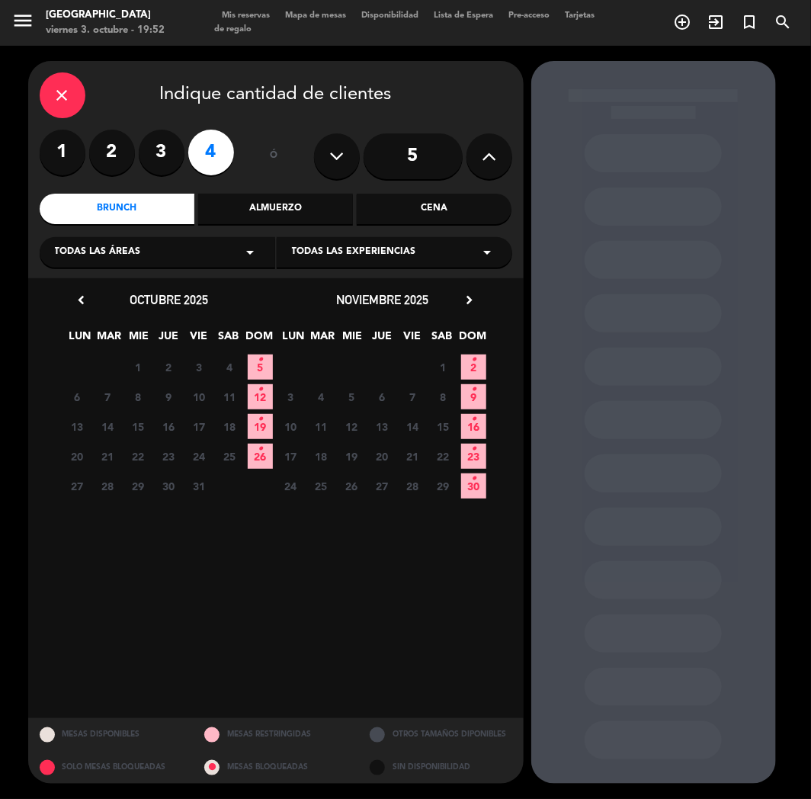
click at [258, 359] on icon "•" at bounding box center [260, 360] width 5 height 24
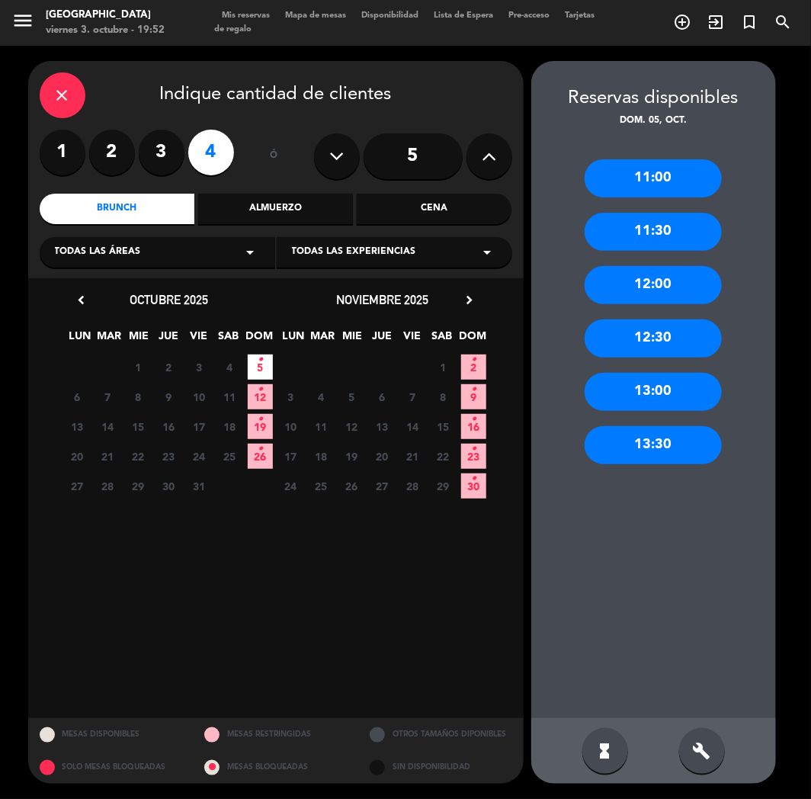
click at [644, 283] on div "12:00" at bounding box center [653, 285] width 137 height 38
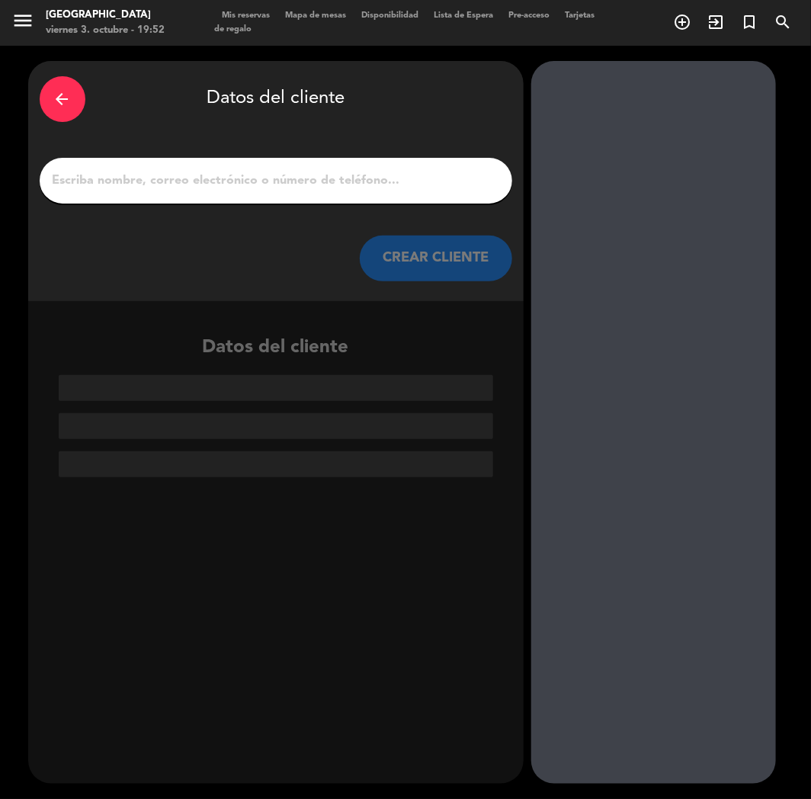
click at [339, 178] on input "1" at bounding box center [276, 180] width 450 height 21
paste input "[PERSON_NAME]"
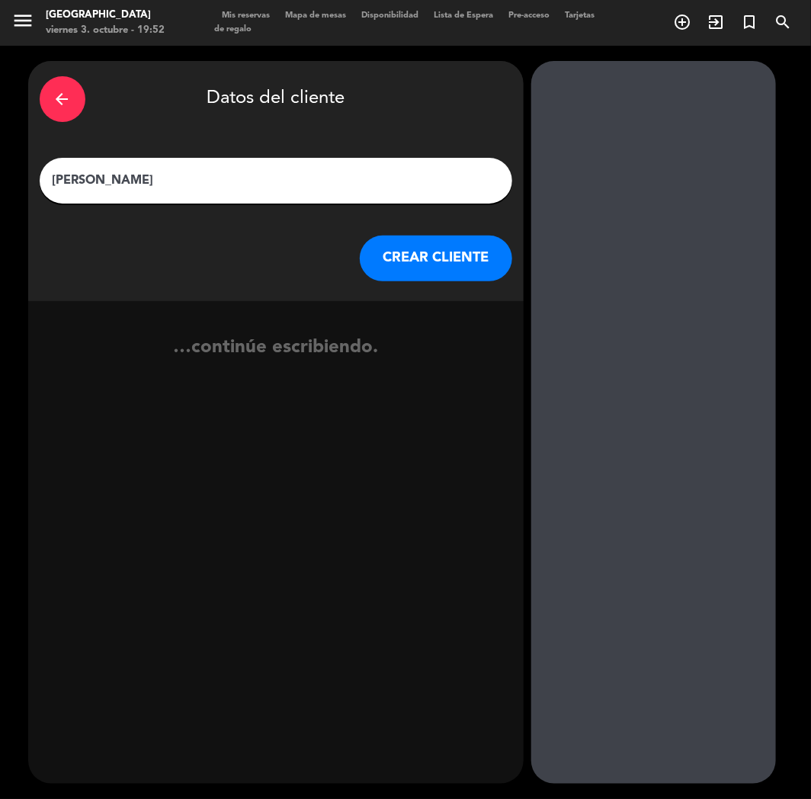
type input "[PERSON_NAME]"
click at [439, 242] on button "CREAR CLIENTE" at bounding box center [436, 259] width 152 height 46
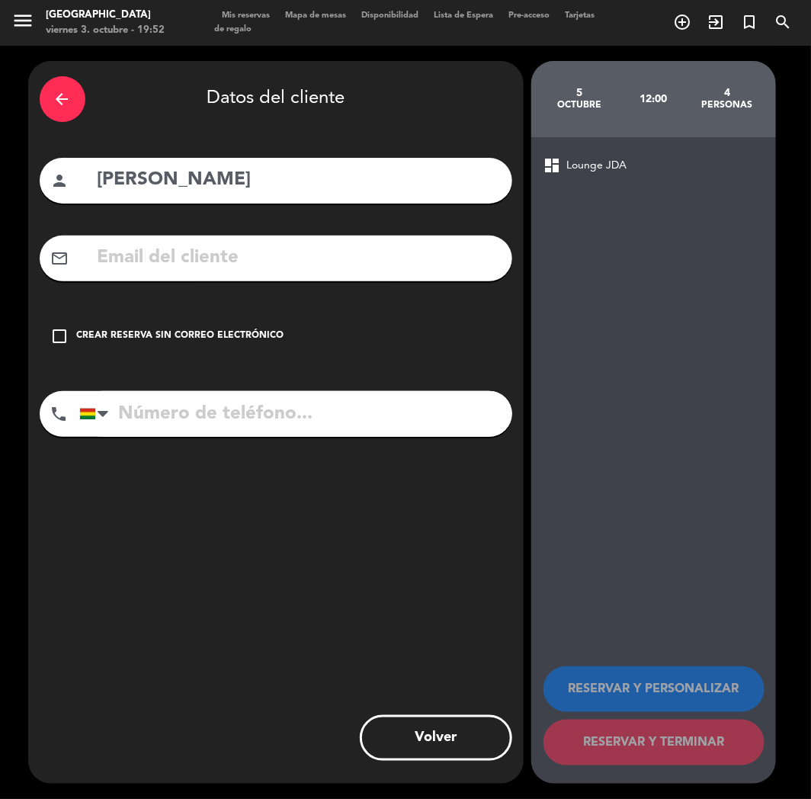
click at [191, 407] on input "tel" at bounding box center [295, 414] width 433 height 46
click at [204, 258] on input "text" at bounding box center [298, 257] width 405 height 31
paste input "[EMAIL_ADDRESS][DOMAIN_NAME]"
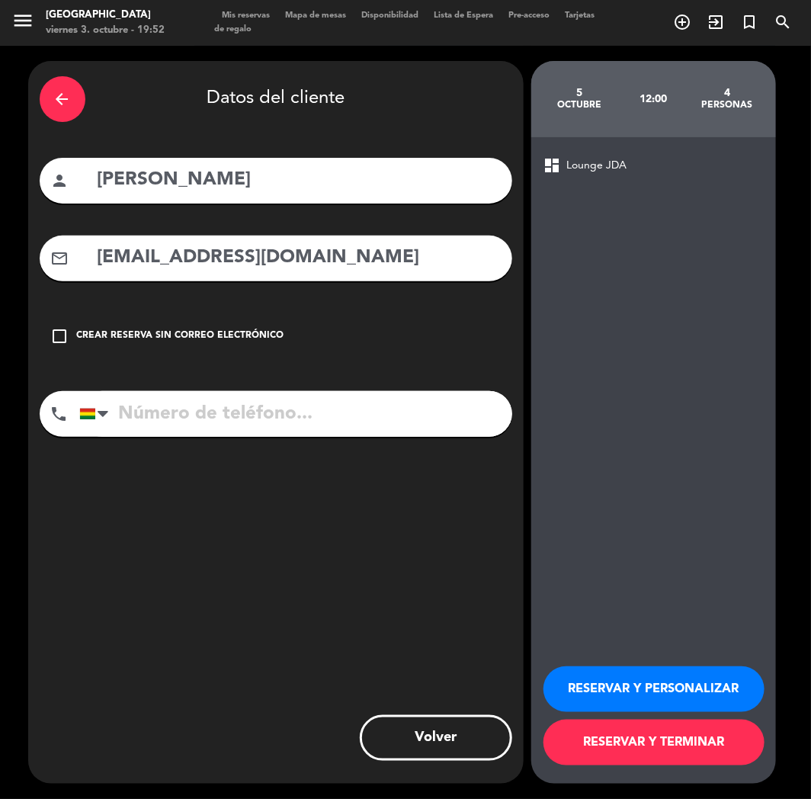
type input "[EMAIL_ADDRESS][DOMAIN_NAME]"
drag, startPoint x: 141, startPoint y: 404, endPoint x: 188, endPoint y: 413, distance: 48.1
click at [141, 404] on input "tel" at bounding box center [295, 414] width 433 height 46
paste input "[PHONE_NUMBER]"
type input "[PHONE_NUMBER]"
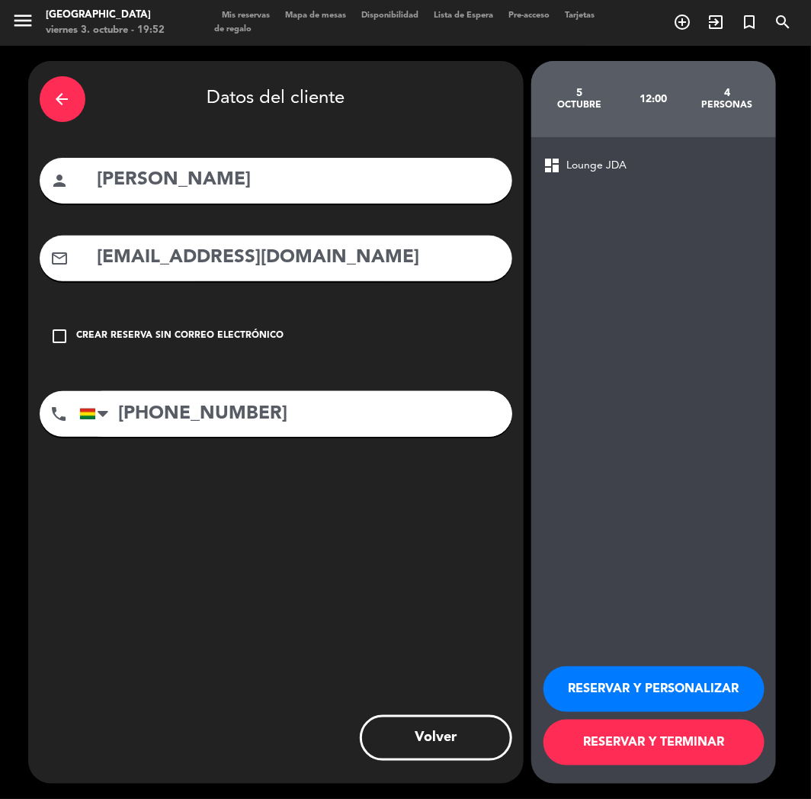
click at [572, 715] on div "RESERVAR Y PERSONALIZAR RESERVAR Y TERMINAR" at bounding box center [654, 708] width 220 height 149
drag, startPoint x: 589, startPoint y: 692, endPoint x: 582, endPoint y: 686, distance: 9.2
click at [588, 689] on button "RESERVAR Y PERSONALIZAR" at bounding box center [654, 689] width 221 height 46
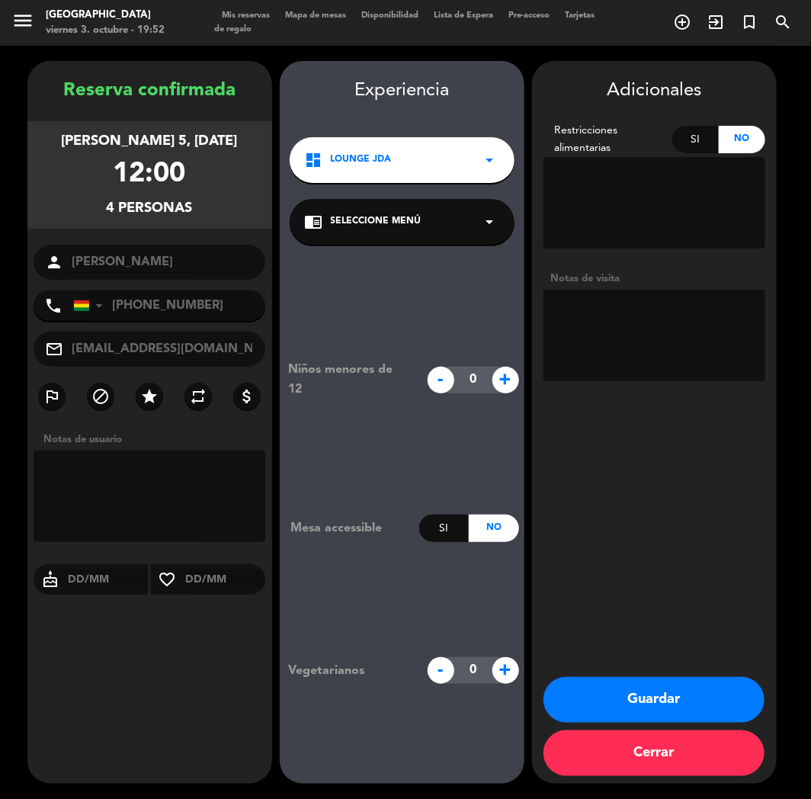
click at [623, 692] on button "Guardar" at bounding box center [654, 700] width 221 height 46
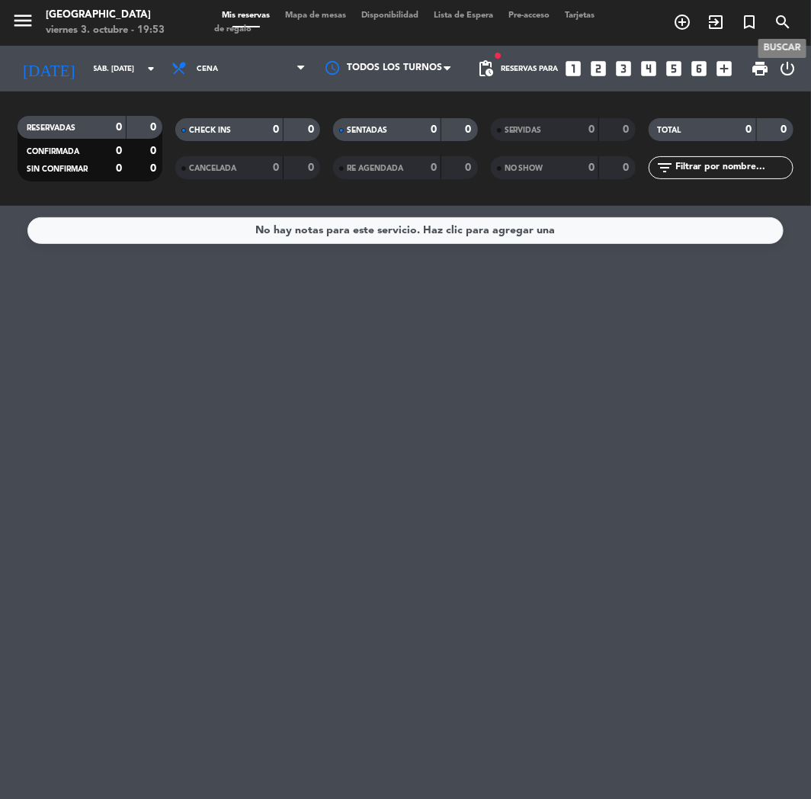
click at [785, 21] on icon "search" at bounding box center [783, 22] width 18 height 18
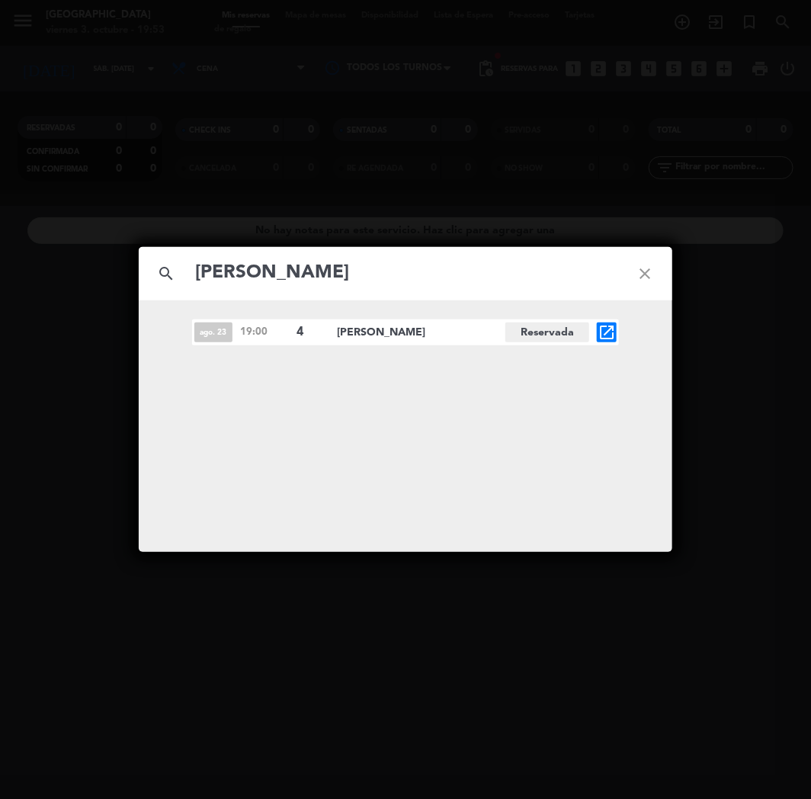
click at [242, 271] on input "[PERSON_NAME]" at bounding box center [406, 273] width 424 height 31
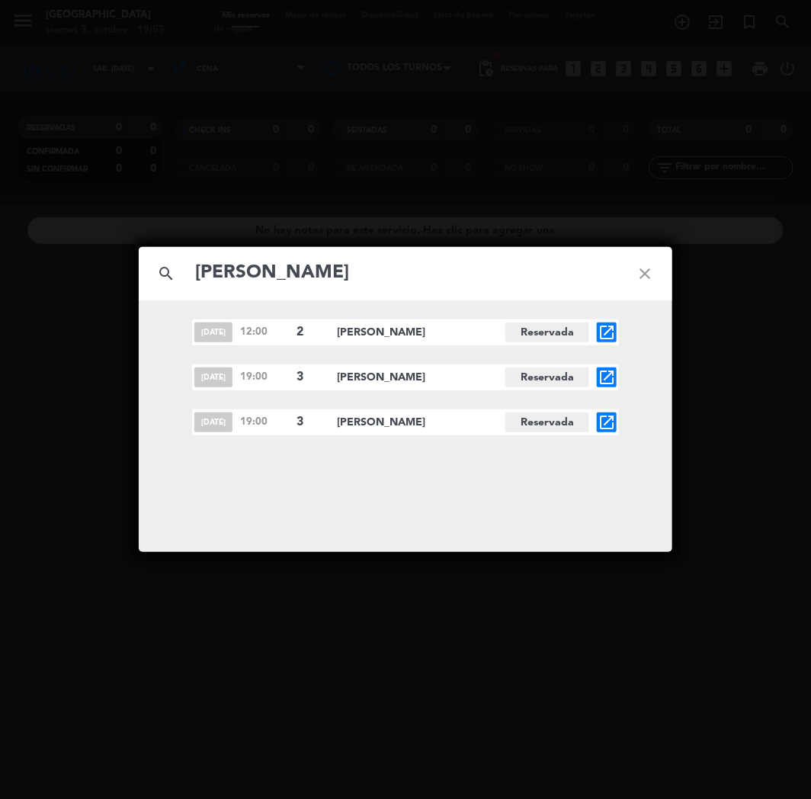
type input "[PERSON_NAME]"
click at [606, 423] on icon "open_in_new" at bounding box center [607, 422] width 18 height 18
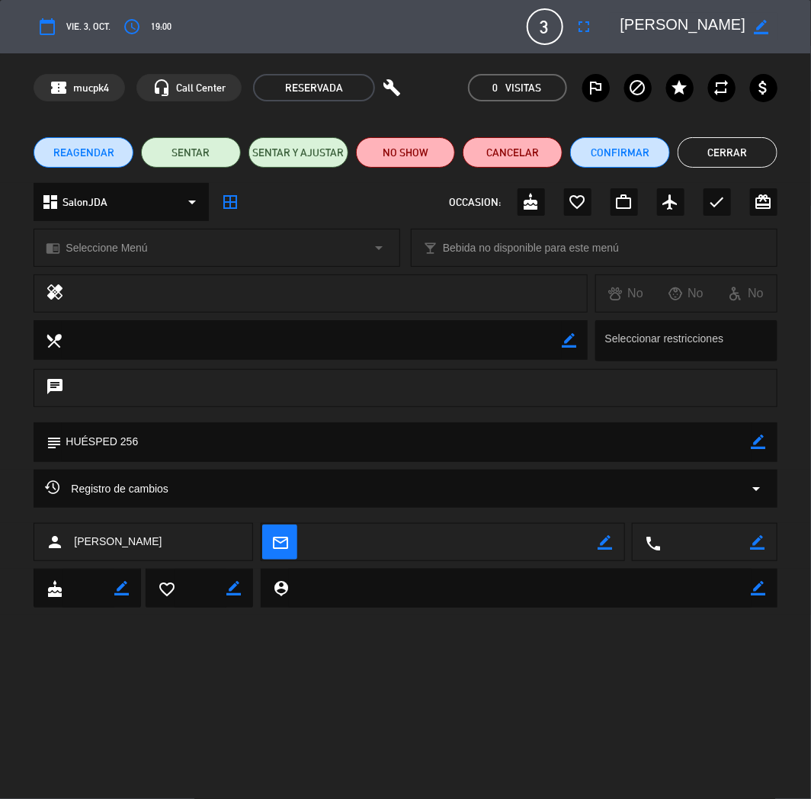
click at [709, 155] on button "Cerrar" at bounding box center [728, 152] width 100 height 30
